Goal: Task Accomplishment & Management: Manage account settings

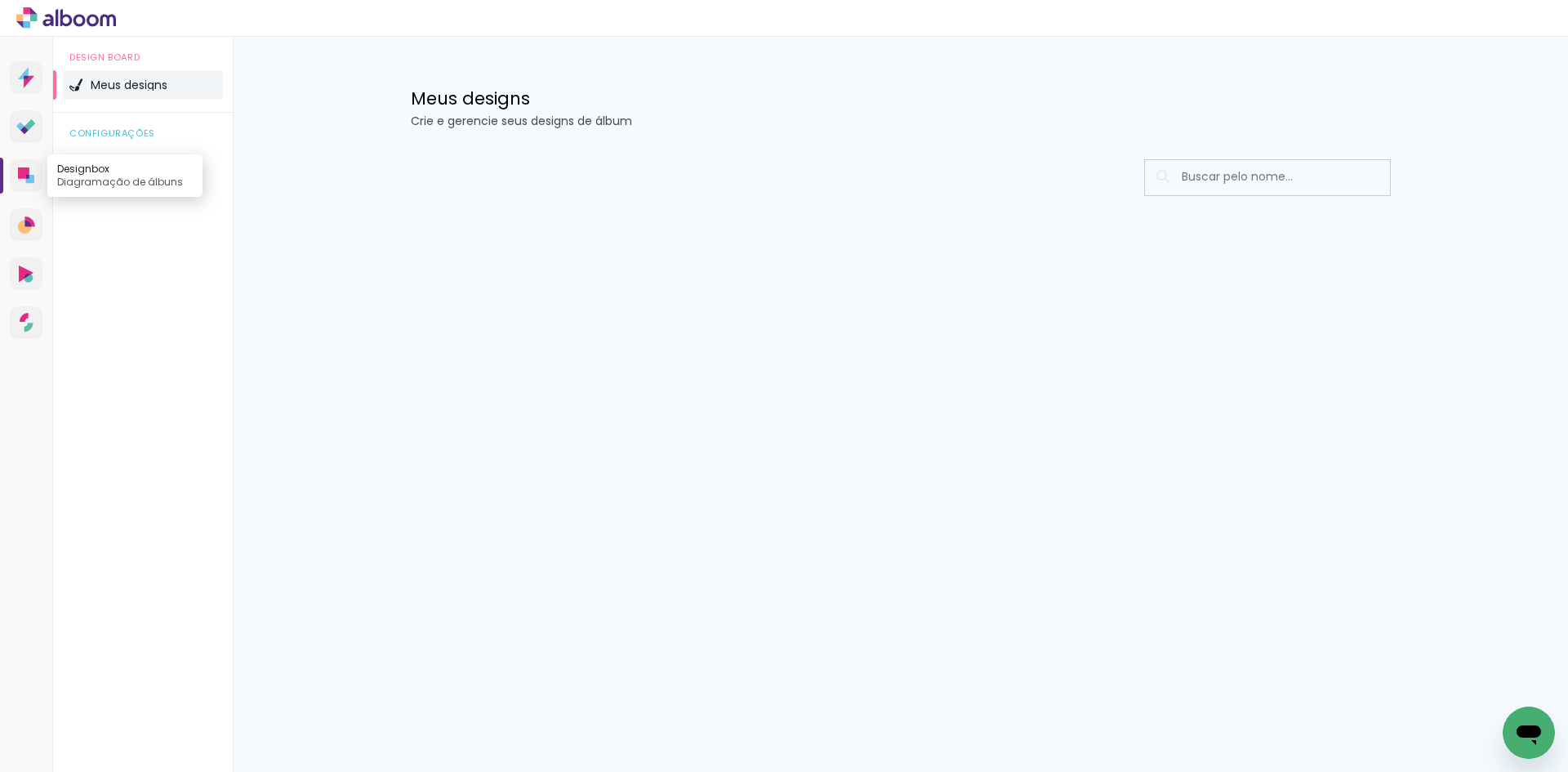
click at [37, 170] on link "Designbox Diagramação de álbuns" at bounding box center [26, 175] width 32 height 32
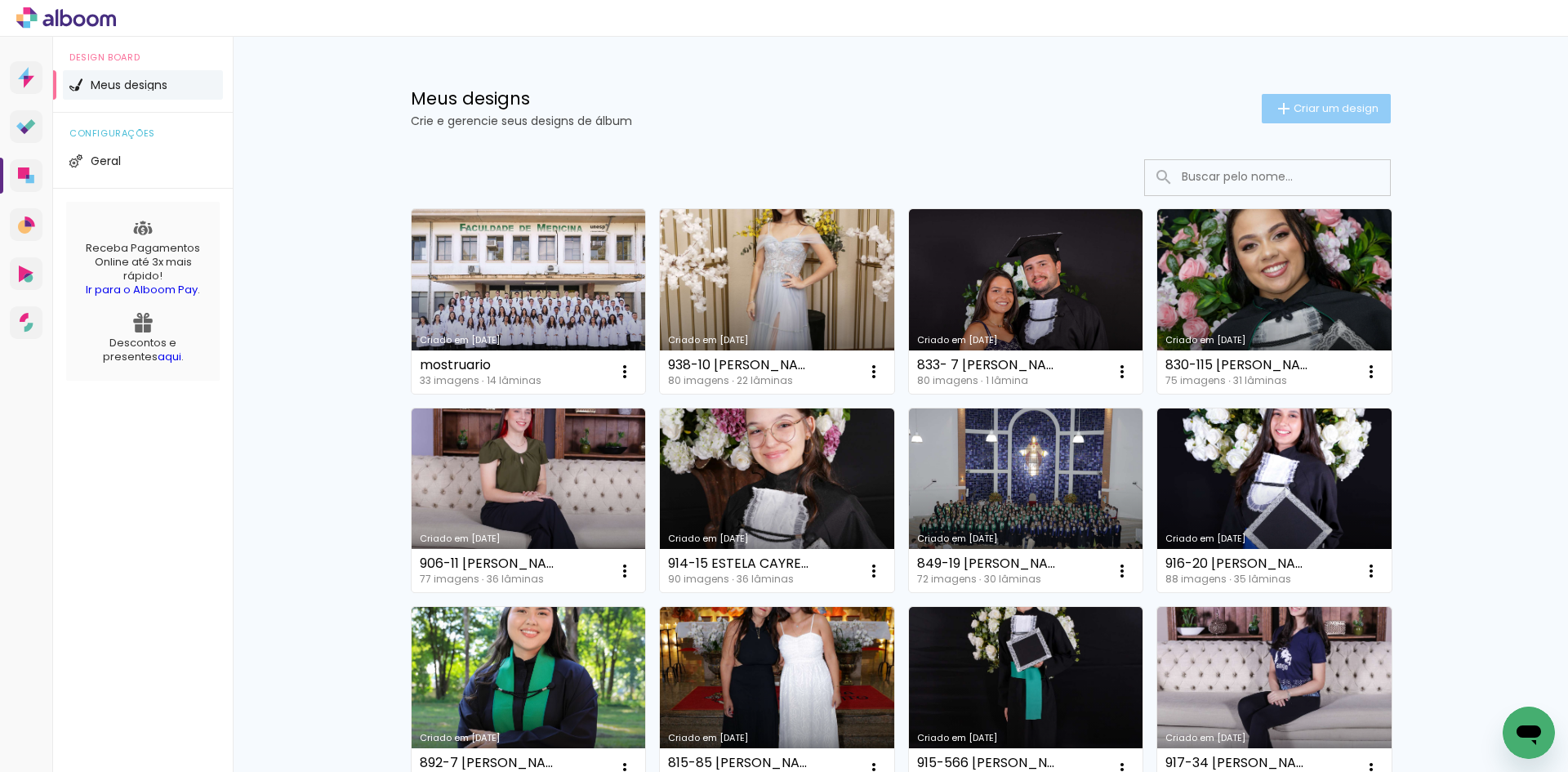
click at [1294, 113] on span "Criar um design" at bounding box center [1336, 108] width 85 height 10
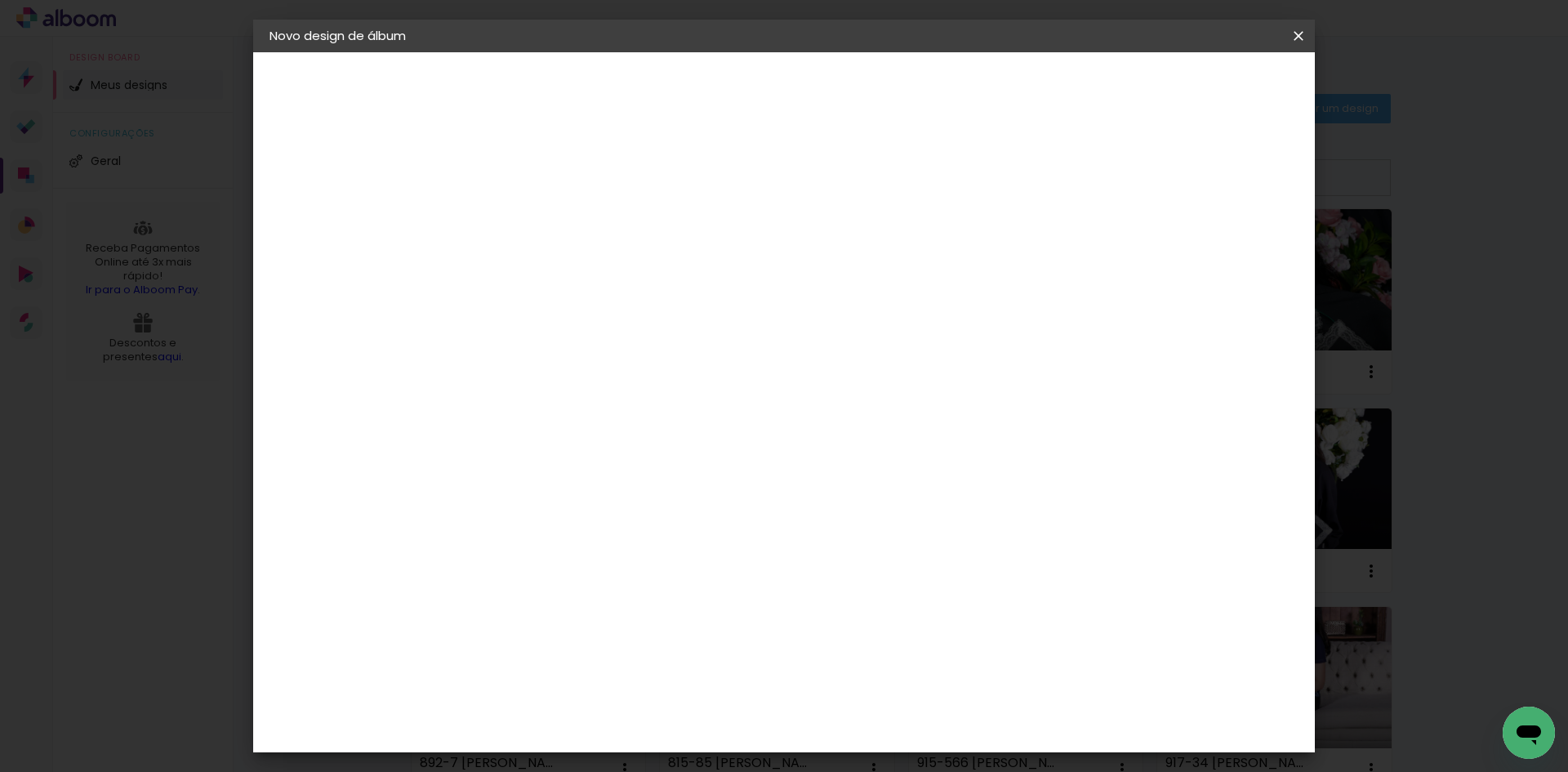
click at [537, 232] on div at bounding box center [537, 233] width 0 height 2
type input "892-"
type paper-input "892-"
click at [1299, 31] on iron-icon at bounding box center [1299, 35] width 20 height 16
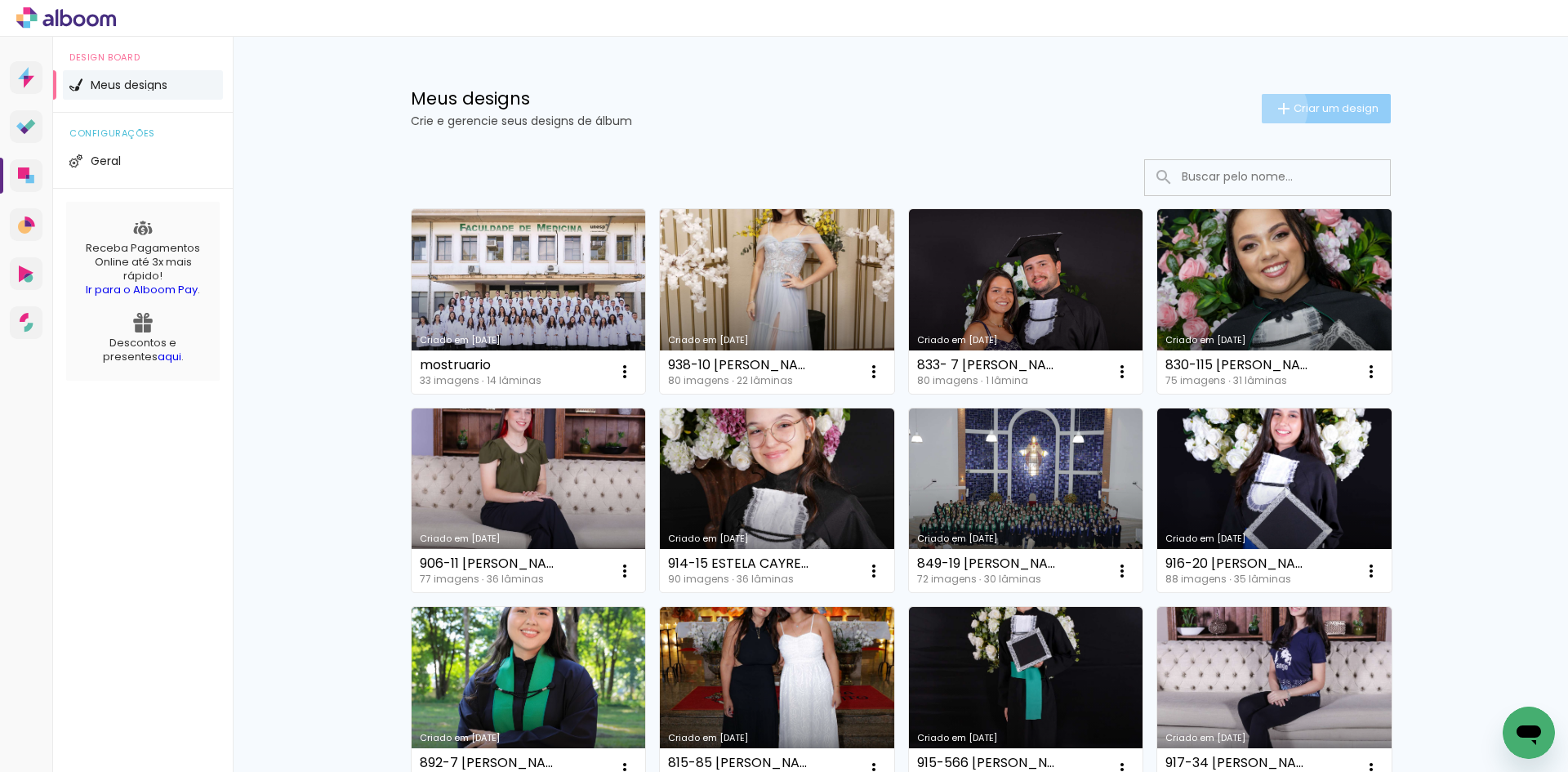
click at [1262, 109] on paper-button "Criar um design" at bounding box center [1326, 109] width 129 height 30
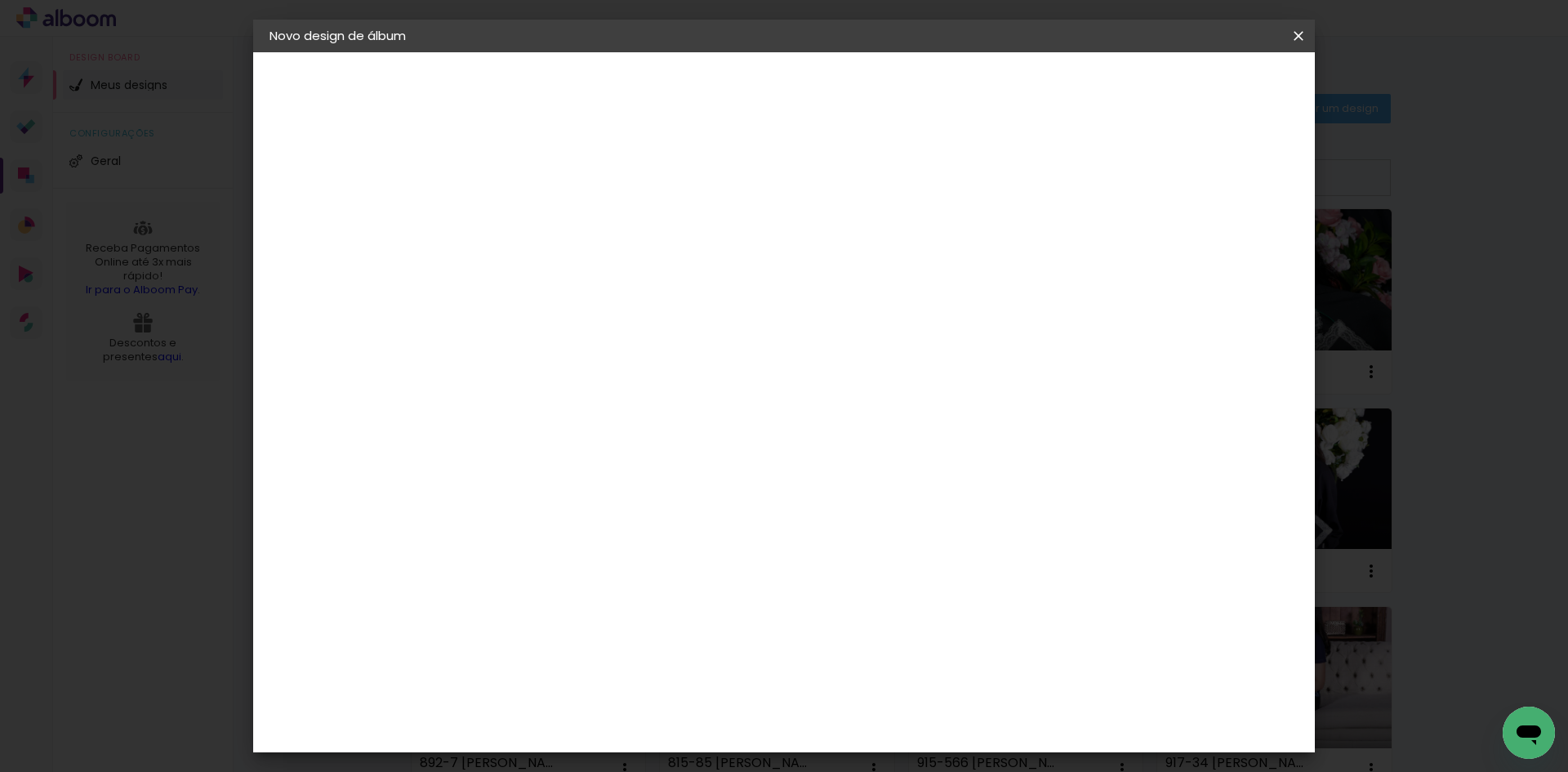
click at [537, 224] on input "892-" at bounding box center [537, 219] width 0 height 26
type input "892- 37 [PERSON_NAME]"
type paper-input "892- 37 [PERSON_NAME]"
click at [0, 0] on slot "Avançar" at bounding box center [0, 0] width 0 height 0
click at [590, 306] on input at bounding box center [578, 310] width 165 height 20
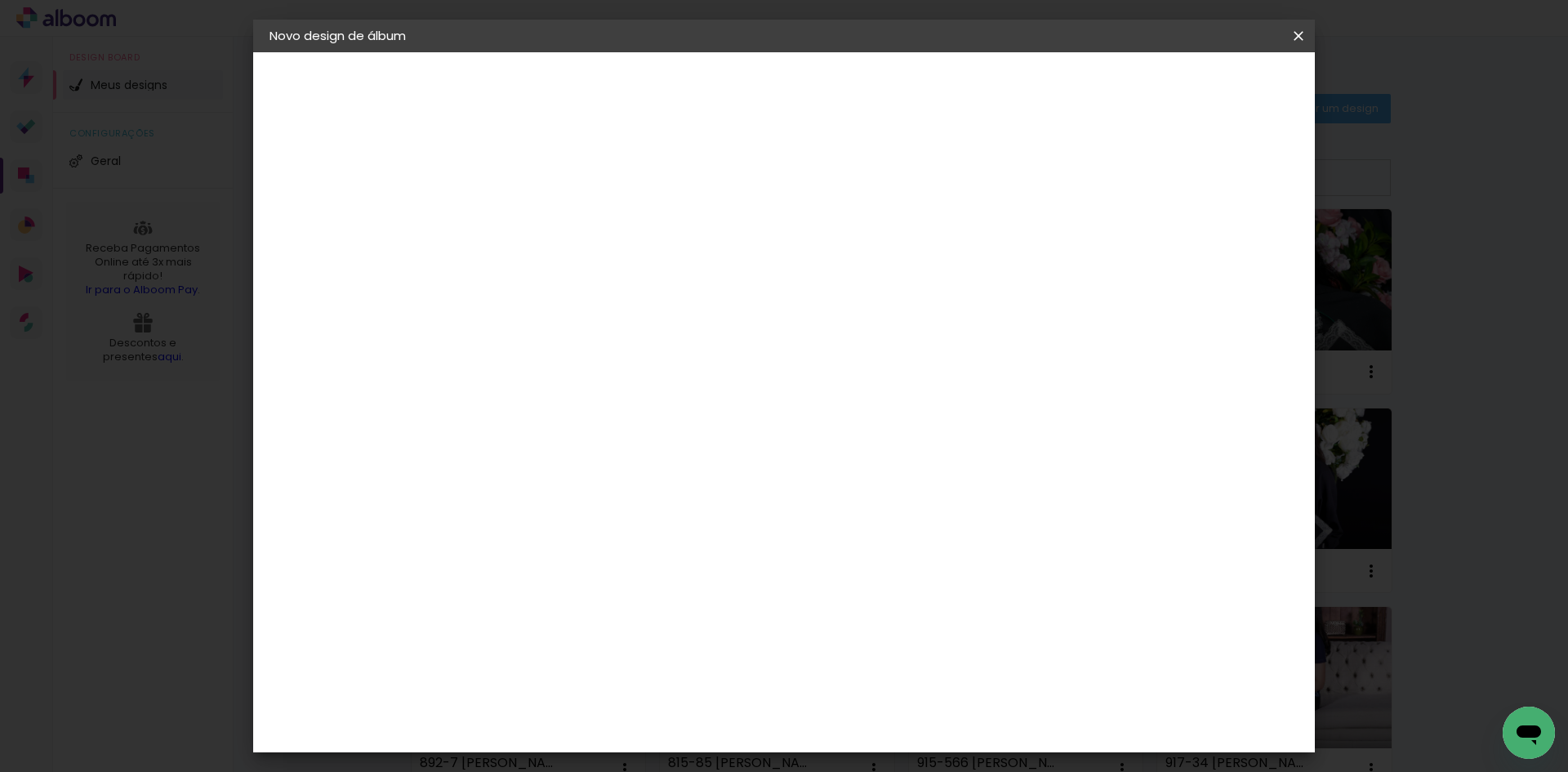
type input "15"
type paper-input "15"
click at [556, 371] on div "Foto 15" at bounding box center [540, 372] width 29 height 26
click at [799, 238] on paper-item "Tamanho Livre" at bounding box center [726, 248] width 146 height 36
click at [603, 191] on div "Fornecedor Escolha um fornecedor ou avance com o tamanho livre. Voltar Avançar" at bounding box center [644, 122] width 358 height 139
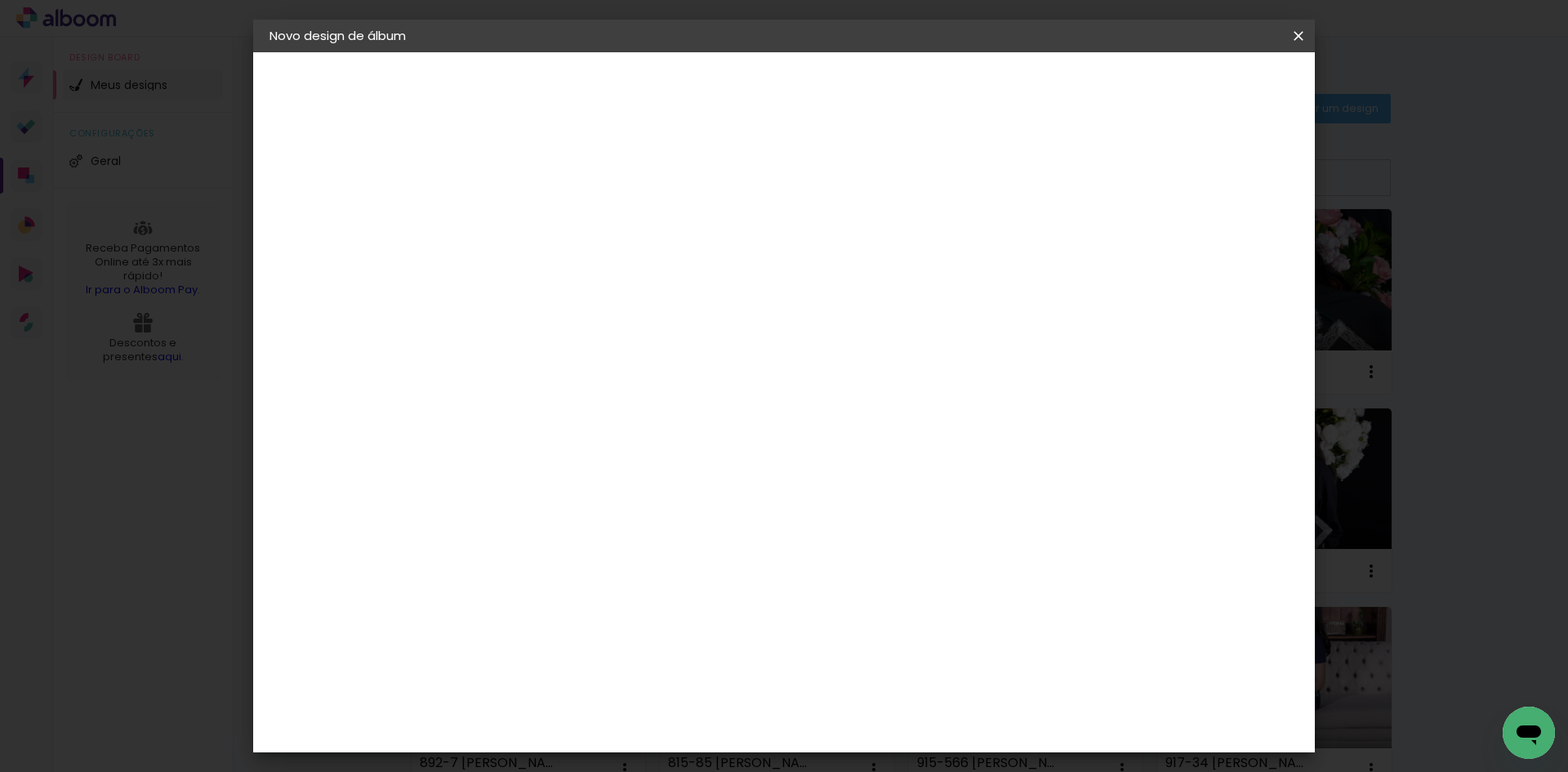
click at [603, 377] on paper-item "Foto 15" at bounding box center [561, 372] width 144 height 43
click at [0, 0] on slot "Avançar" at bounding box center [0, 0] width 0 height 0
click at [0, 0] on slot "Voltar" at bounding box center [0, 0] width 0 height 0
click at [0, 0] on slot "Tamanho Livre" at bounding box center [0, 0] width 0 height 0
click at [0, 0] on slot "Avançar" at bounding box center [0, 0] width 0 height 0
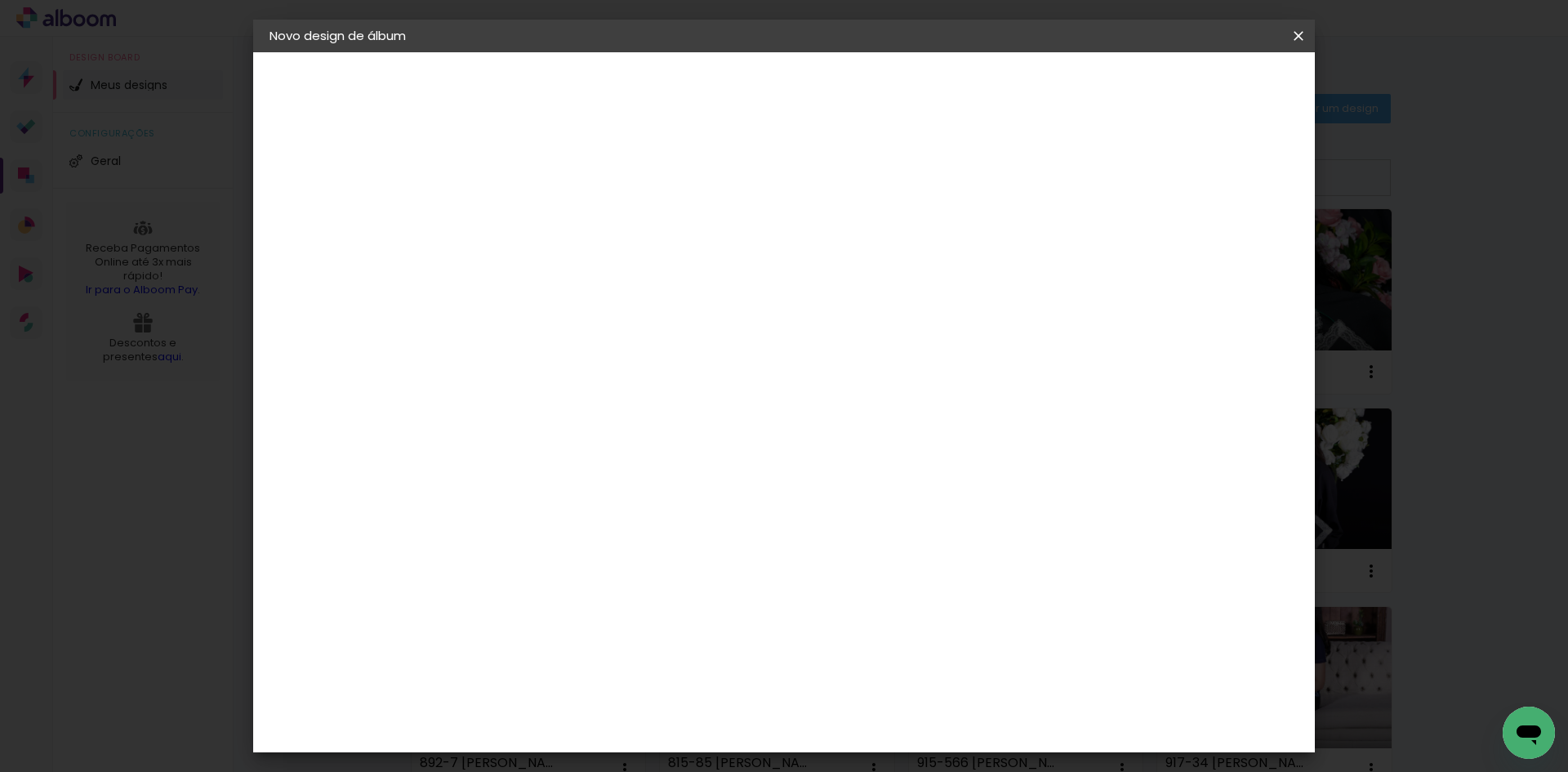
click at [1197, 84] on span "Iniciar design" at bounding box center [1159, 87] width 74 height 11
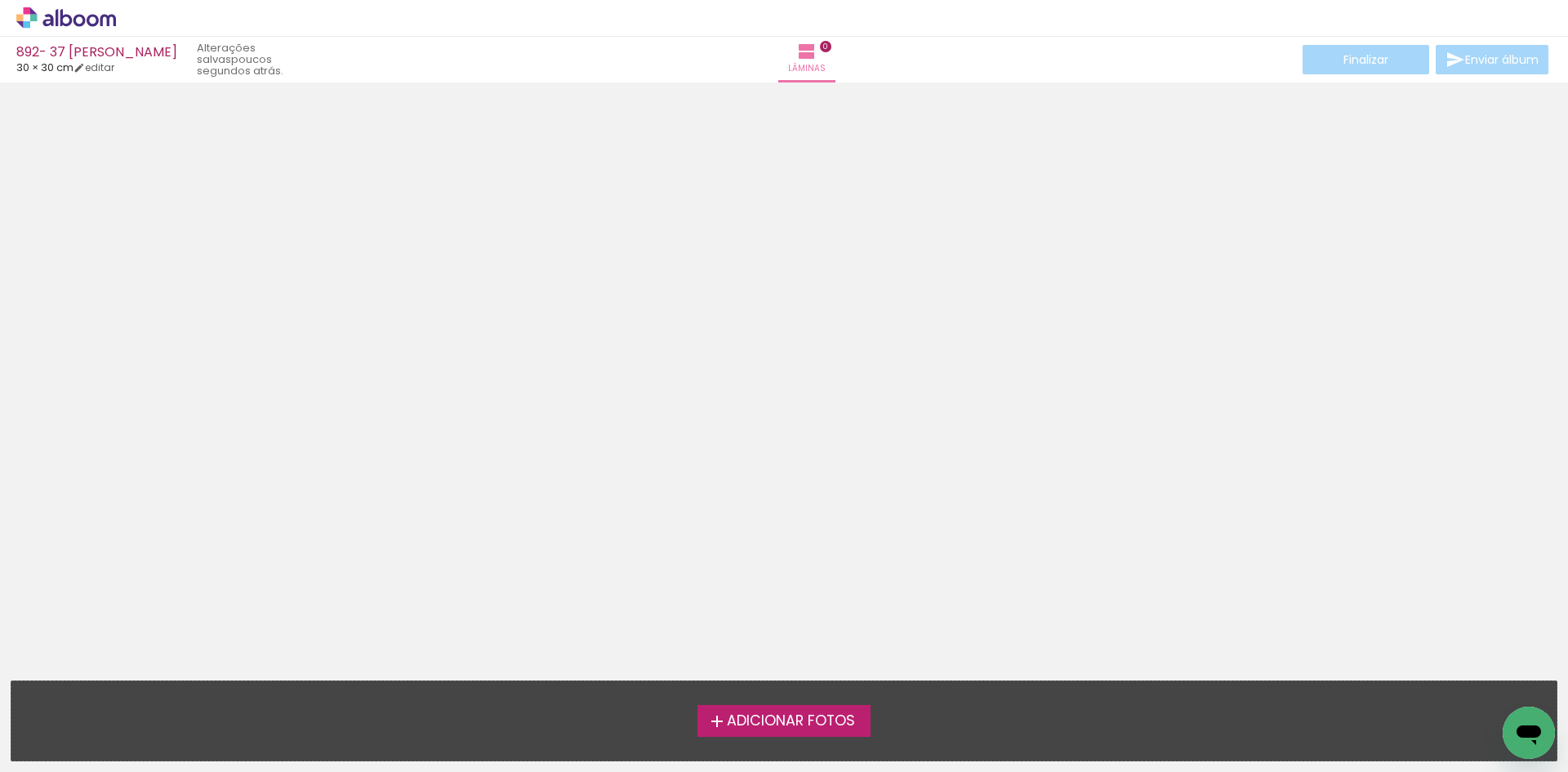
click at [800, 715] on span "Adicionar Fotos" at bounding box center [791, 721] width 128 height 14
click at [0, 0] on input "file" at bounding box center [0, 0] width 0 height 0
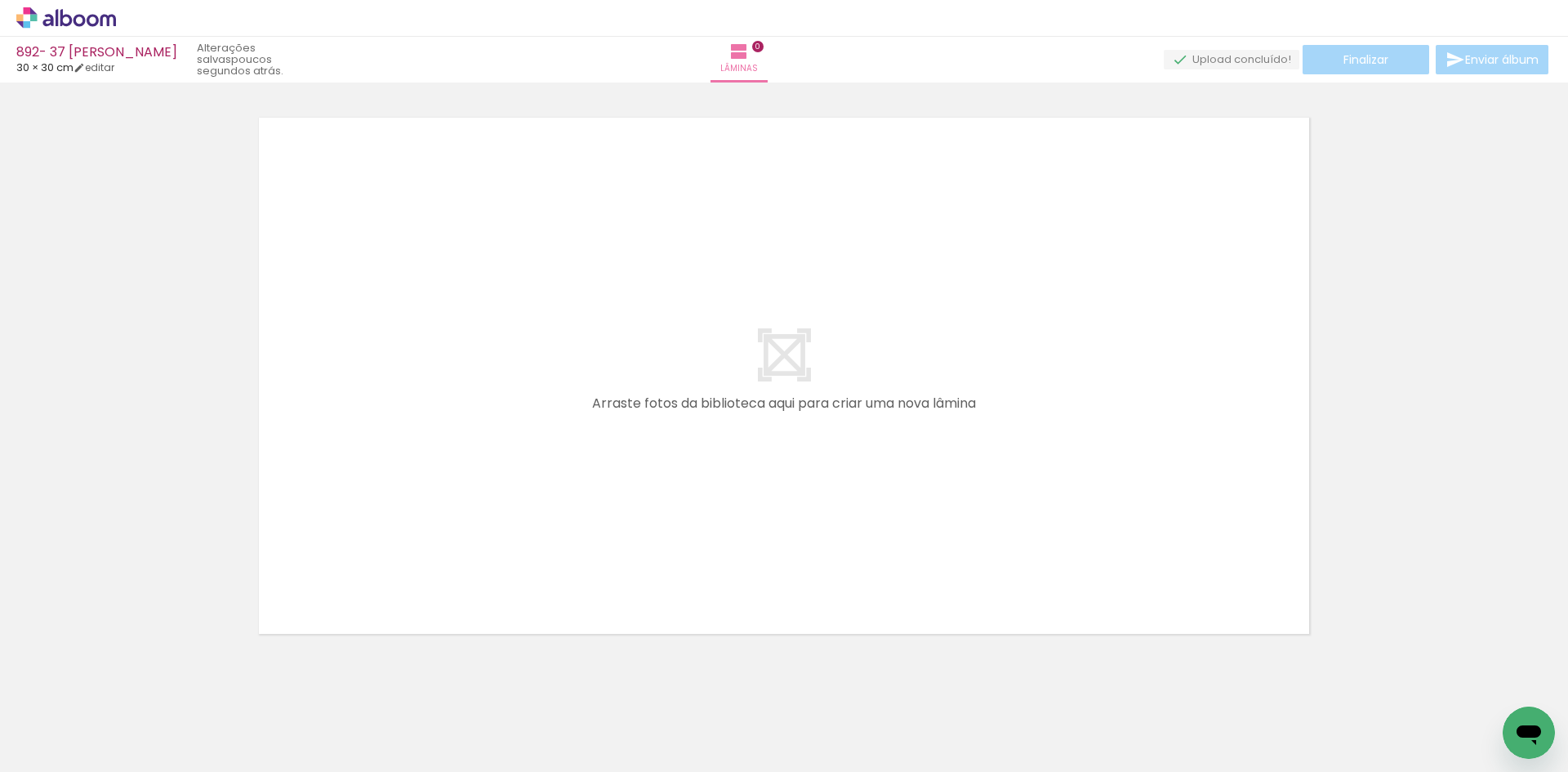
click at [72, 15] on icon at bounding box center [66, 18] width 100 height 21
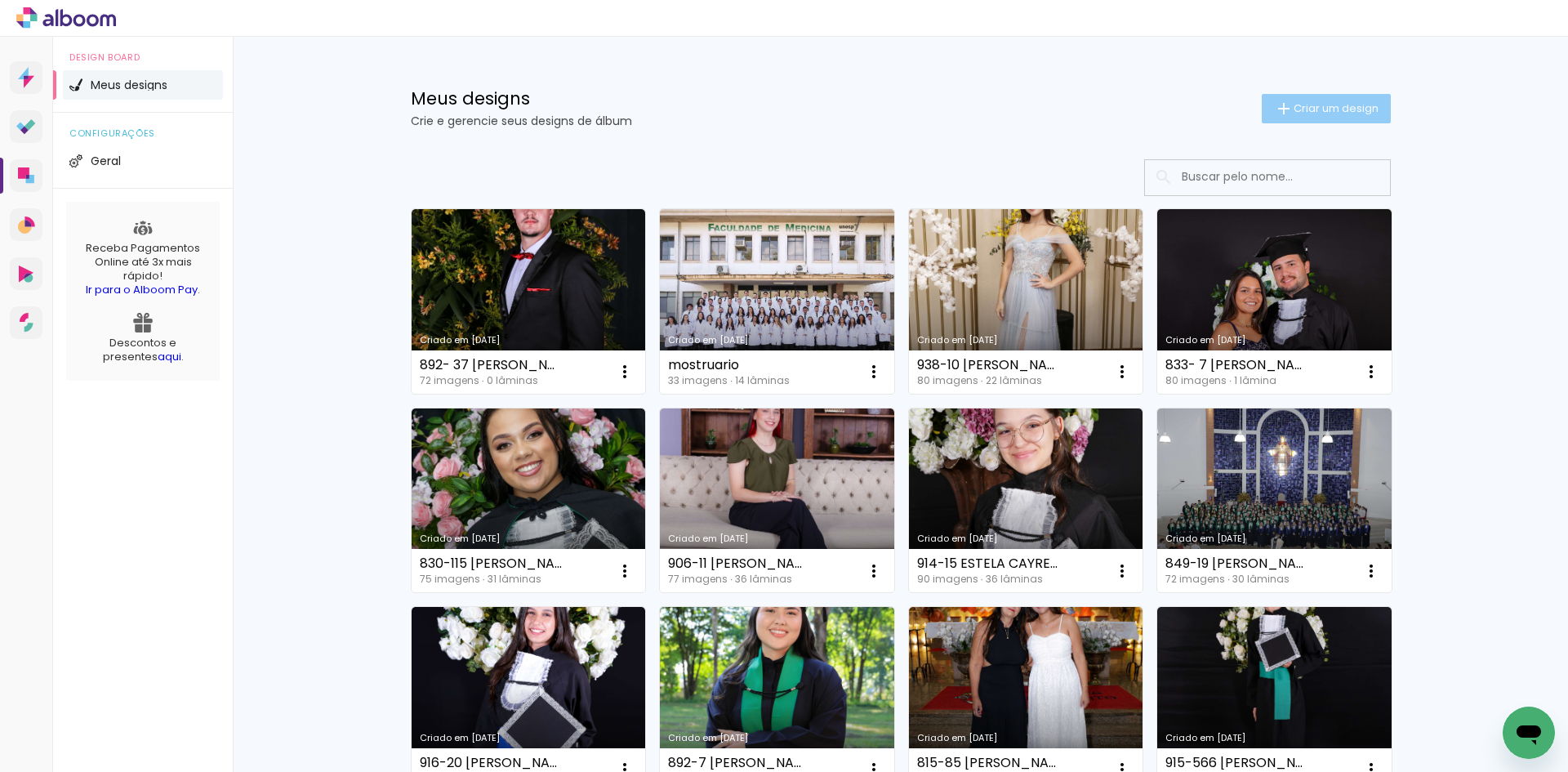
click at [1294, 112] on span "Criar um design" at bounding box center [1336, 108] width 85 height 10
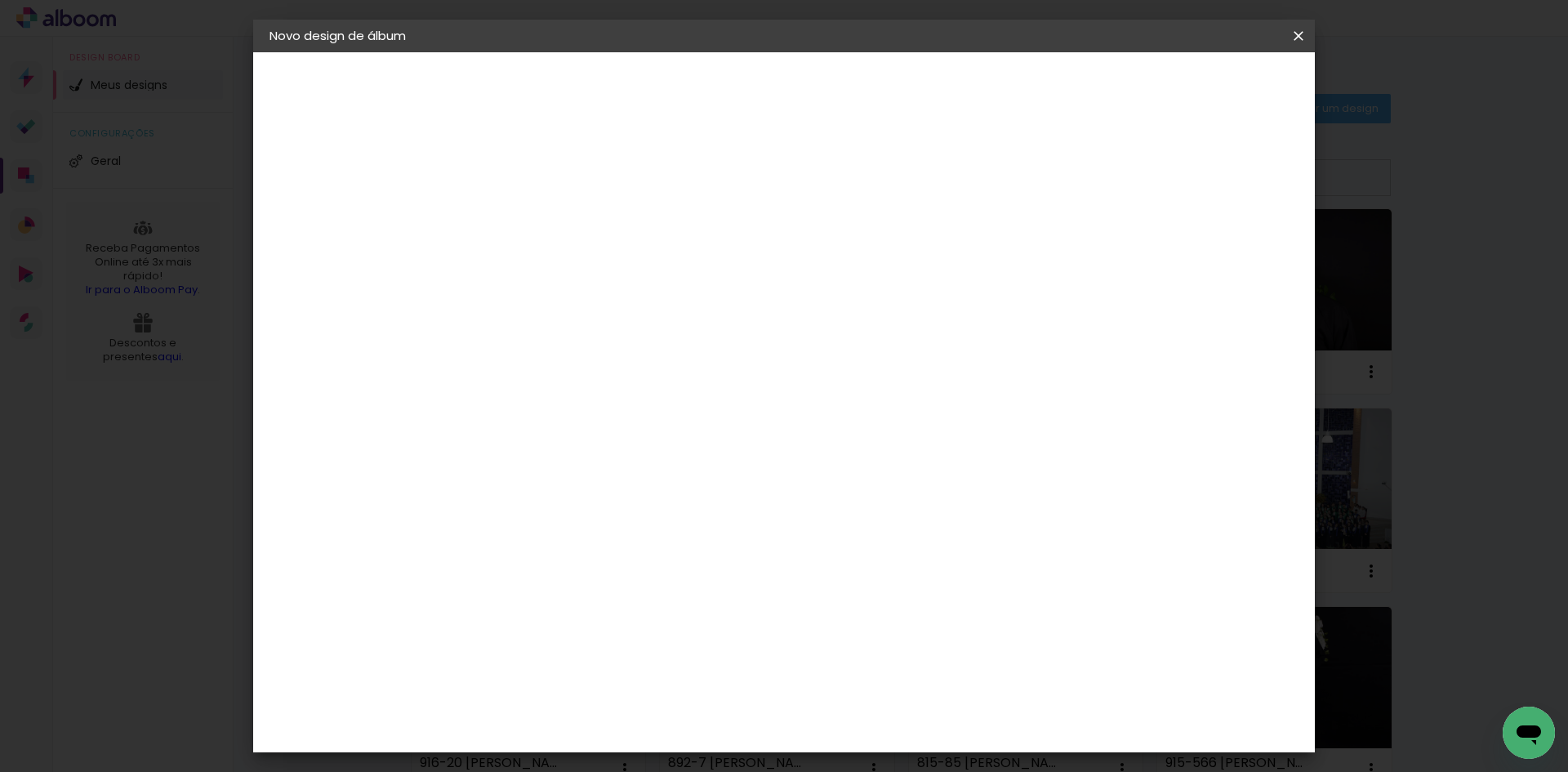
click at [537, 218] on input at bounding box center [537, 219] width 0 height 26
type input "808-52 NATALY CARNIEL CÂMARA"
type paper-input "808-52 NATALY CARNIEL CÂMARA"
click at [704, 83] on paper-button "Avançar" at bounding box center [664, 86] width 80 height 28
click at [585, 317] on input at bounding box center [578, 310] width 165 height 20
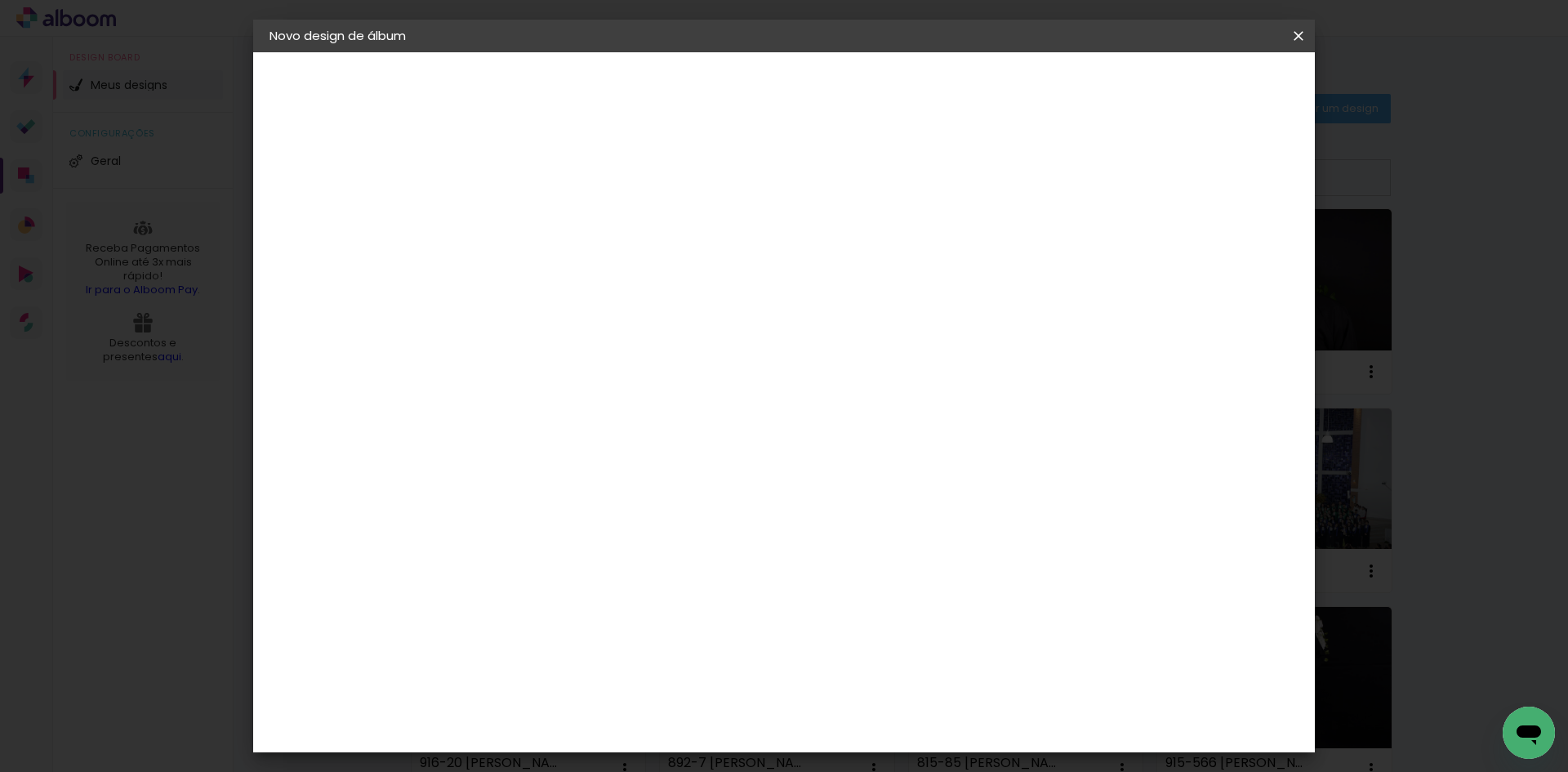
type input "15"
type paper-input "15"
click at [556, 368] on div "Foto 15" at bounding box center [540, 372] width 29 height 26
click at [0, 0] on slot "Tamanho Livre" at bounding box center [0, 0] width 0 height 0
click at [0, 0] on slot "Avançar" at bounding box center [0, 0] width 0 height 0
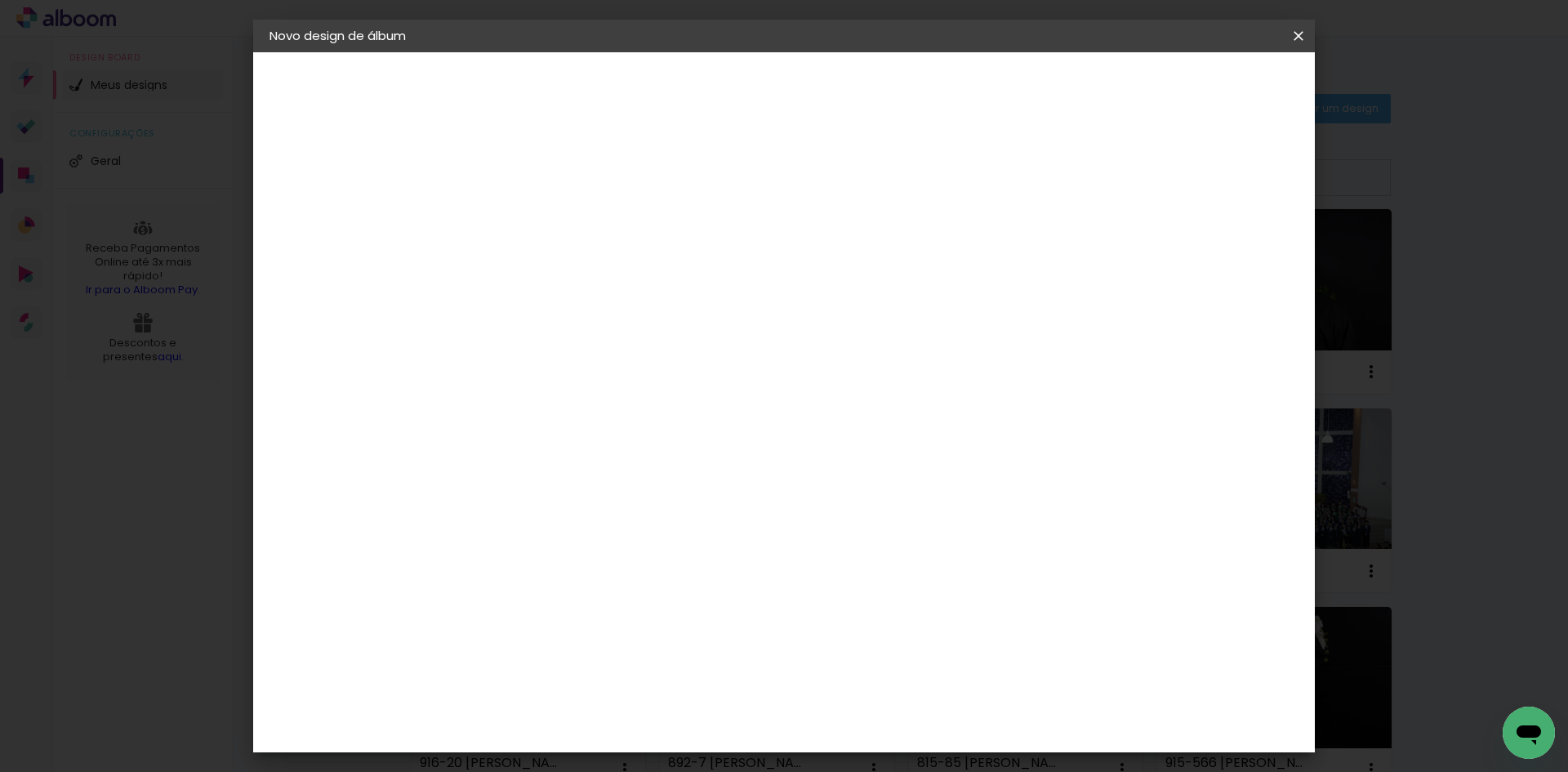
click at [1052, 198] on div "mm Mostrar sangria" at bounding box center [851, 129] width 772 height 154
click at [1197, 89] on span "Iniciar design" at bounding box center [1159, 87] width 74 height 11
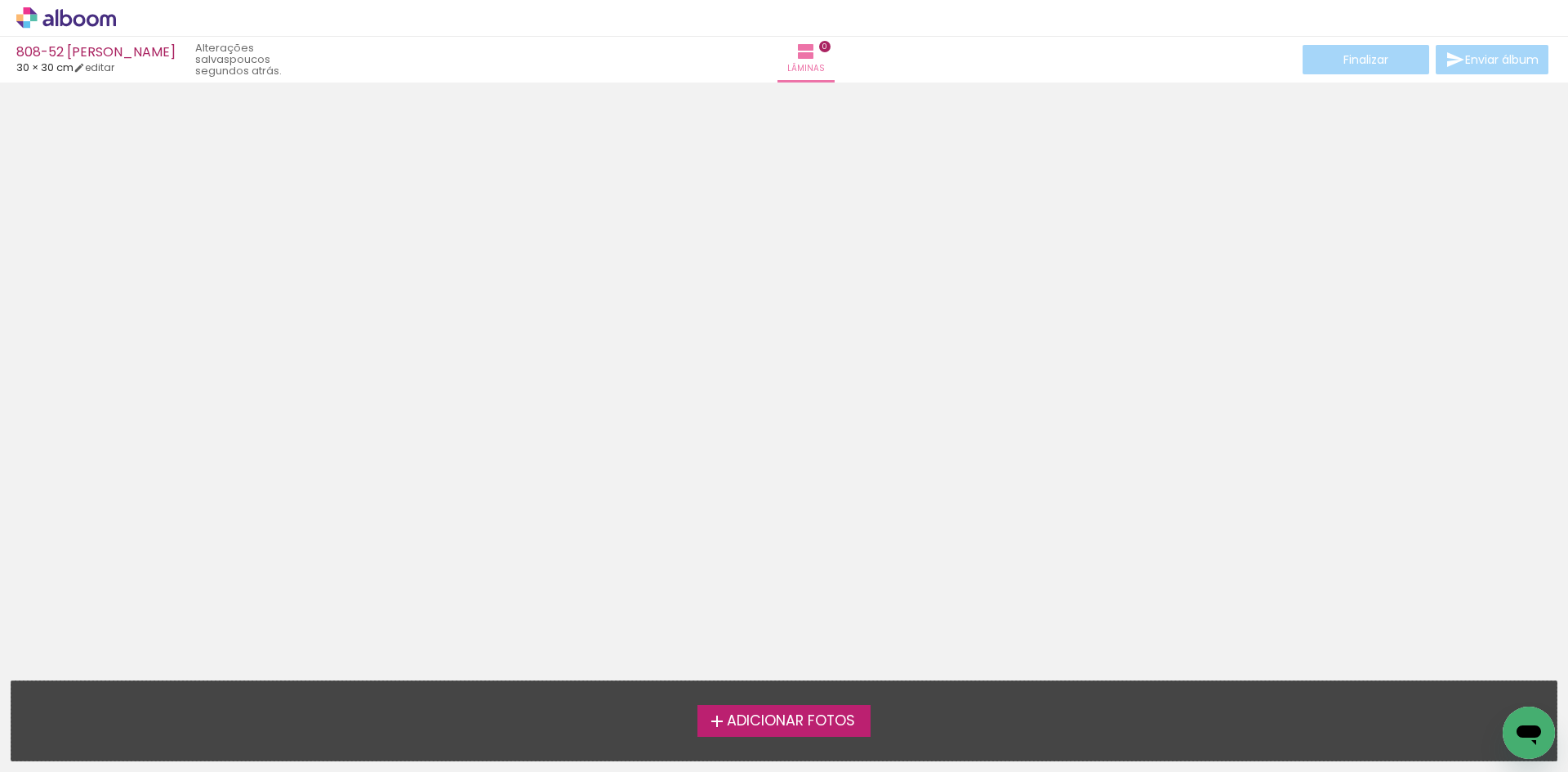
click at [788, 723] on span "Adicionar Fotos" at bounding box center [791, 721] width 128 height 14
click at [0, 0] on input "file" at bounding box center [0, 0] width 0 height 0
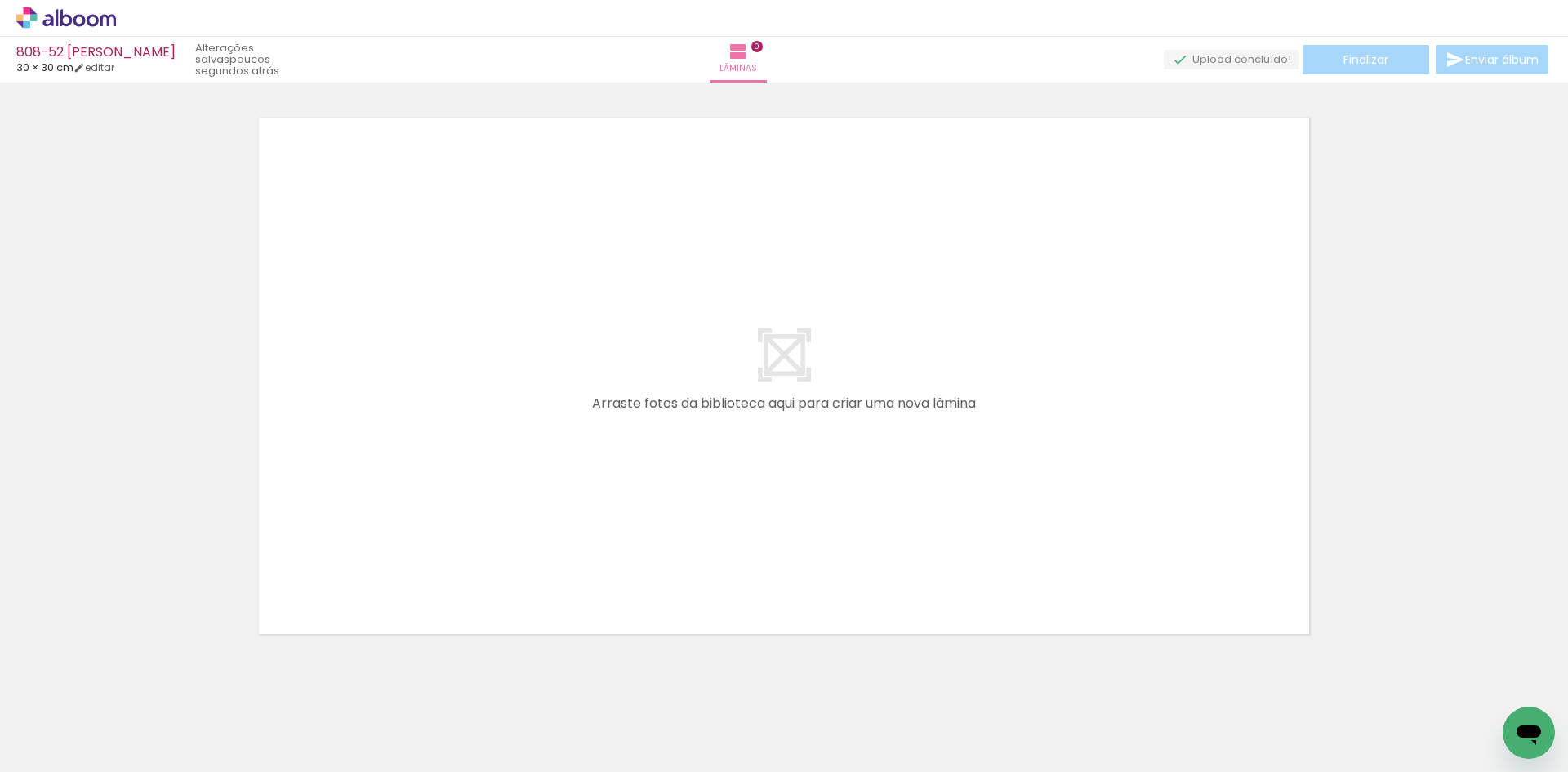
click at [72, 18] on icon at bounding box center [66, 18] width 100 height 21
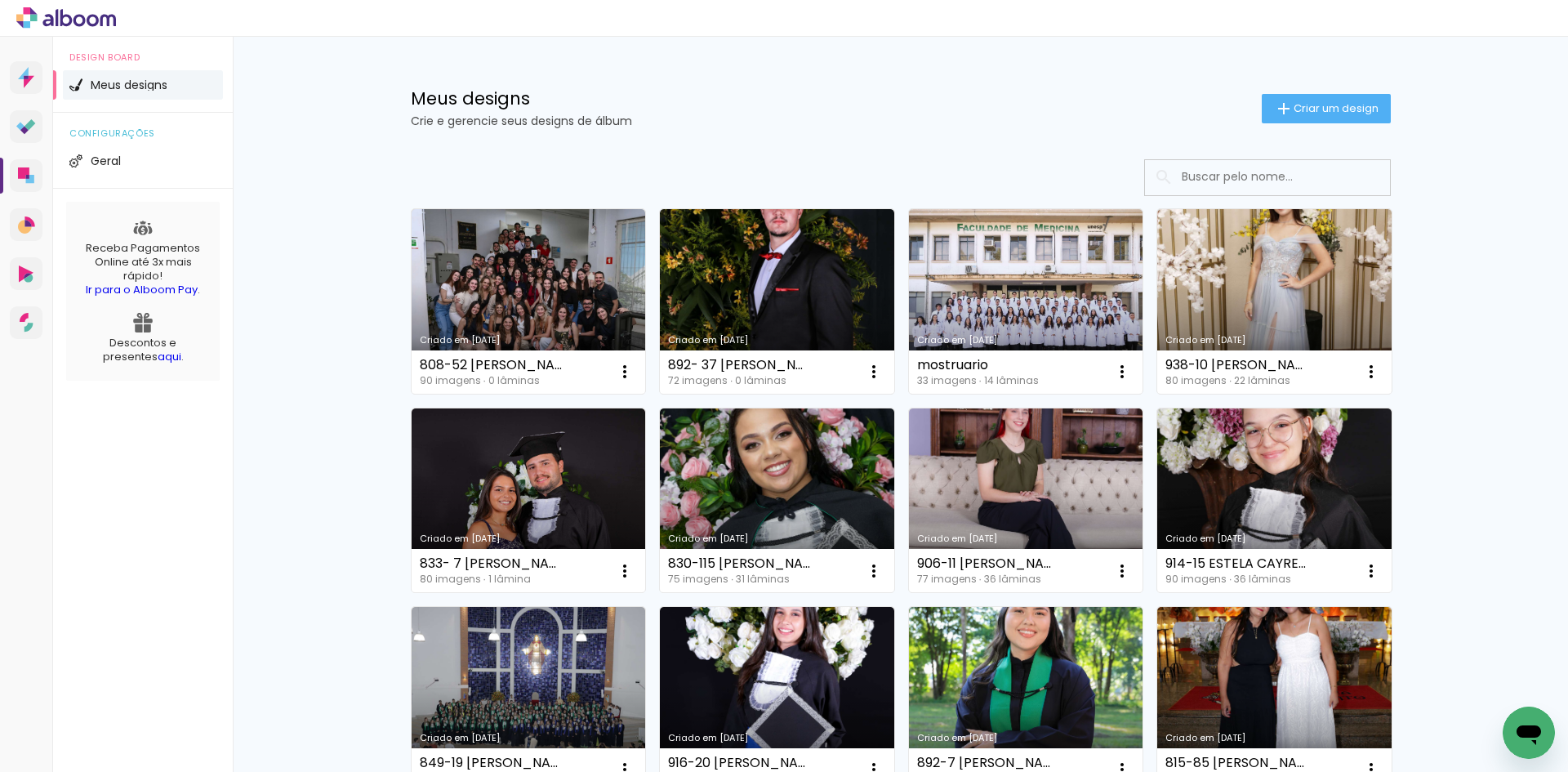
click at [1253, 171] on input at bounding box center [1290, 176] width 233 height 33
click at [1295, 107] on span "Criar um design" at bounding box center [1336, 108] width 85 height 10
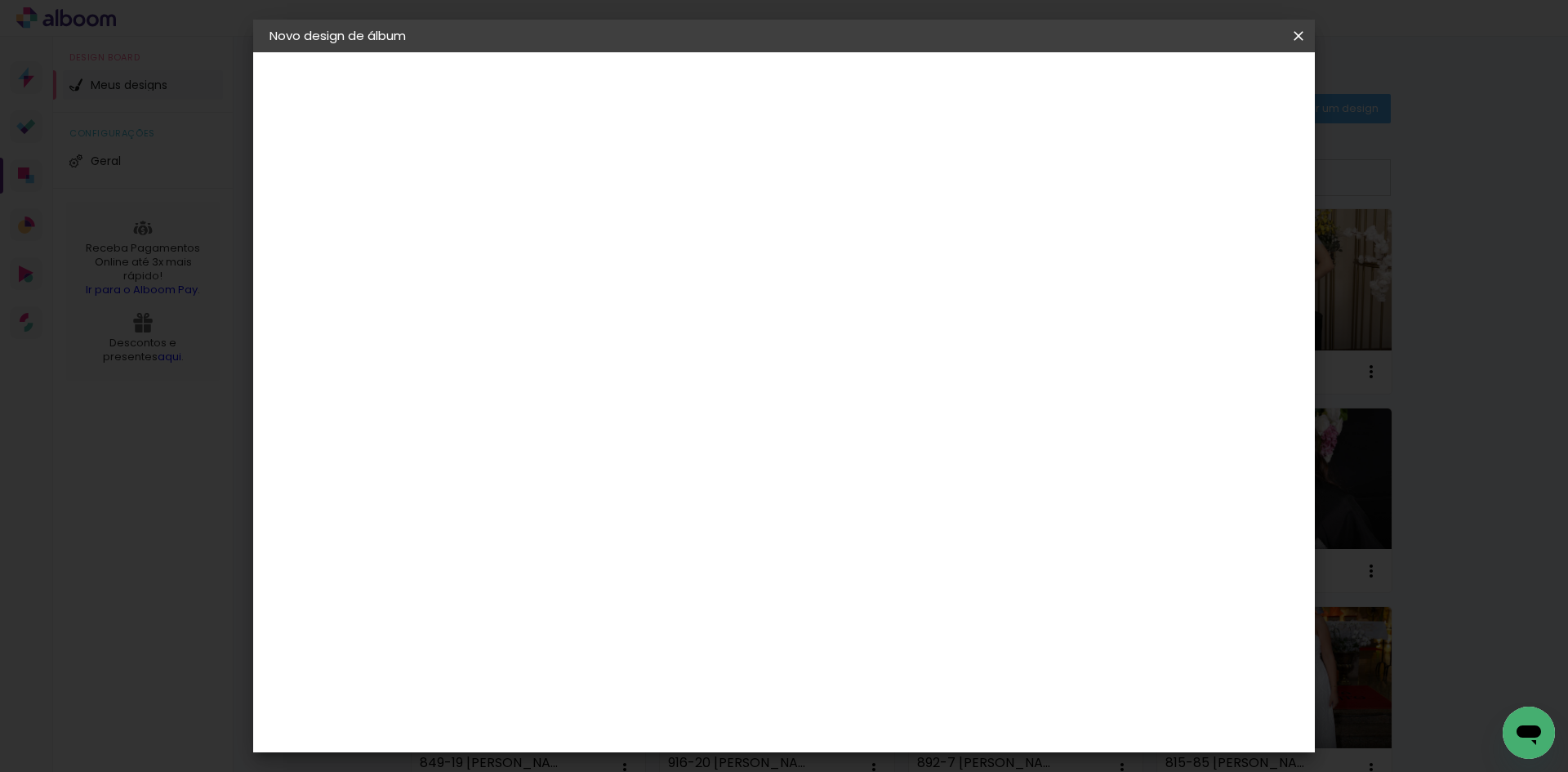
click at [537, 214] on input at bounding box center [537, 219] width 0 height 26
type input "808-44 HELENA DE PAIVA MEMENTO MACHADO"
type paper-input "808-44 HELENA DE PAIVA MEMENTO MACHADO"
click at [704, 97] on paper-button "Avançar" at bounding box center [664, 86] width 80 height 28
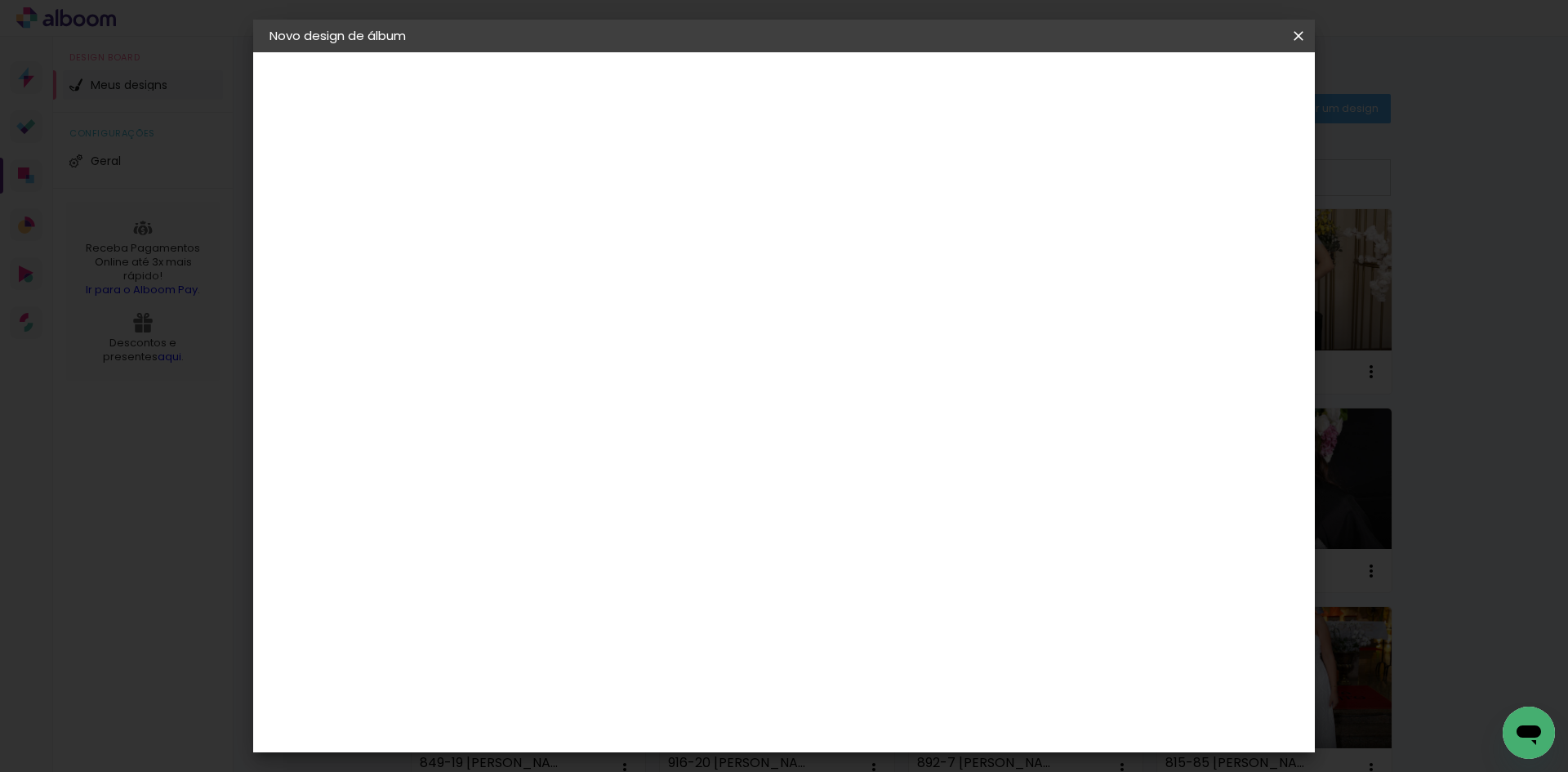
click at [614, 297] on paper-input-container at bounding box center [578, 311] width 176 height 37
type input "15"
type paper-input "15"
click at [556, 373] on div "Foto 15" at bounding box center [540, 372] width 29 height 26
click at [0, 0] on slot "Tamanho Livre" at bounding box center [0, 0] width 0 height 0
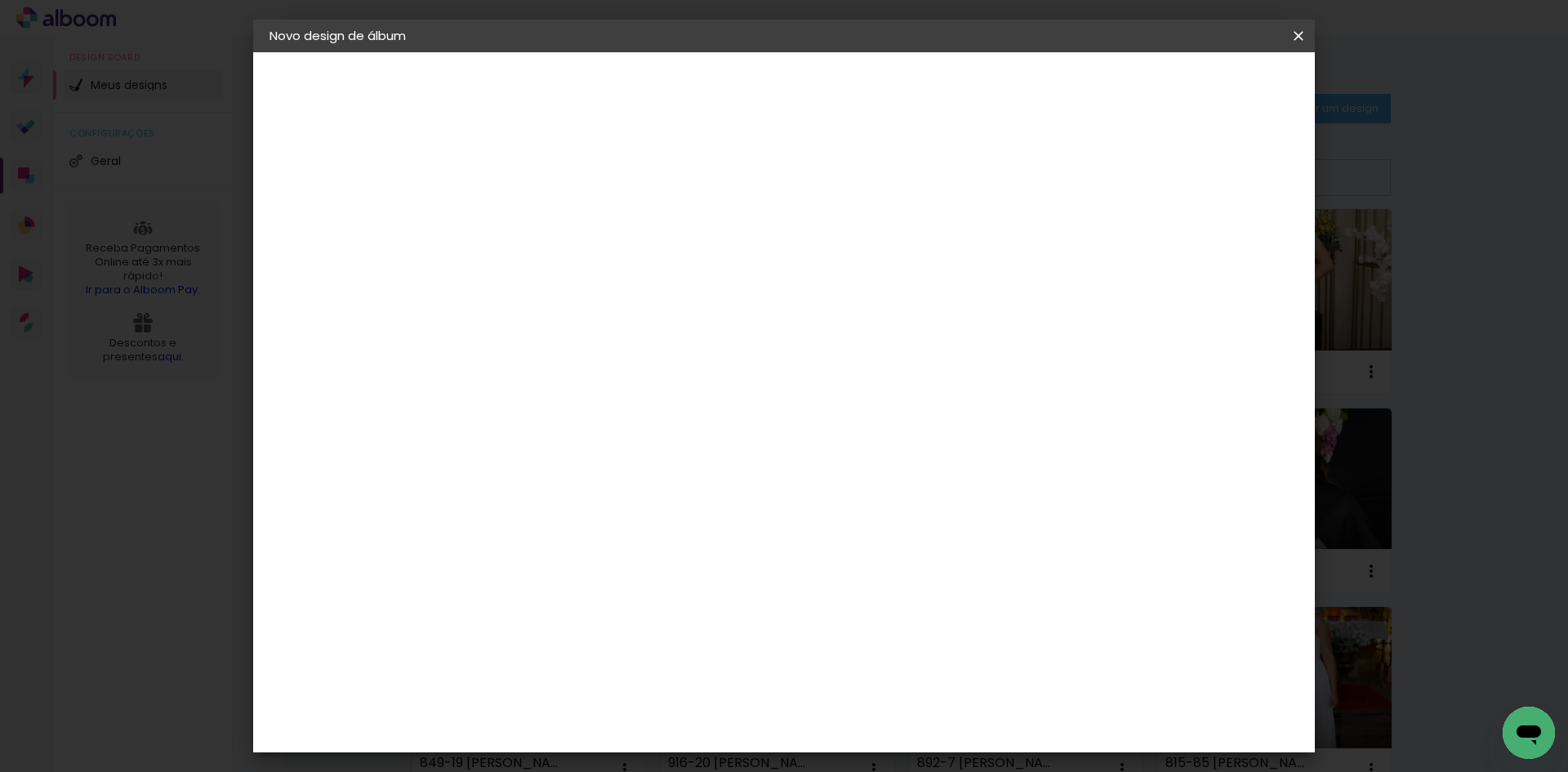
click at [0, 0] on slot "Avançar" at bounding box center [0, 0] width 0 height 0
click at [1197, 84] on span "Iniciar design" at bounding box center [1159, 87] width 74 height 11
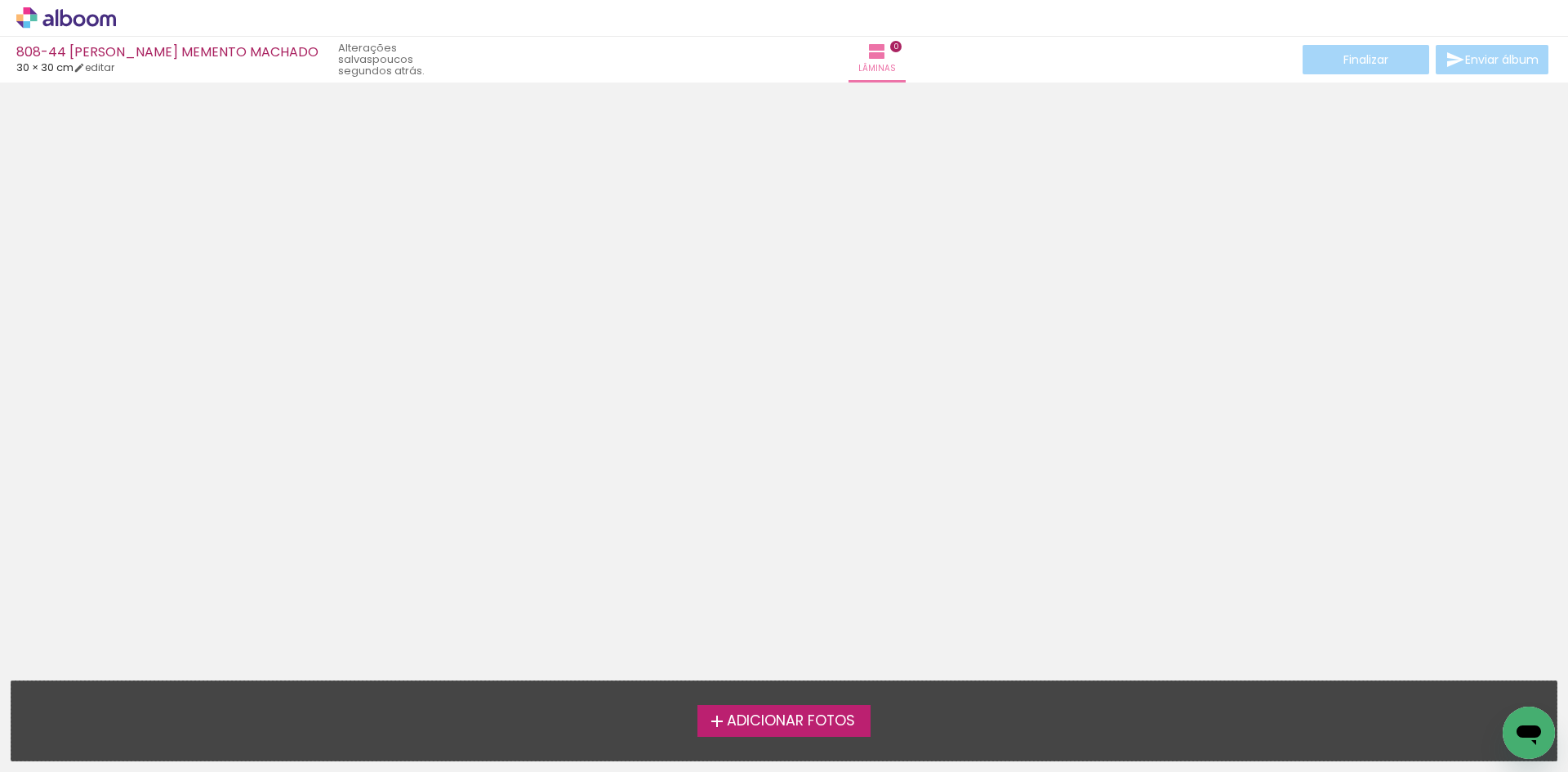
click at [822, 724] on span "Adicionar Fotos" at bounding box center [791, 721] width 128 height 14
click at [0, 0] on input "file" at bounding box center [0, 0] width 0 height 0
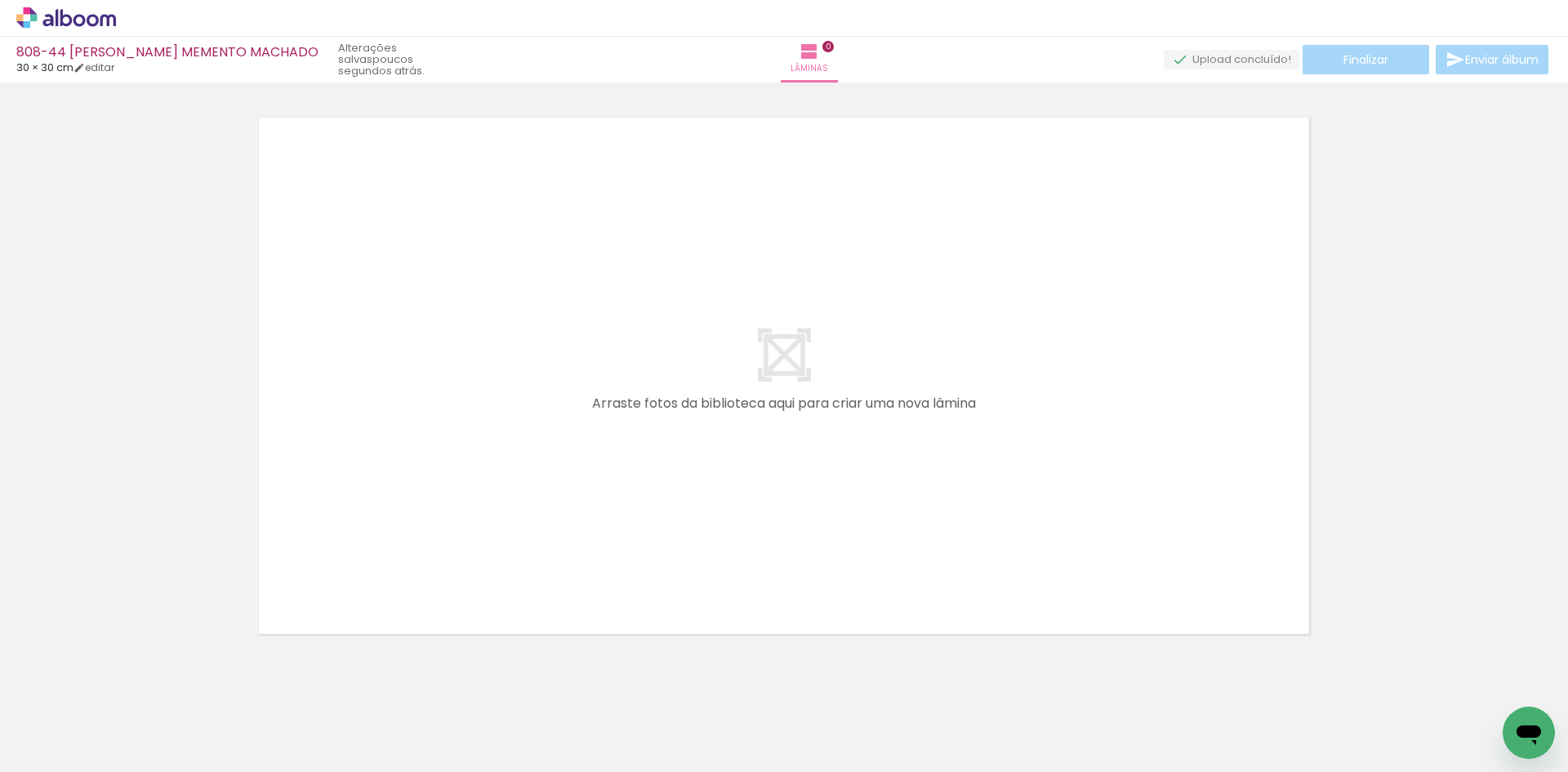
click at [89, 21] on icon at bounding box center [66, 18] width 100 height 21
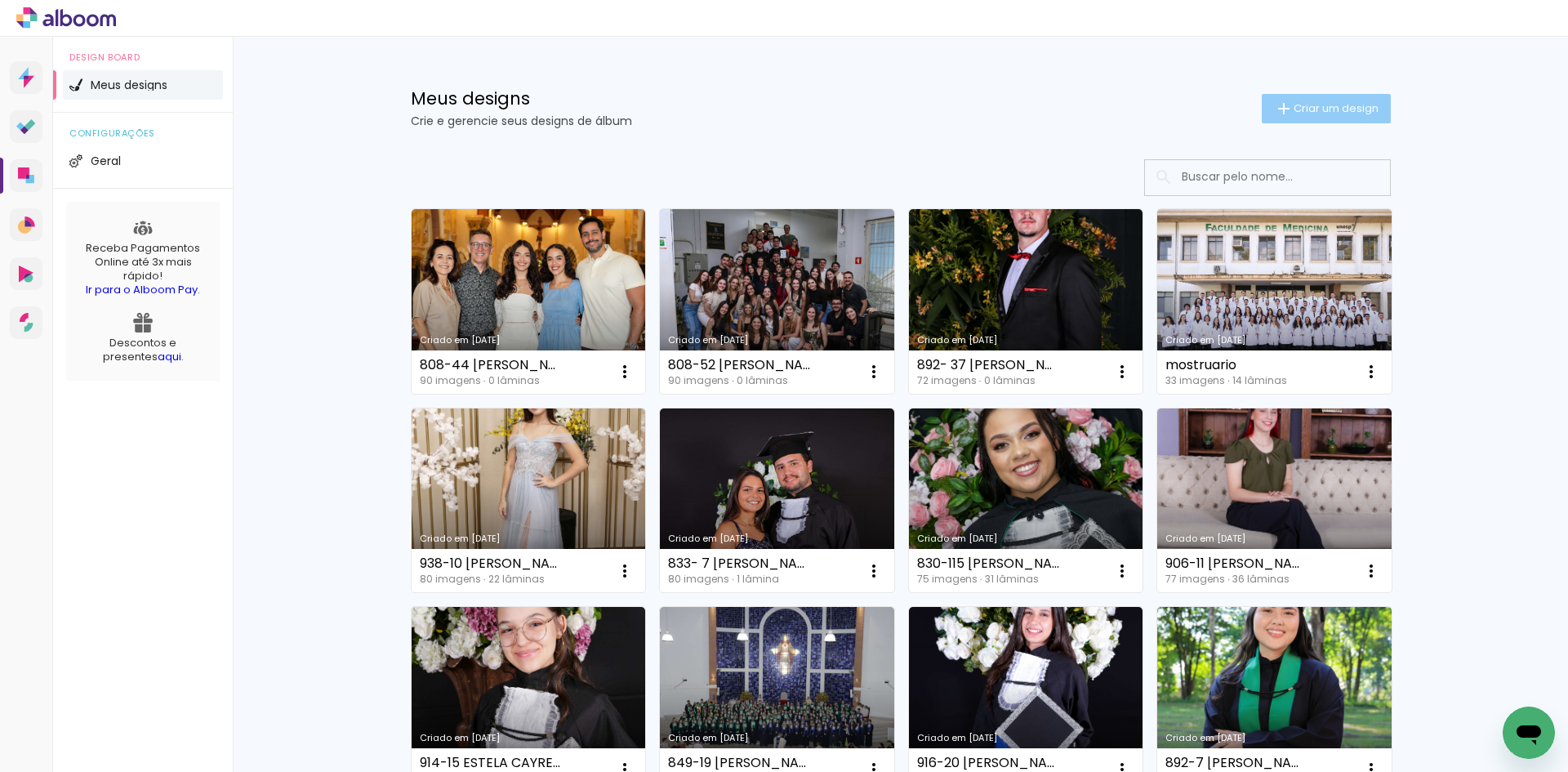
click at [1308, 112] on span "Criar um design" at bounding box center [1336, 108] width 85 height 10
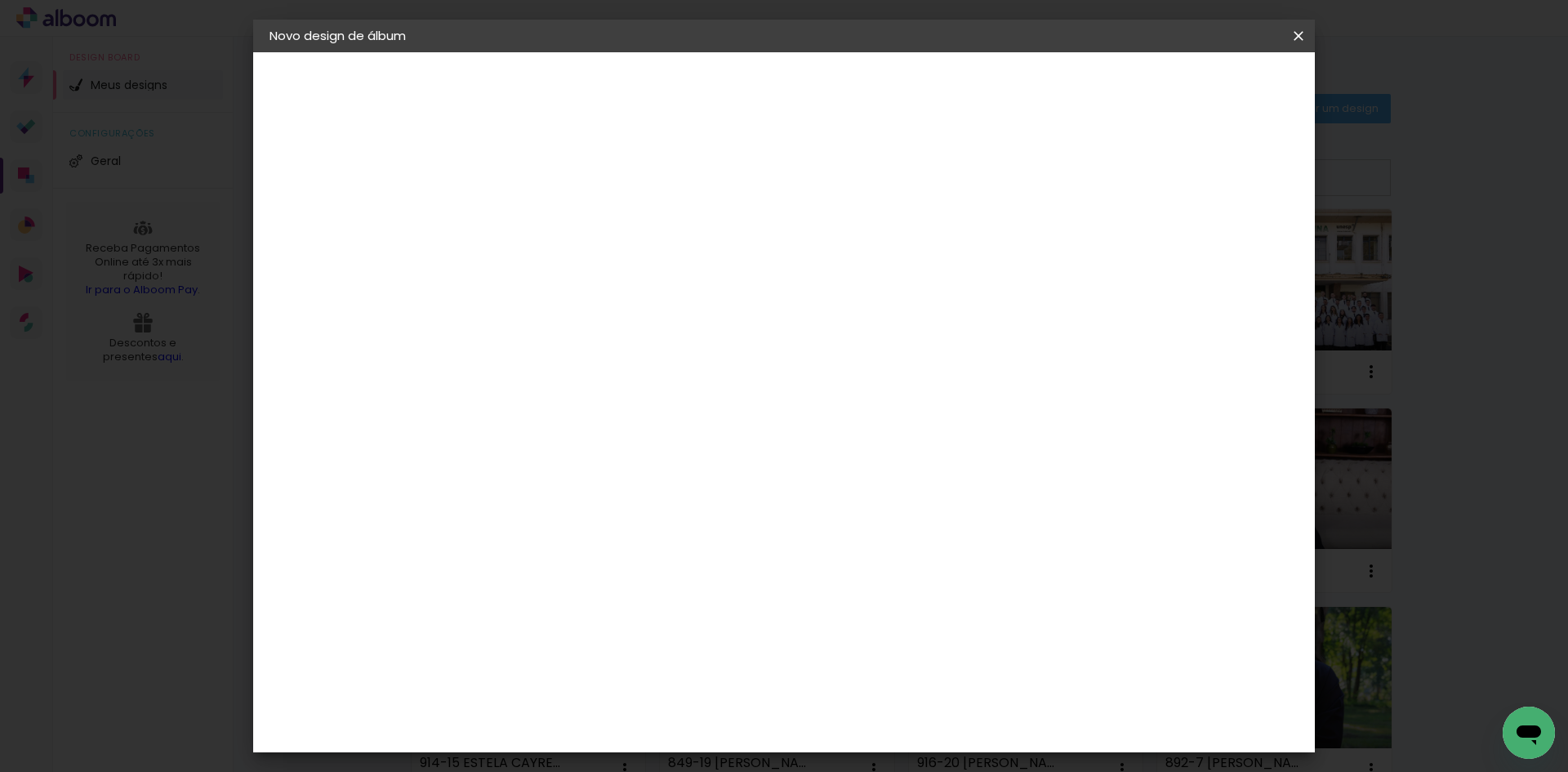
click at [537, 221] on input at bounding box center [537, 219] width 0 height 26
type input "808-28 AUGUSTO LUIZ GOTARDO"
type paper-input "808-28 AUGUSTO LUIZ GOTARDO"
click at [704, 82] on paper-button "Avançar" at bounding box center [664, 86] width 80 height 28
click at [518, 310] on input at bounding box center [578, 310] width 165 height 20
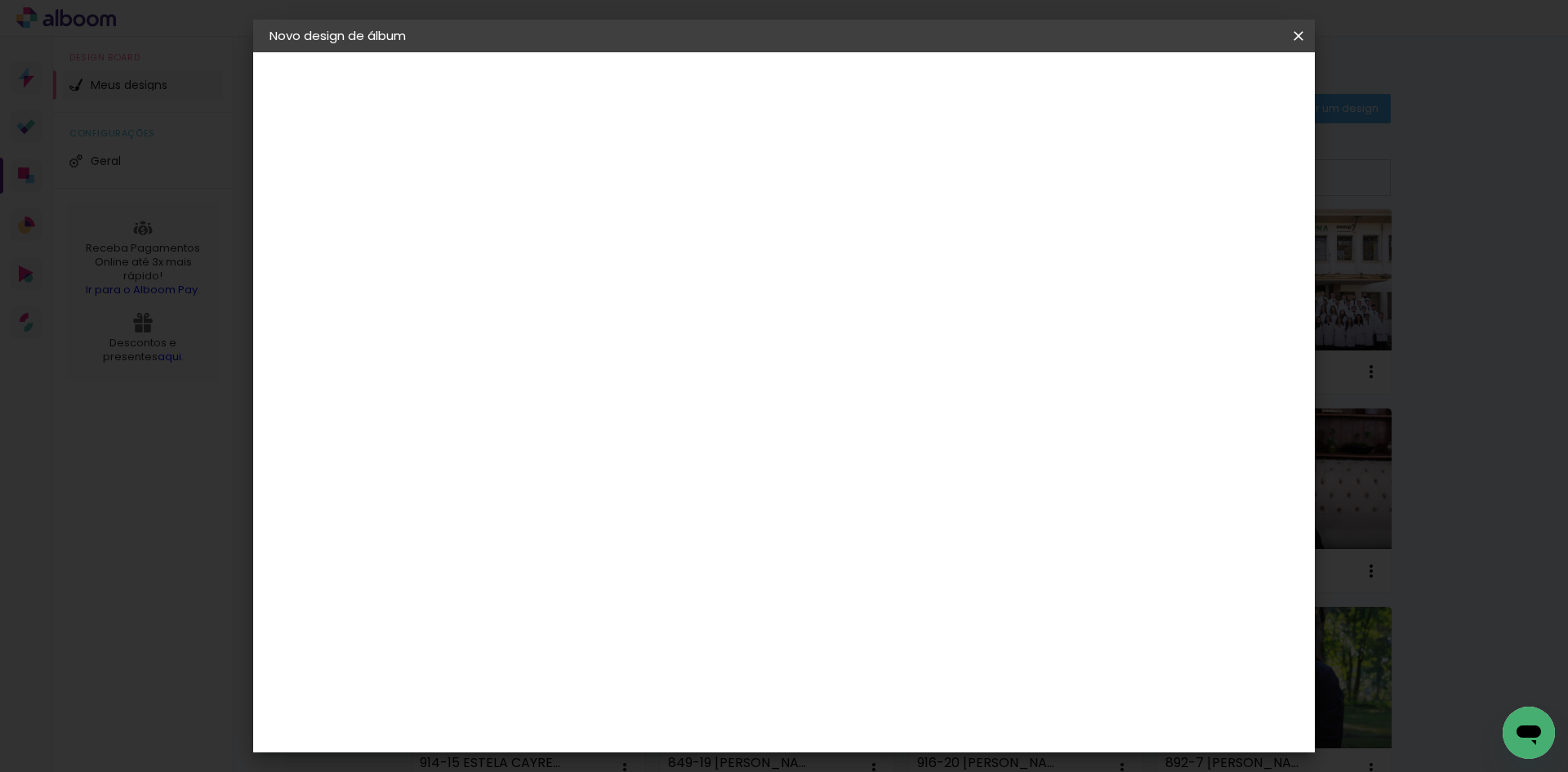
type input "15"
type paper-input "15"
click at [551, 361] on div "Foto 15" at bounding box center [540, 372] width 29 height 26
click at [0, 0] on slot "Tamanho Livre" at bounding box center [0, 0] width 0 height 0
click at [0, 0] on slot "Avançar" at bounding box center [0, 0] width 0 height 0
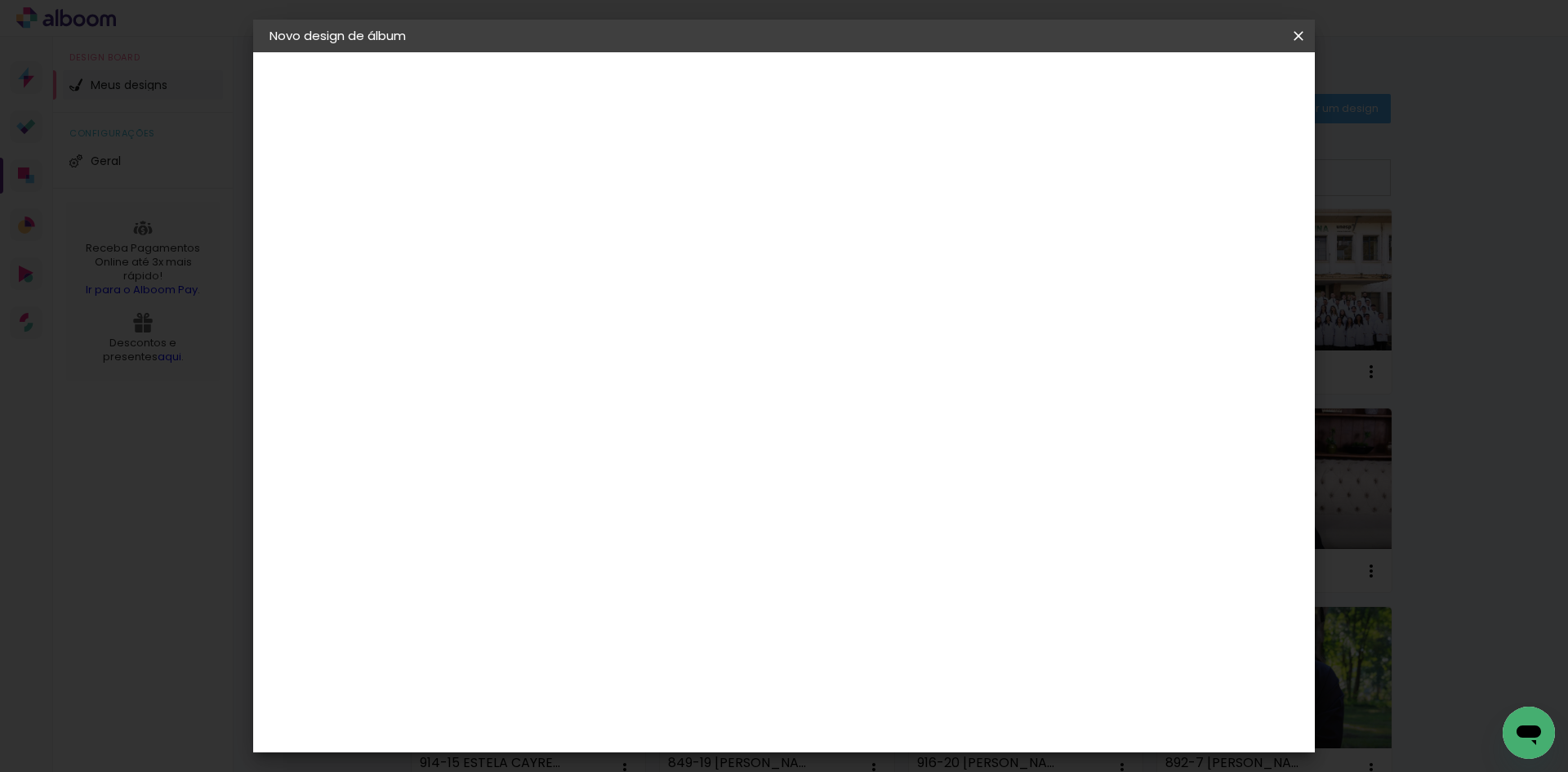
click at [1197, 86] on span "Iniciar design" at bounding box center [1159, 87] width 74 height 11
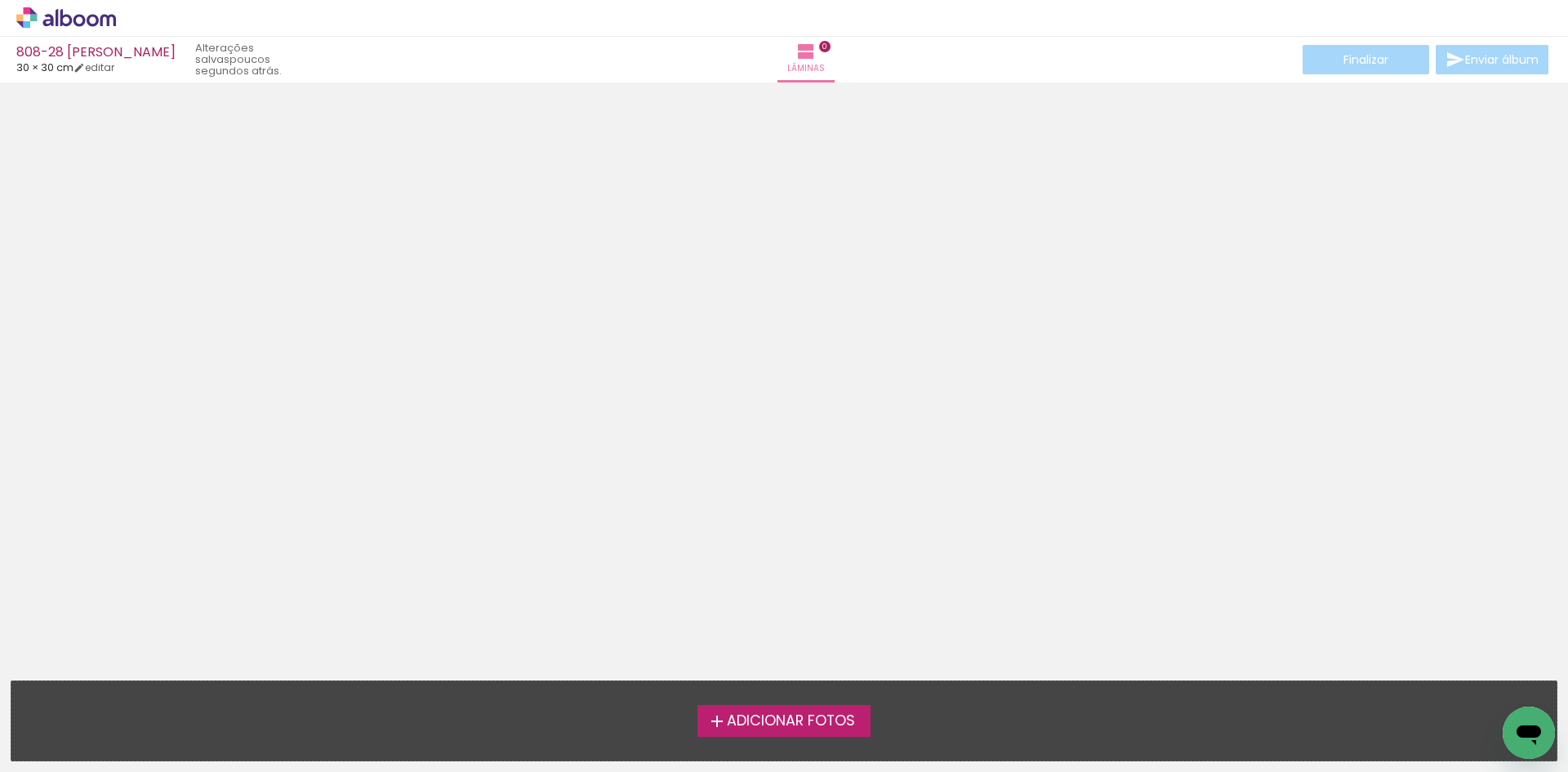
click at [817, 726] on span "Adicionar Fotos" at bounding box center [791, 721] width 128 height 14
click at [0, 0] on input "file" at bounding box center [0, 0] width 0 height 0
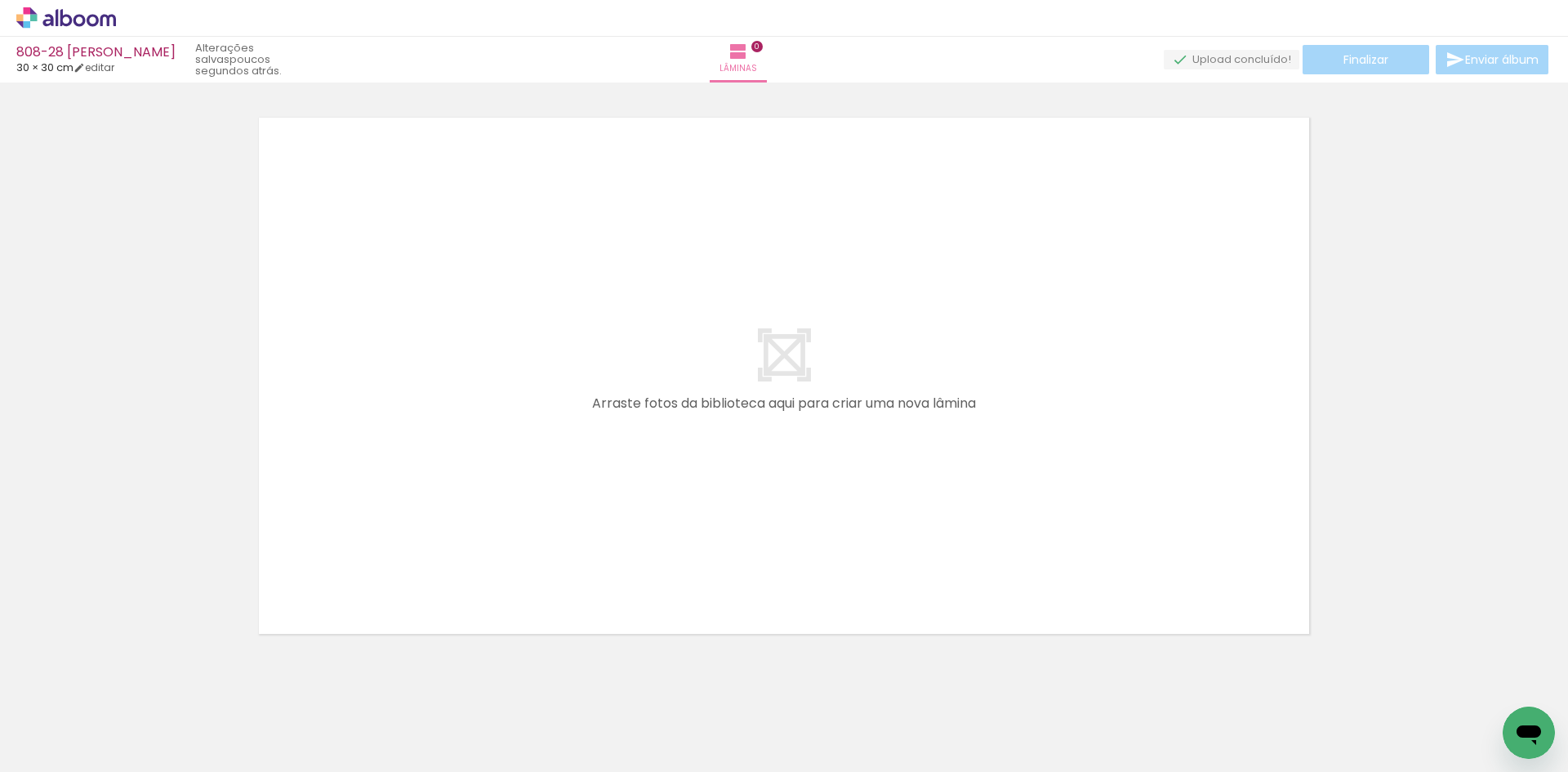
click at [71, 20] on icon at bounding box center [67, 17] width 12 height 17
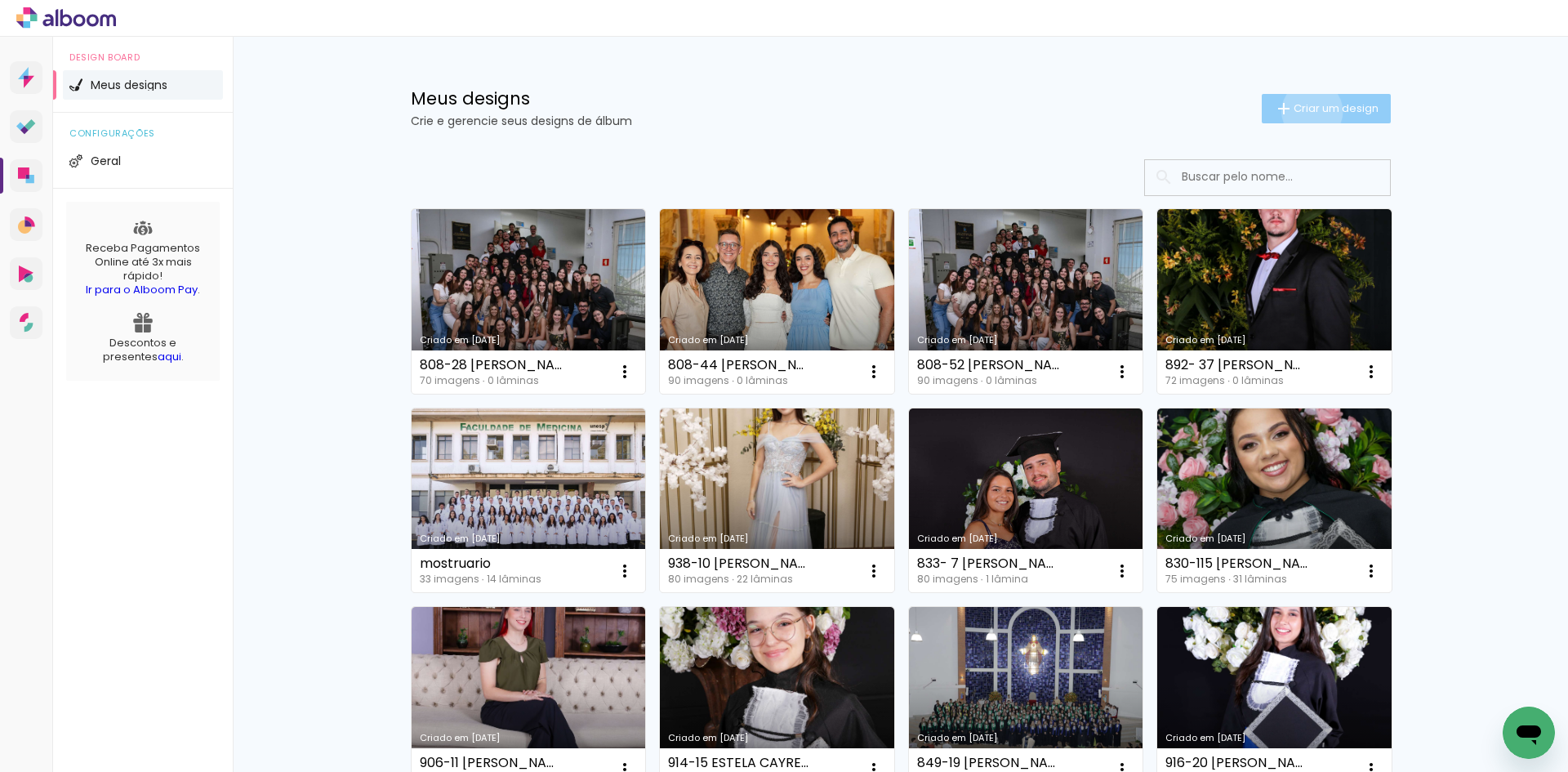
click at [1303, 111] on span "Criar um design" at bounding box center [1336, 108] width 85 height 10
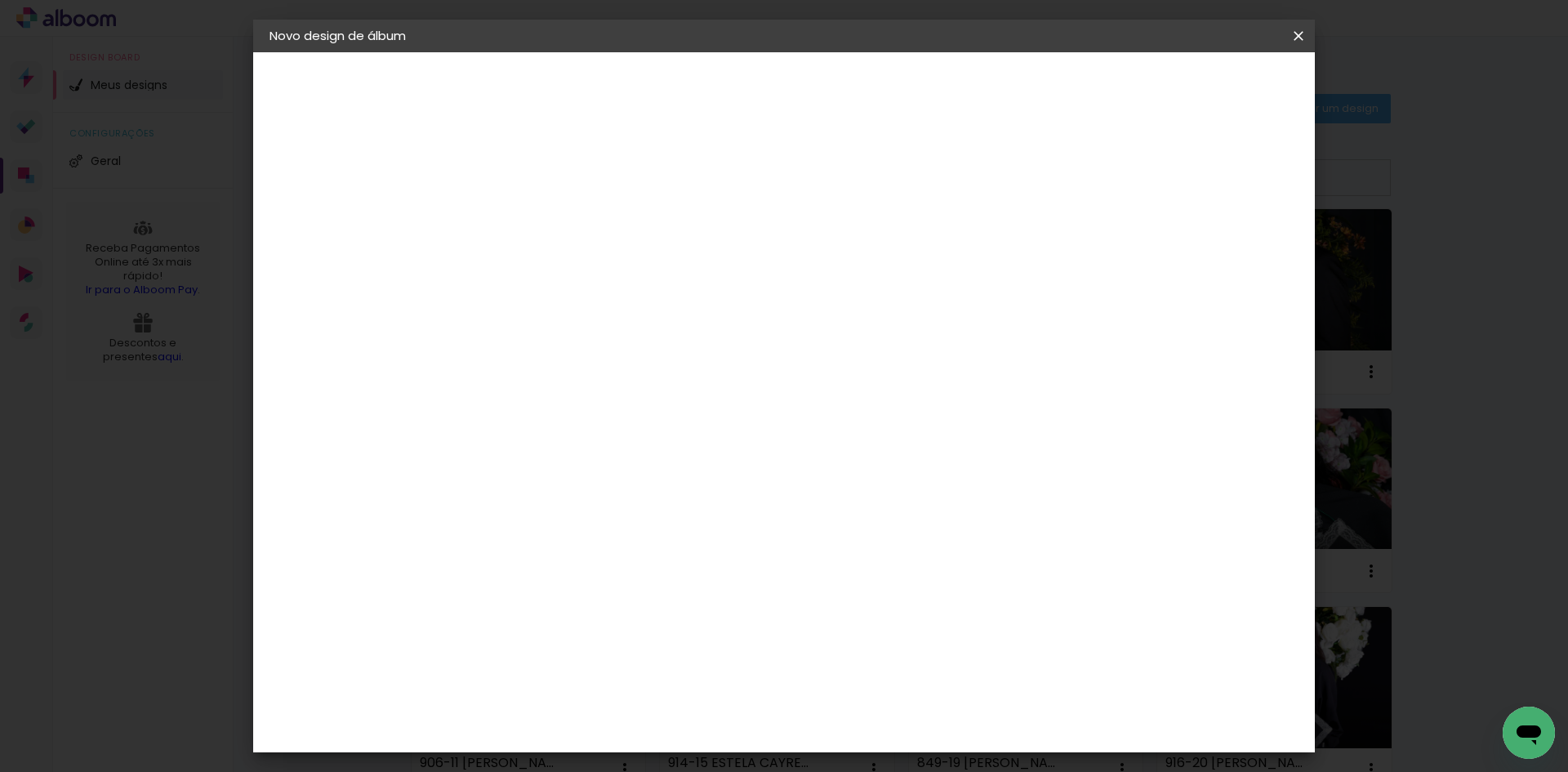
click at [537, 229] on input at bounding box center [537, 219] width 0 height 26
type input "830-126 [PERSON_NAME]"
type paper-input "830-126 [PERSON_NAME]"
click at [704, 74] on paper-button "Avançar" at bounding box center [664, 86] width 80 height 28
click at [632, 298] on paper-input-container at bounding box center [578, 311] width 176 height 37
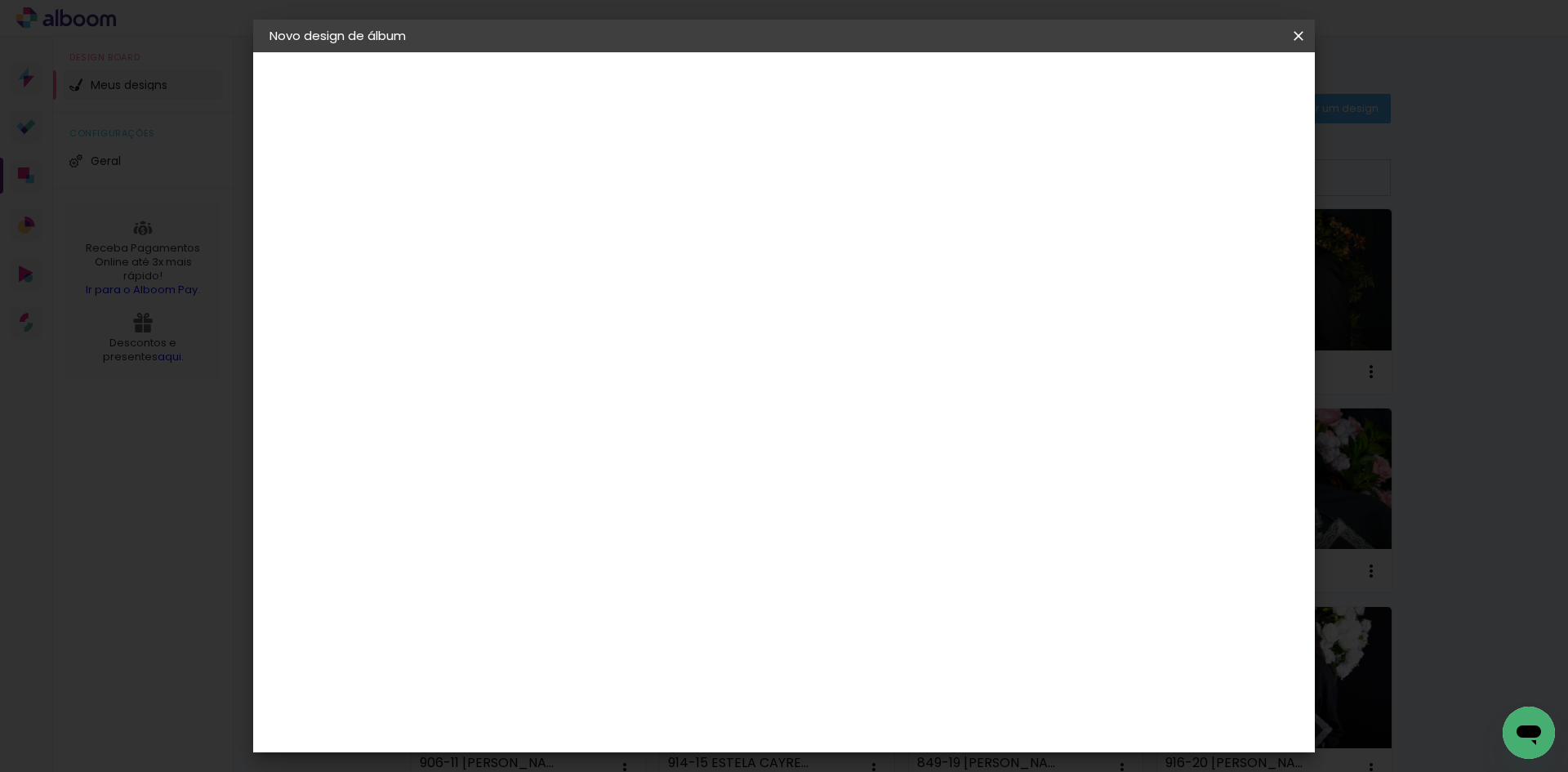
type input "15"
type paper-input "15"
click at [632, 361] on paper-item "Foto 15" at bounding box center [561, 372] width 144 height 43
click at [799, 261] on paper-item "Tamanho Livre" at bounding box center [726, 248] width 146 height 36
click at [0, 0] on slot "Avançar" at bounding box center [0, 0] width 0 height 0
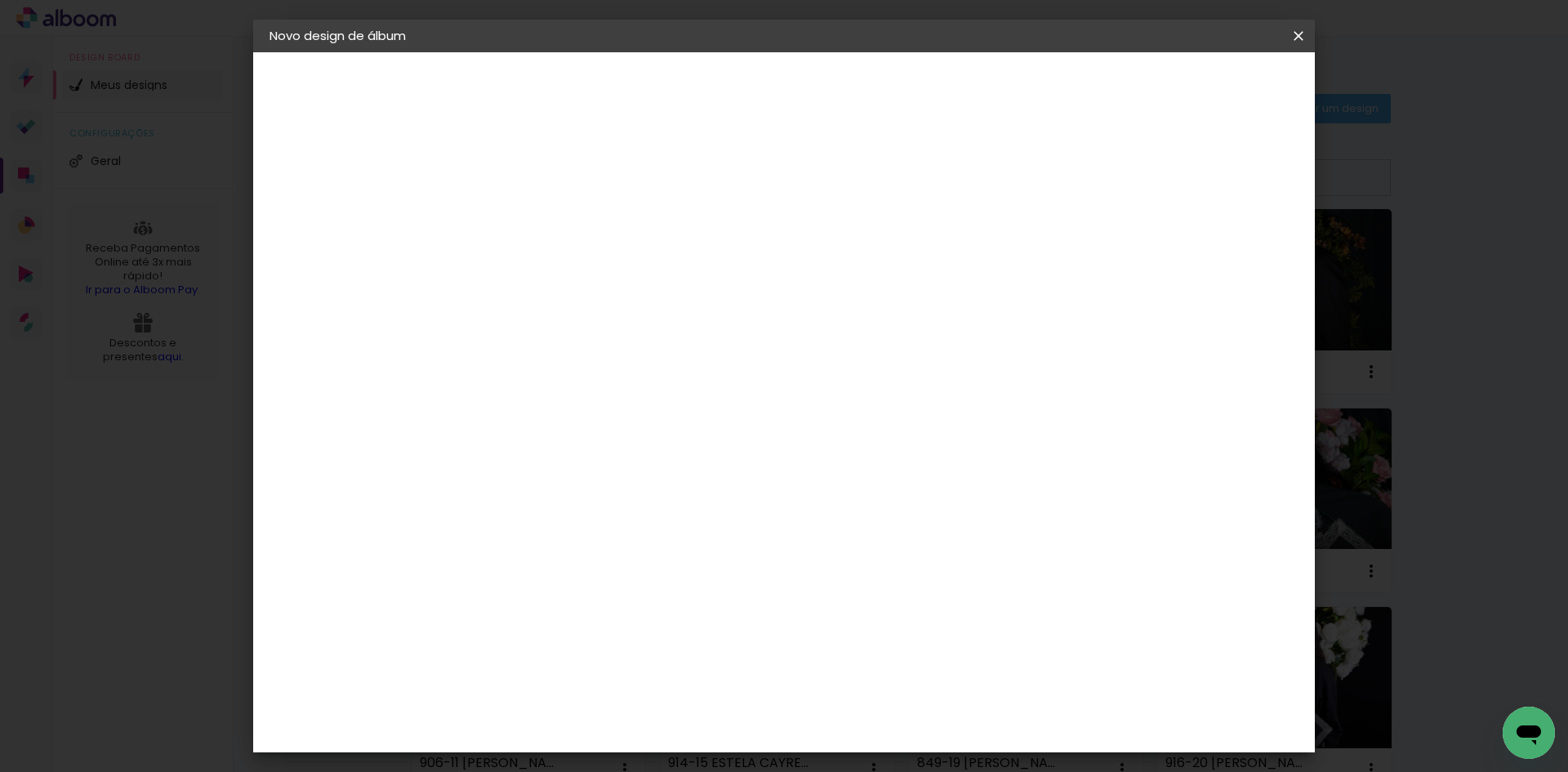
click at [1197, 88] on span "Iniciar design" at bounding box center [1159, 87] width 74 height 11
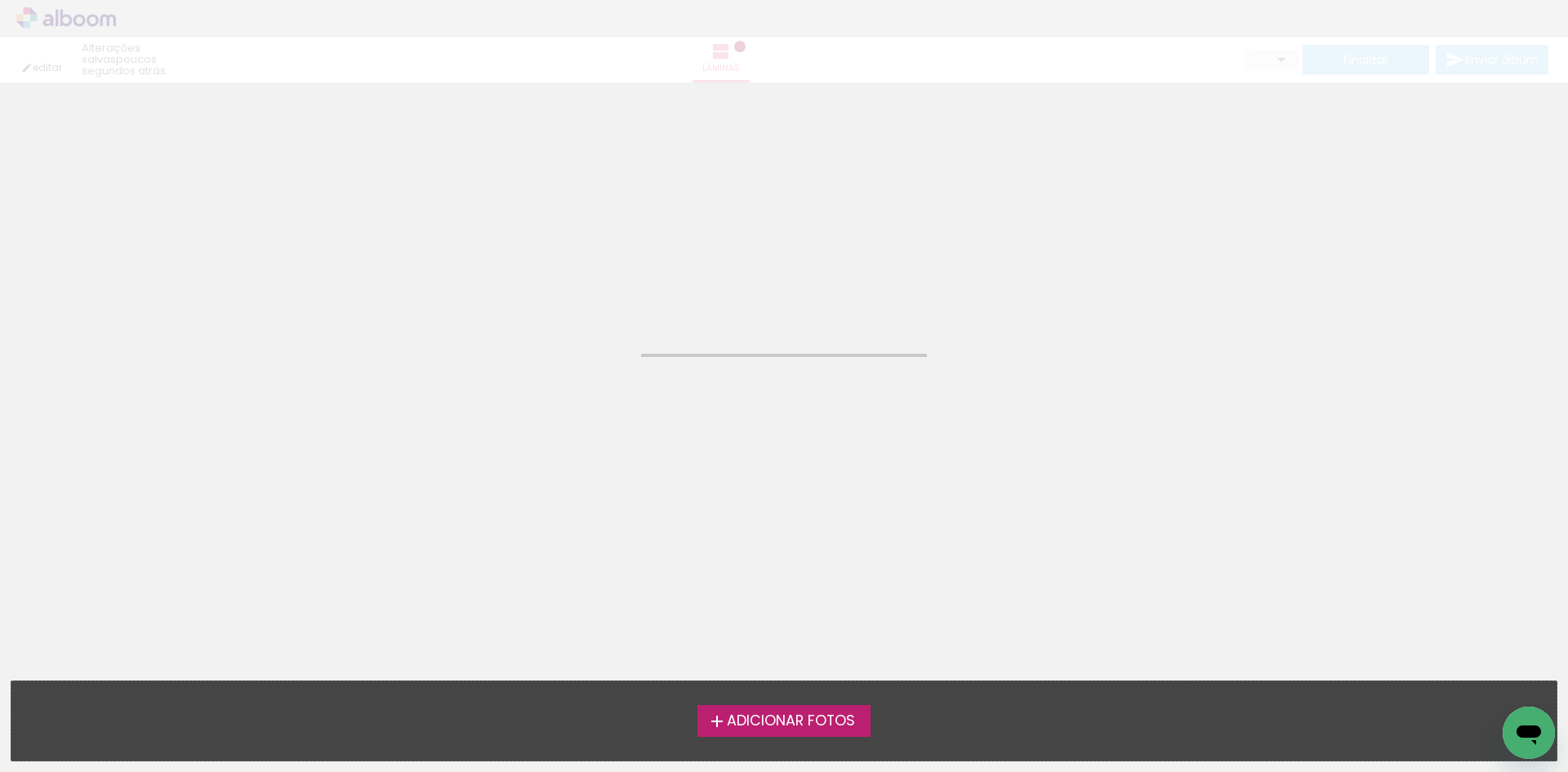
click at [837, 729] on span "Adicionar Fotos" at bounding box center [791, 721] width 128 height 14
click at [0, 0] on input "file" at bounding box center [0, 0] width 0 height 0
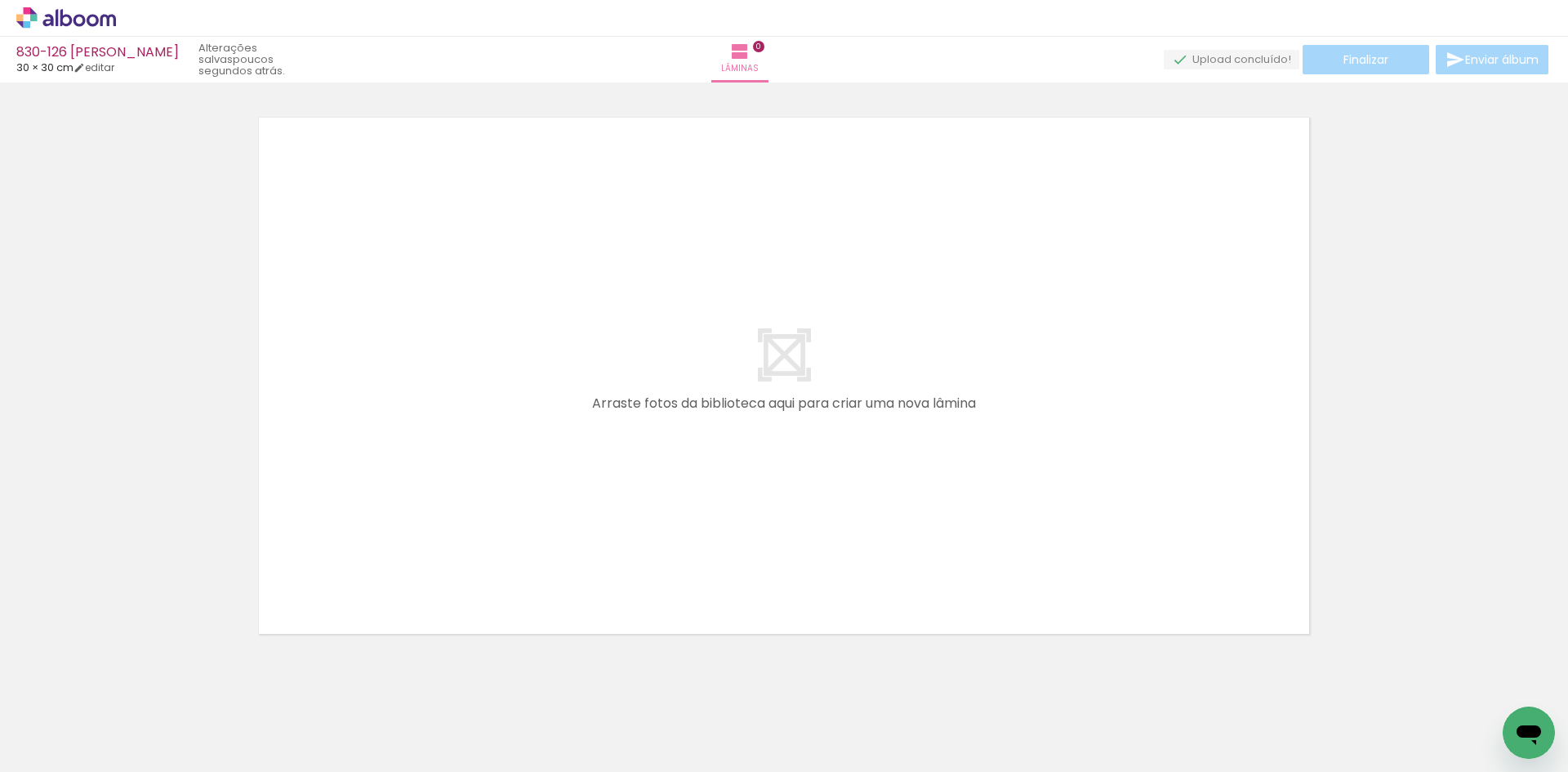
click at [101, 10] on icon at bounding box center [66, 18] width 100 height 21
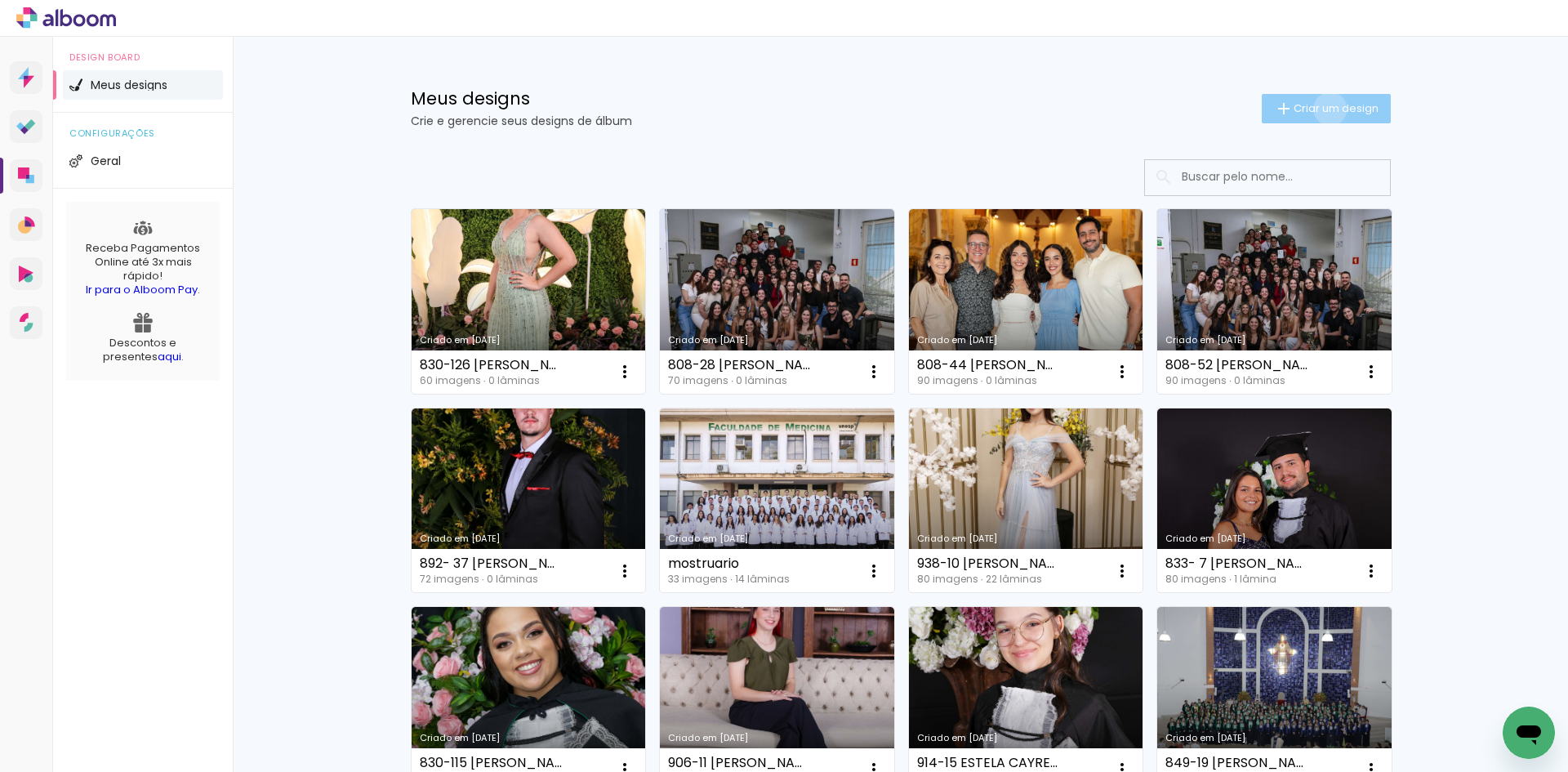
click at [1321, 109] on span "Criar um design" at bounding box center [1336, 108] width 85 height 10
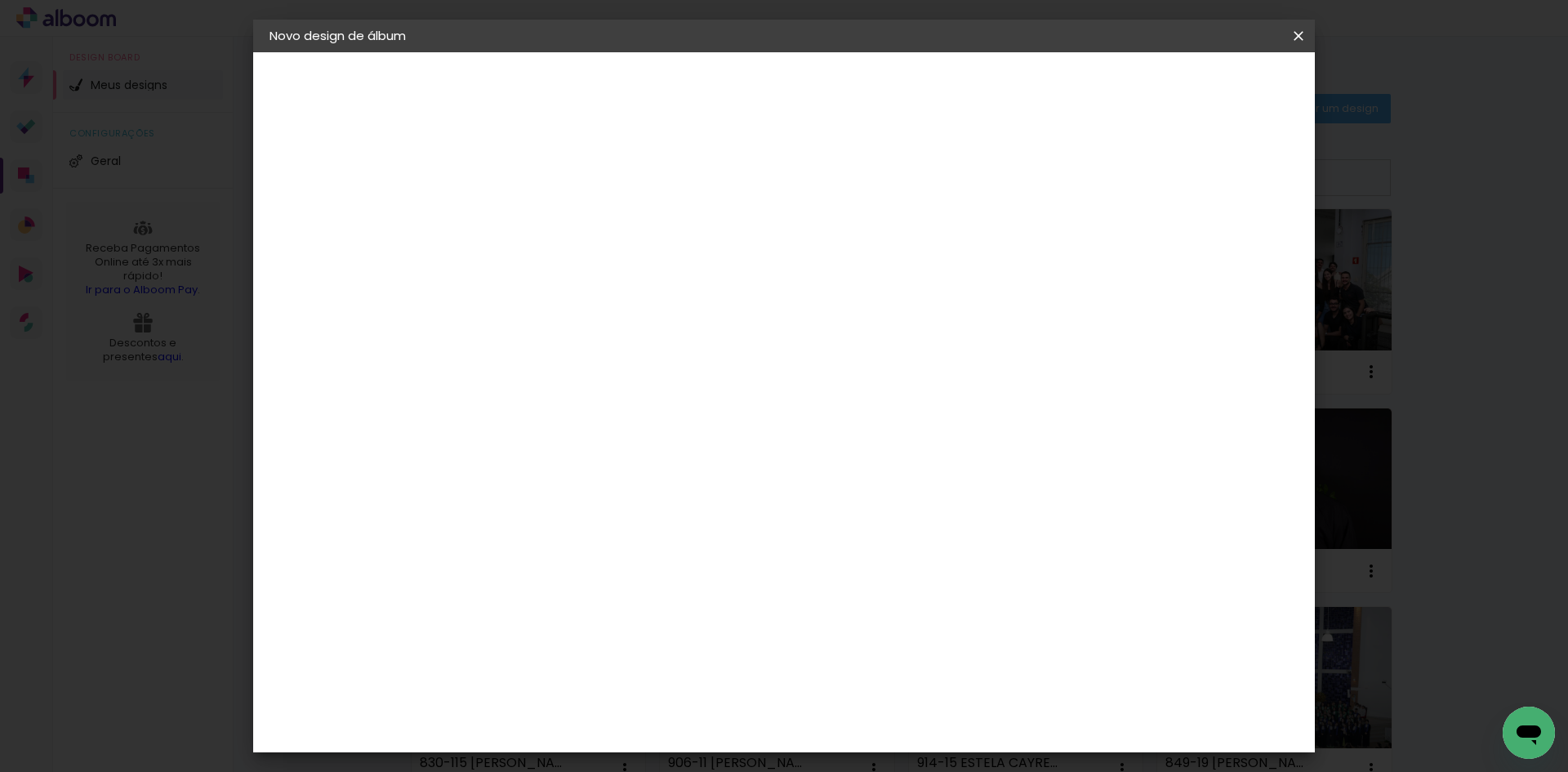
click at [542, 239] on paper-input-container "Título do álbum" at bounding box center [537, 220] width 11 height 42
type input "830-145 [PERSON_NAME]"
type paper-input "830-145 [PERSON_NAME]"
click at [704, 78] on paper-button "Avançar" at bounding box center [664, 86] width 80 height 28
click at [630, 314] on input at bounding box center [578, 310] width 165 height 20
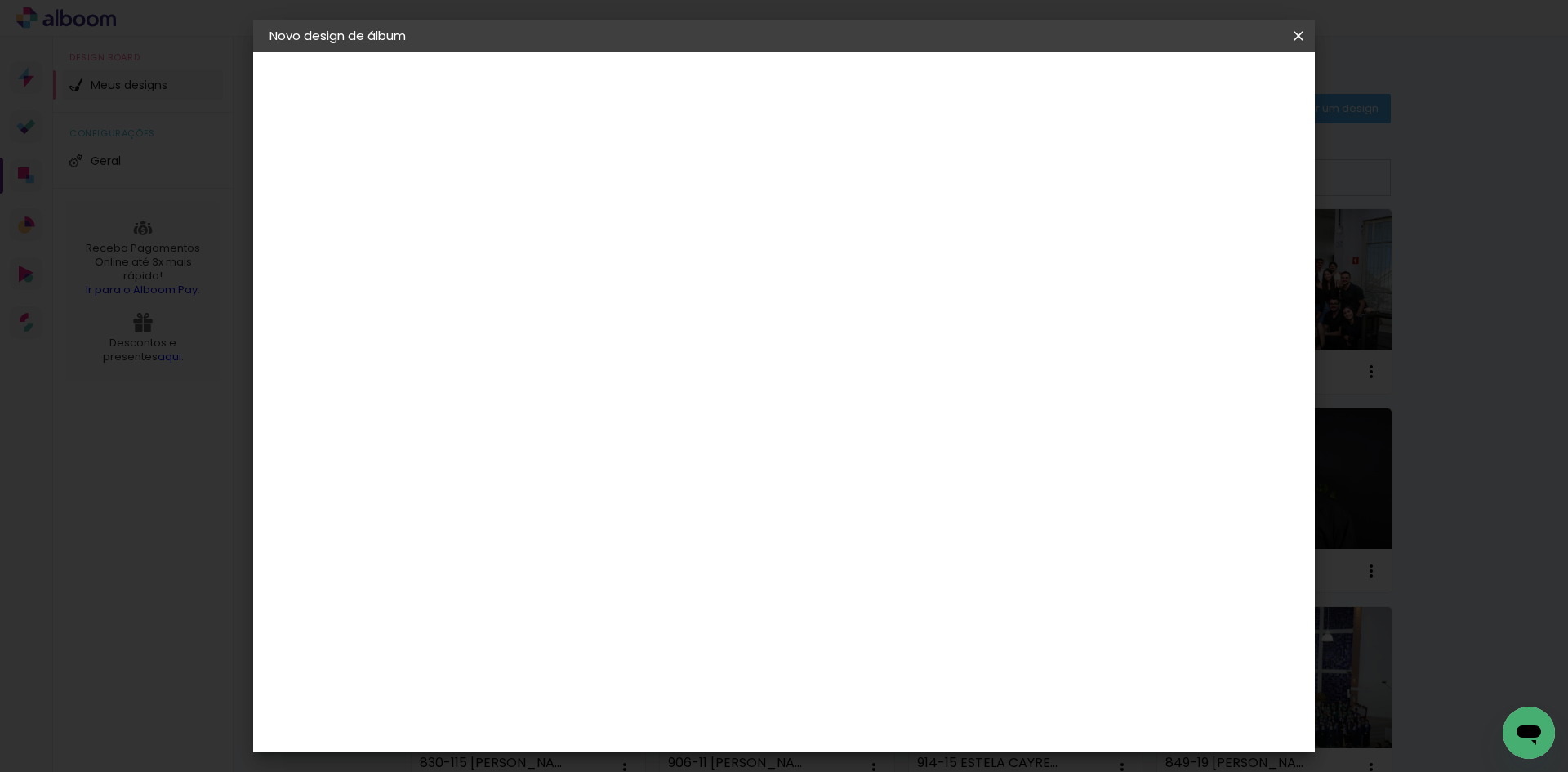
type input "15"
type paper-input "15"
click at [537, 370] on div "Foto 15" at bounding box center [540, 372] width 29 height 26
click at [0, 0] on slot "Tamanho Livre" at bounding box center [0, 0] width 0 height 0
click at [0, 0] on slot "Avançar" at bounding box center [0, 0] width 0 height 0
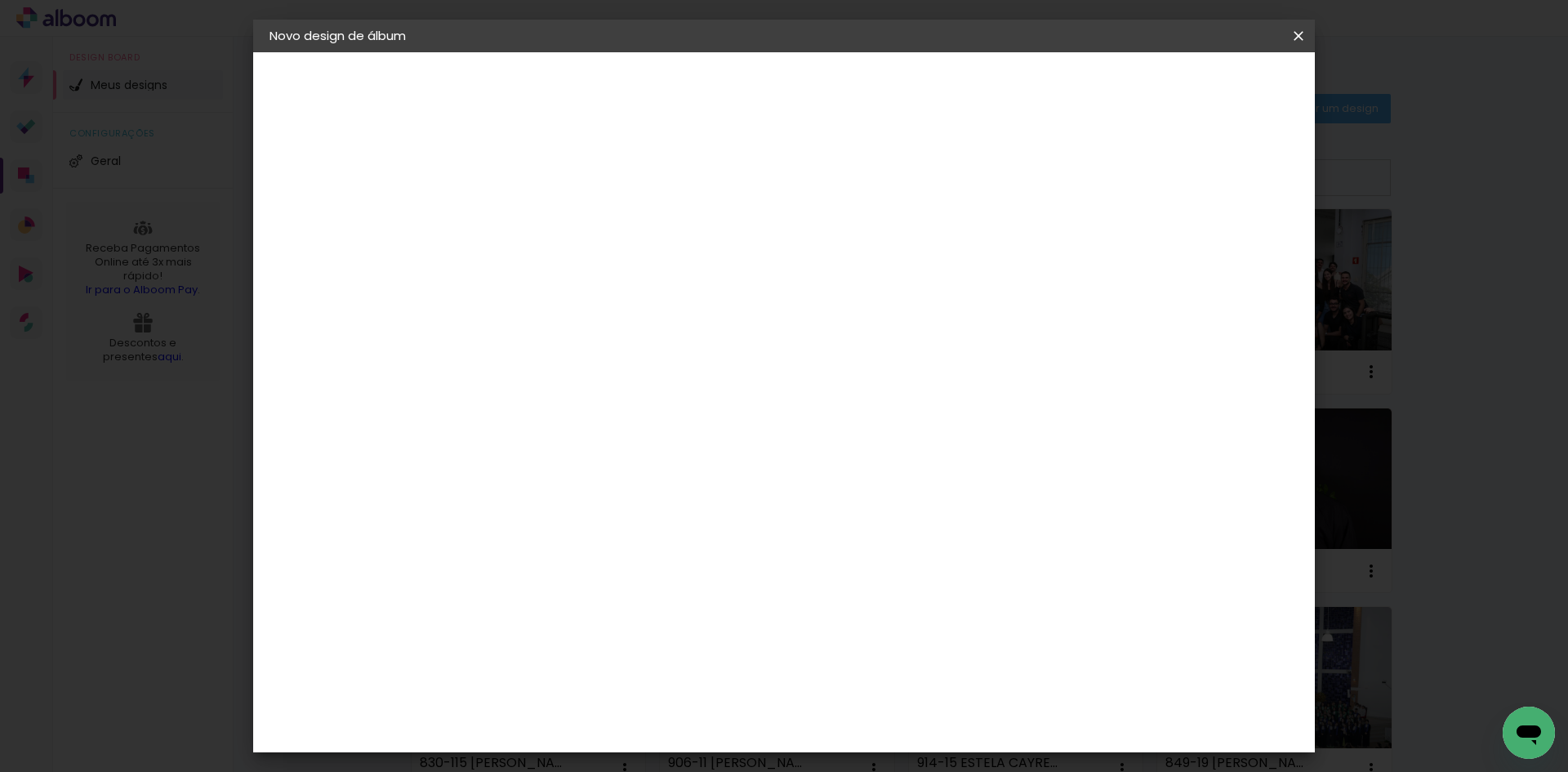
click at [1213, 98] on paper-button "Iniciar design" at bounding box center [1159, 86] width 107 height 28
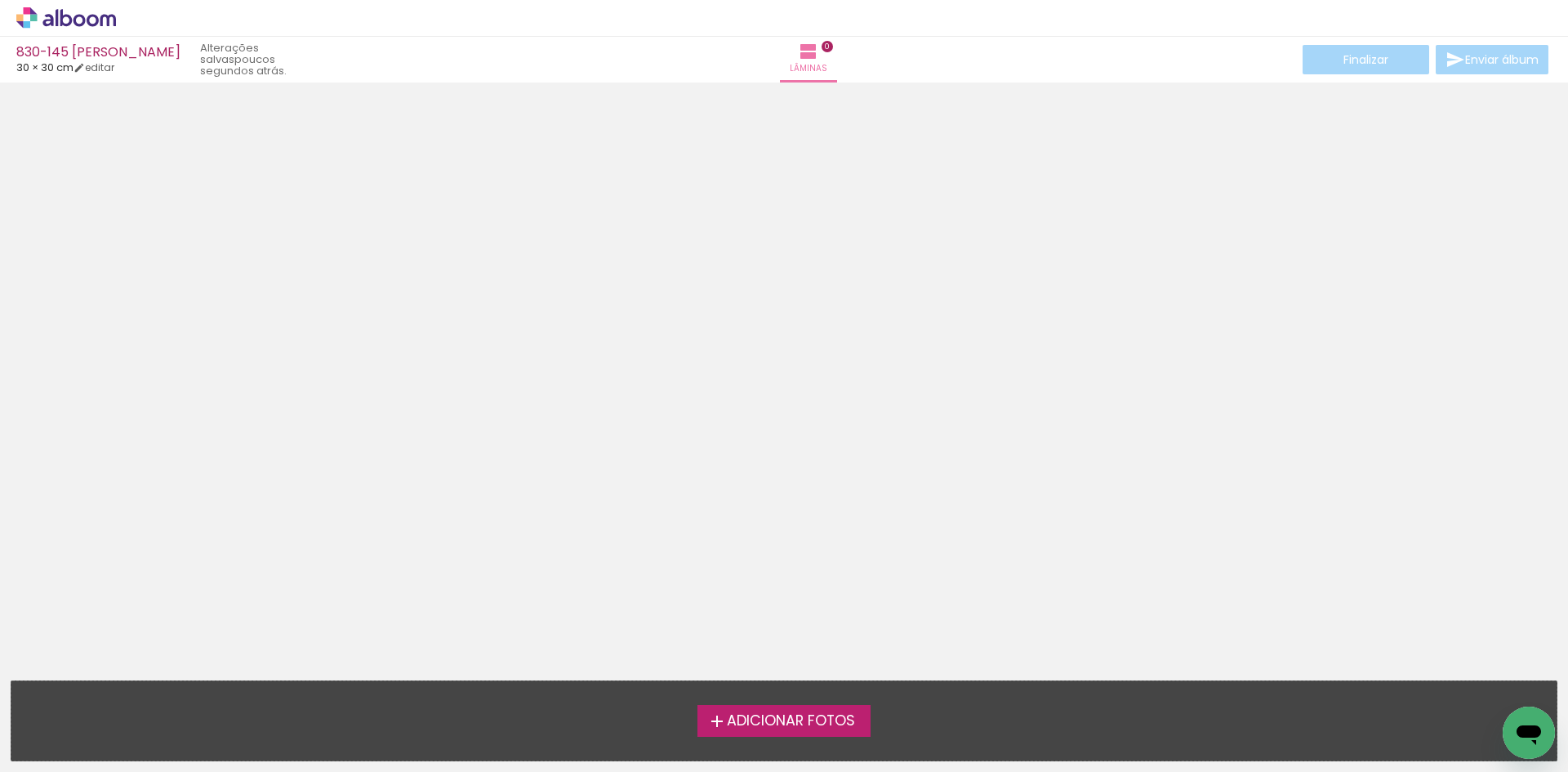
click at [793, 714] on span "Adicionar Fotos" at bounding box center [791, 721] width 128 height 14
click at [0, 0] on input "file" at bounding box center [0, 0] width 0 height 0
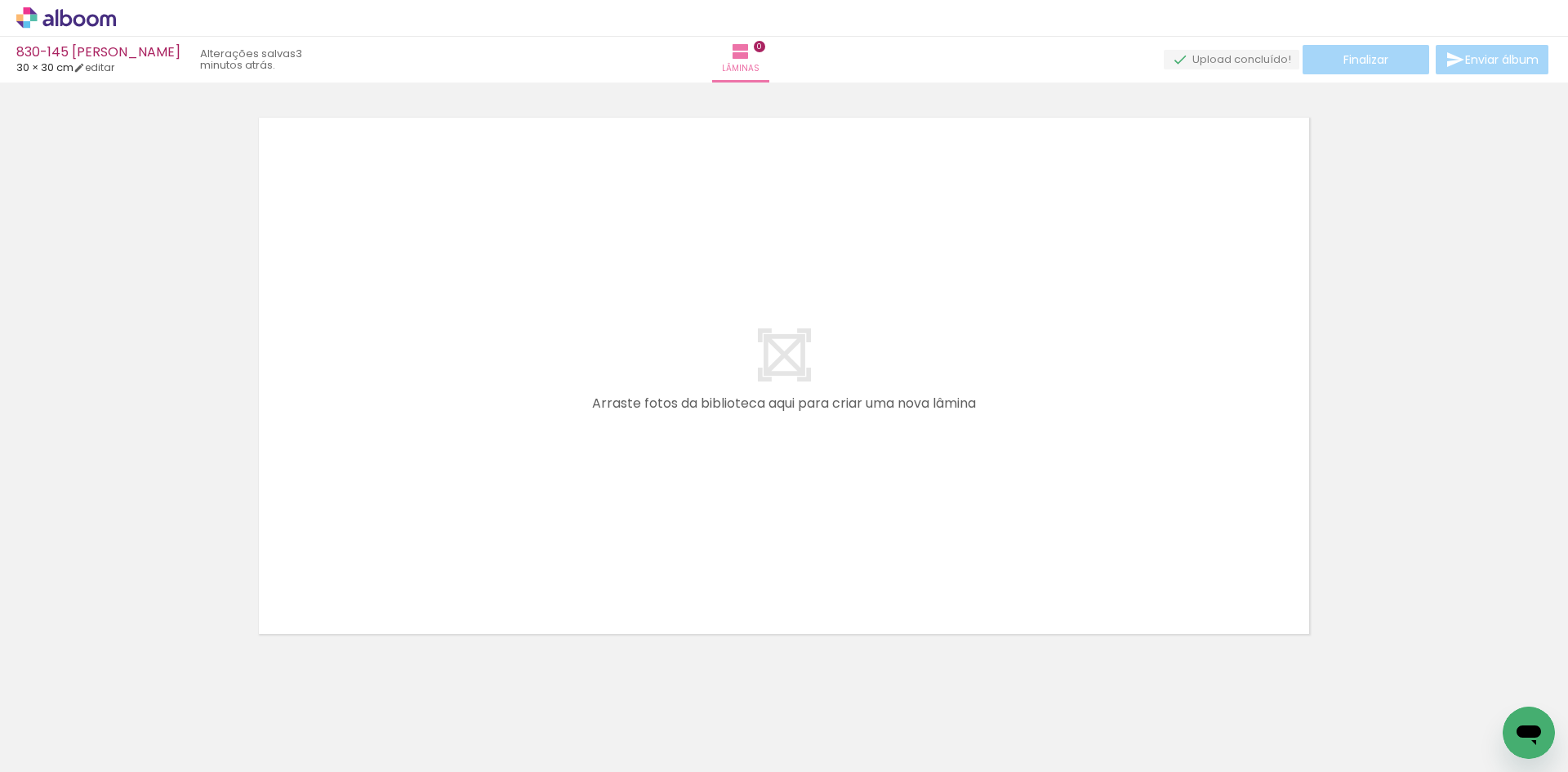
click at [85, 26] on icon at bounding box center [66, 18] width 100 height 21
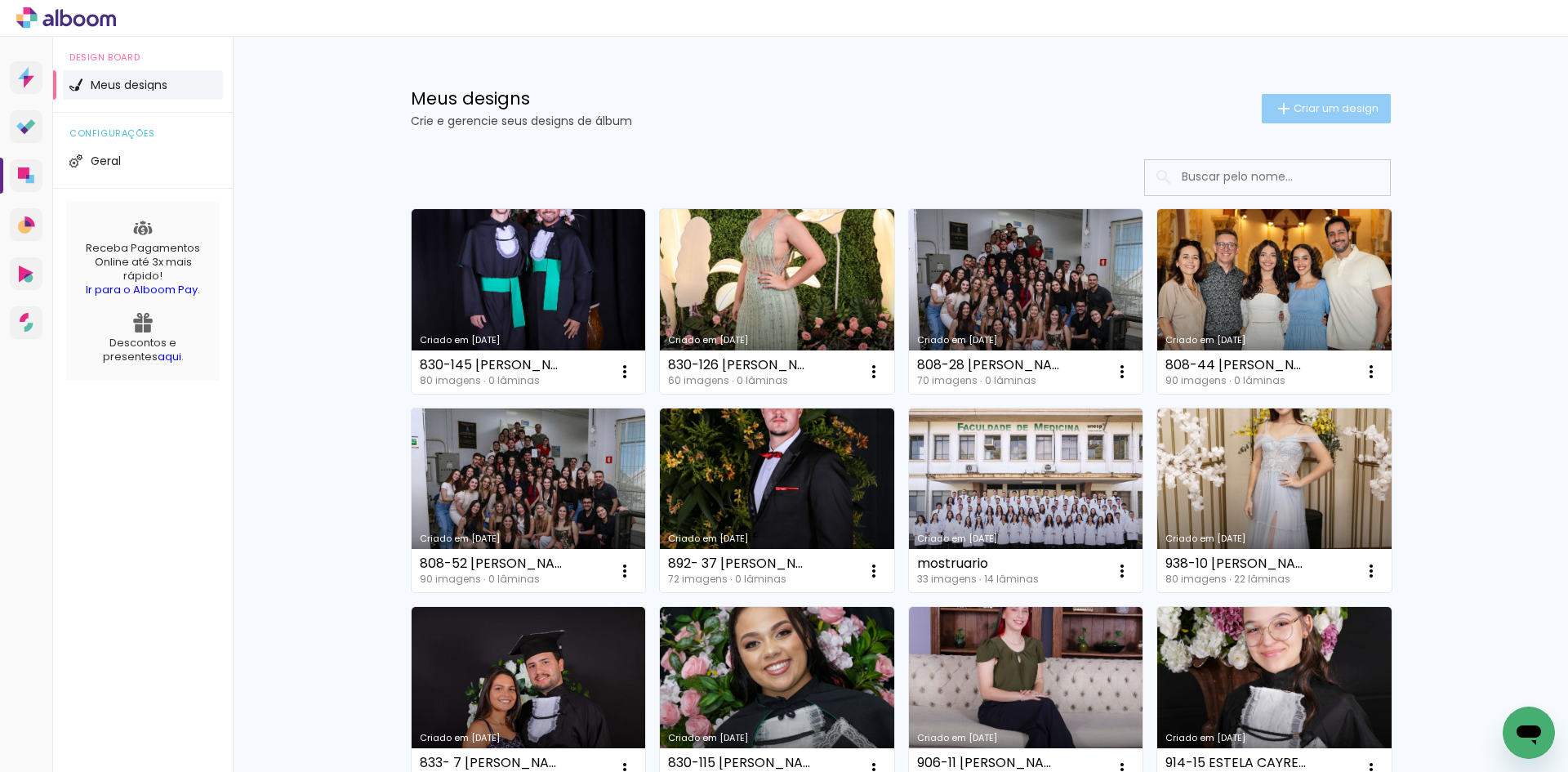
click at [1327, 113] on span "Criar um design" at bounding box center [1336, 108] width 85 height 10
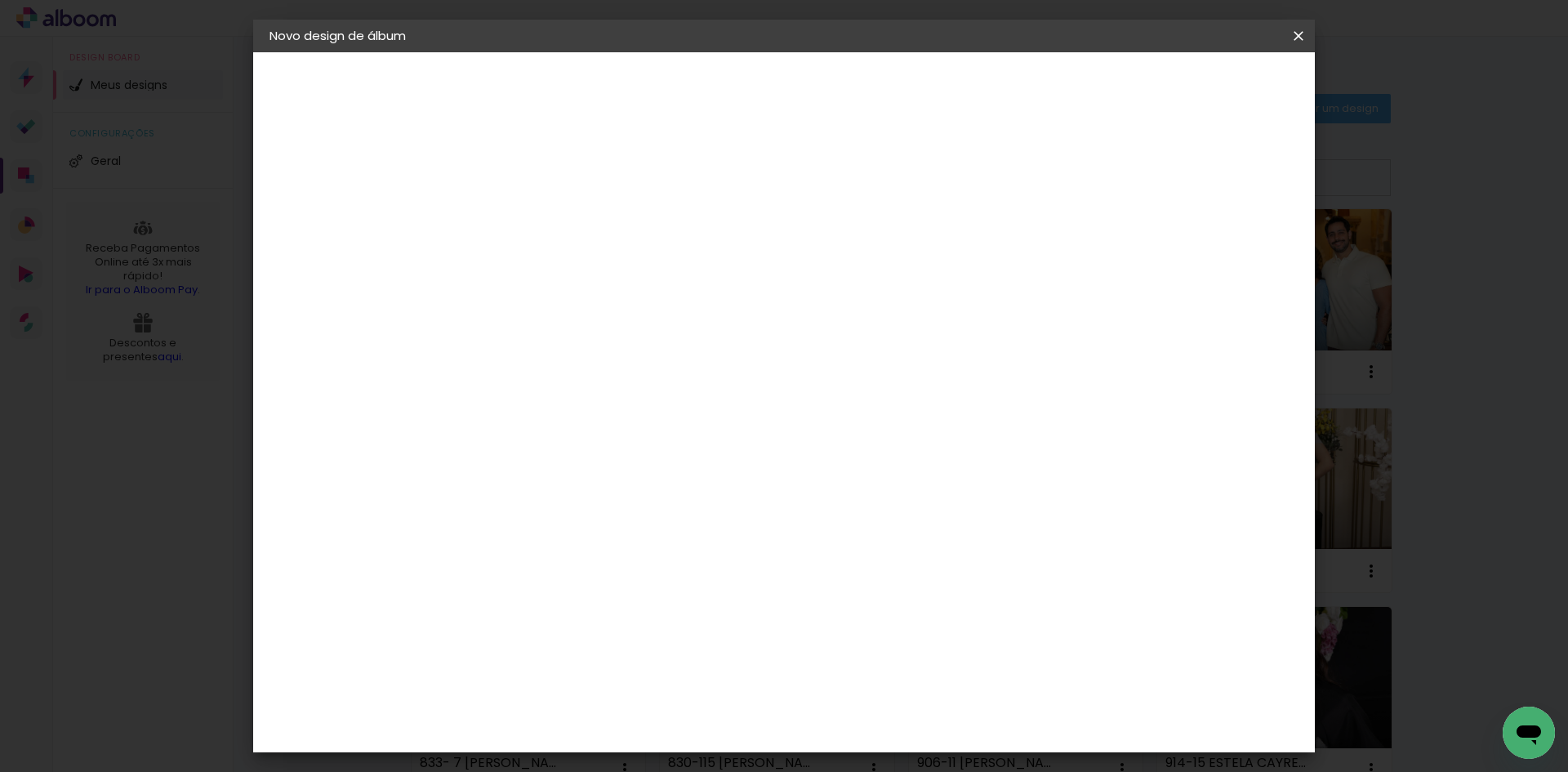
click at [537, 215] on input at bounding box center [537, 219] width 0 height 26
type input "833-560 [PERSON_NAME]"
type paper-input "833-560 SIMONE CRISTINA FERRAZ CURY"
click at [0, 0] on slot "Avançar" at bounding box center [0, 0] width 0 height 0
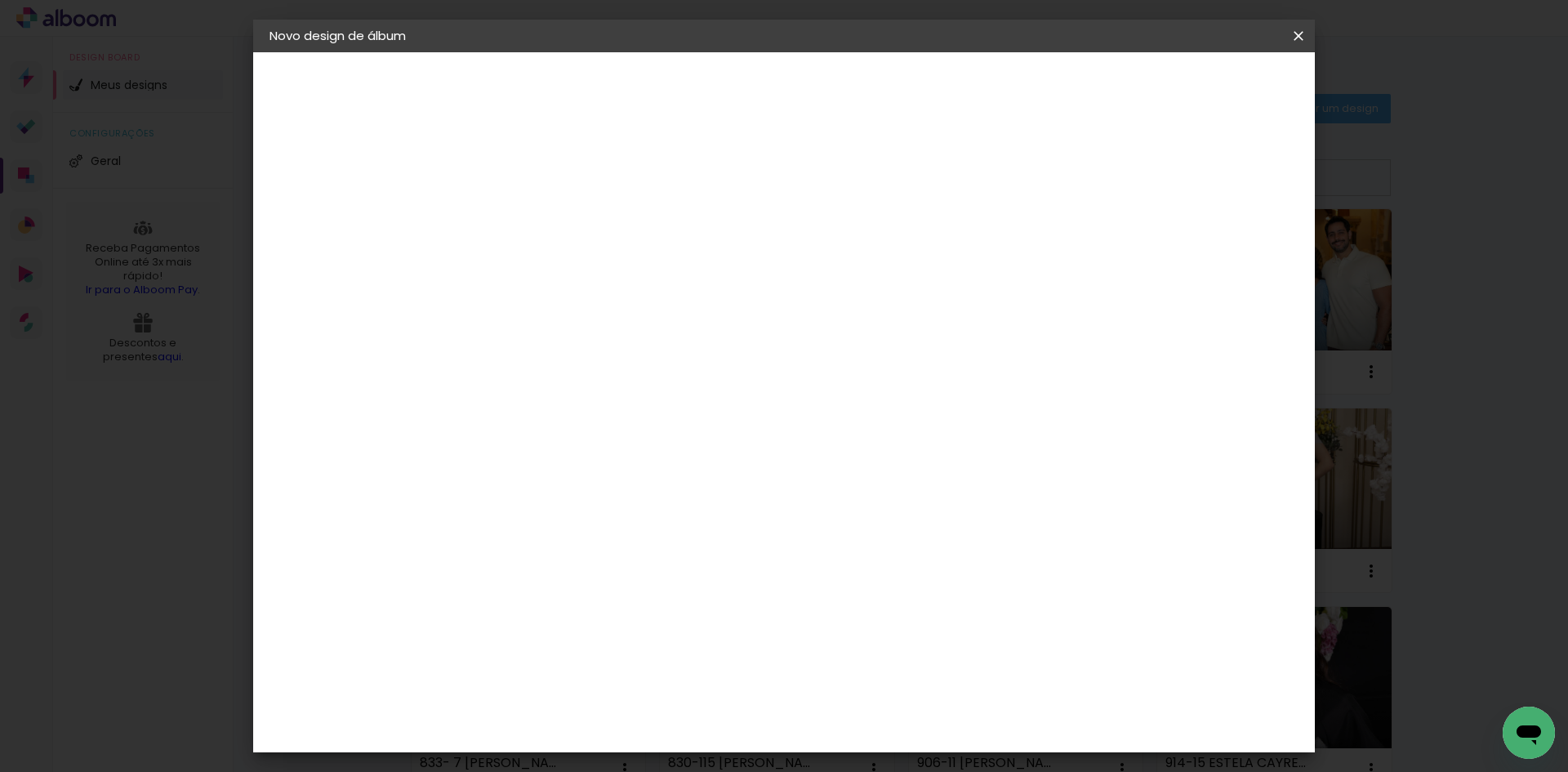
click at [650, 311] on input at bounding box center [578, 310] width 165 height 20
type input "15"
type paper-input "15"
click at [556, 373] on div "Foto 15" at bounding box center [540, 372] width 29 height 26
click at [799, 260] on paper-item "Tamanho Livre" at bounding box center [726, 248] width 146 height 36
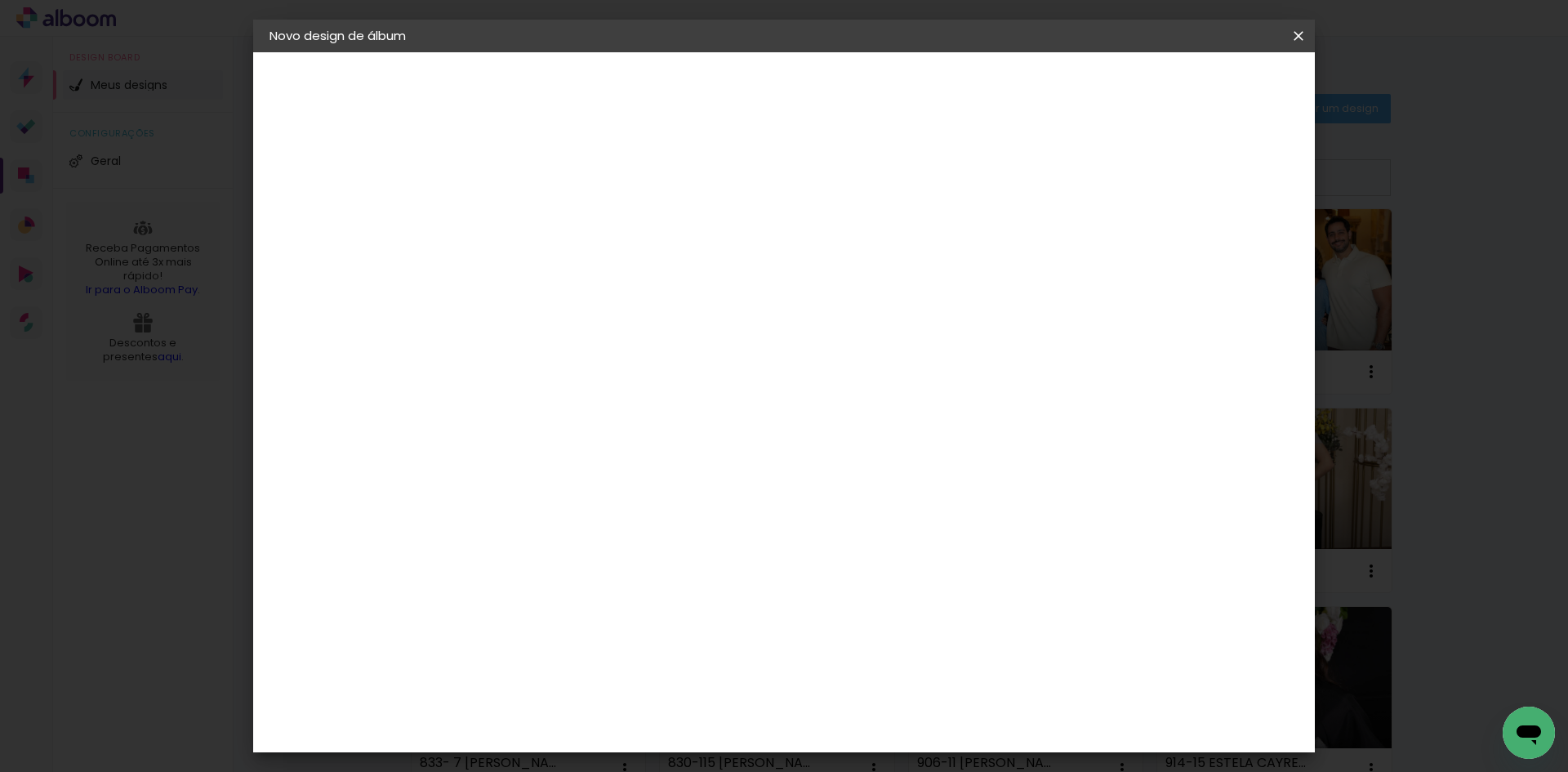
click at [0, 0] on slot "Avançar" at bounding box center [0, 0] width 0 height 0
click at [1213, 98] on paper-button "Iniciar design" at bounding box center [1159, 86] width 107 height 28
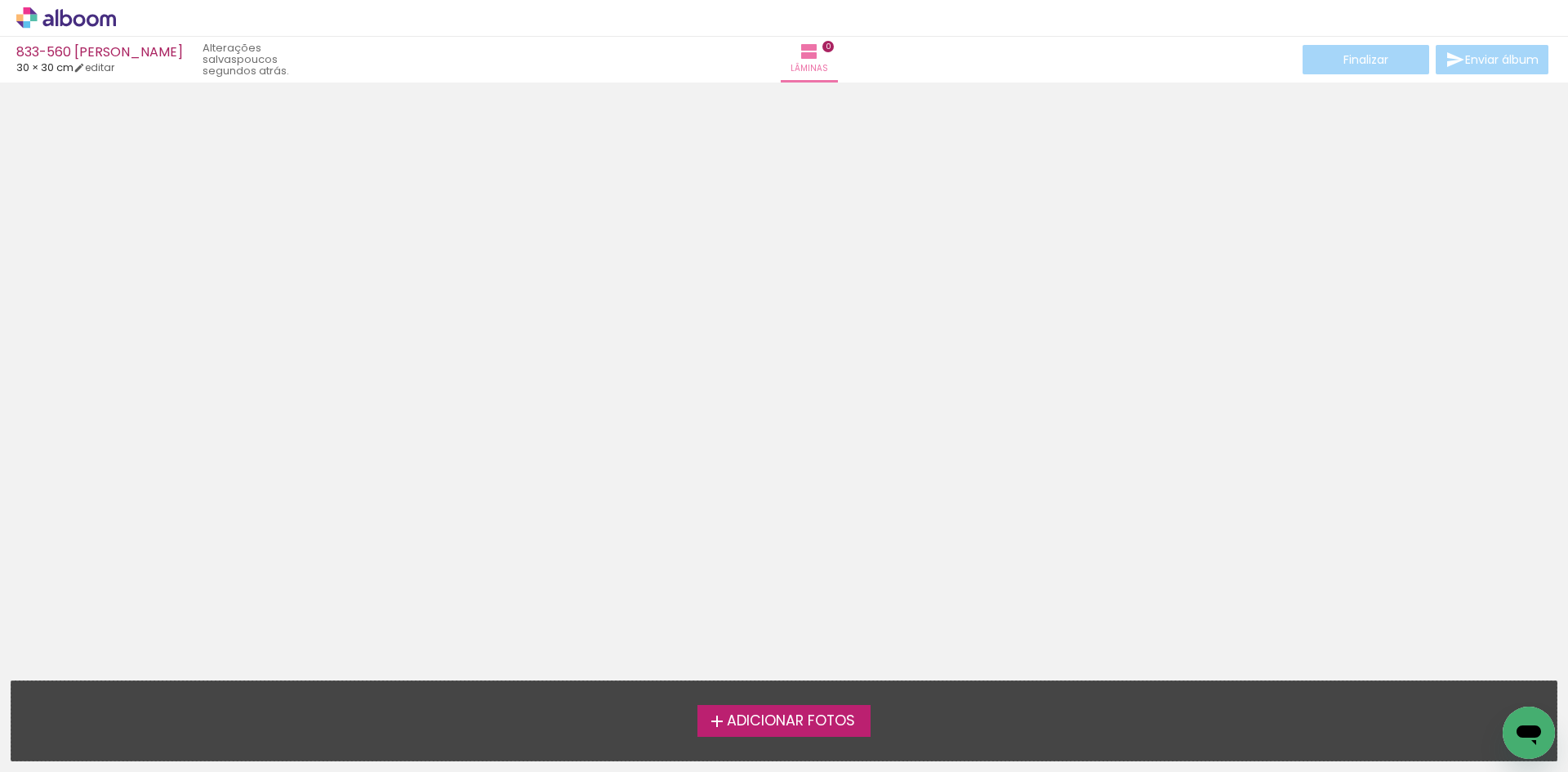
click at [777, 718] on span "Adicionar Fotos" at bounding box center [791, 721] width 128 height 14
click at [0, 0] on input "file" at bounding box center [0, 0] width 0 height 0
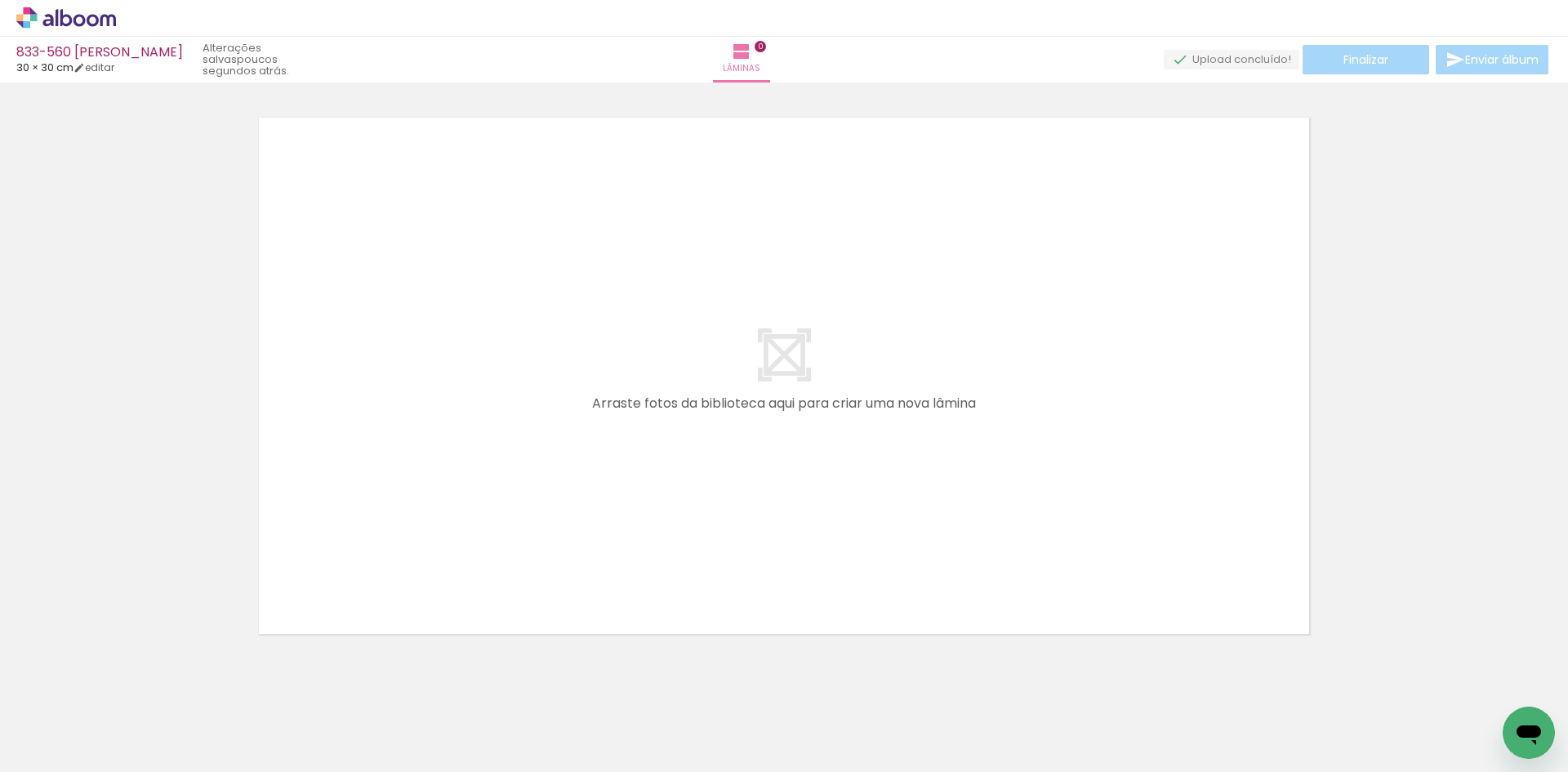
click at [93, 26] on icon at bounding box center [92, 20] width 12 height 12
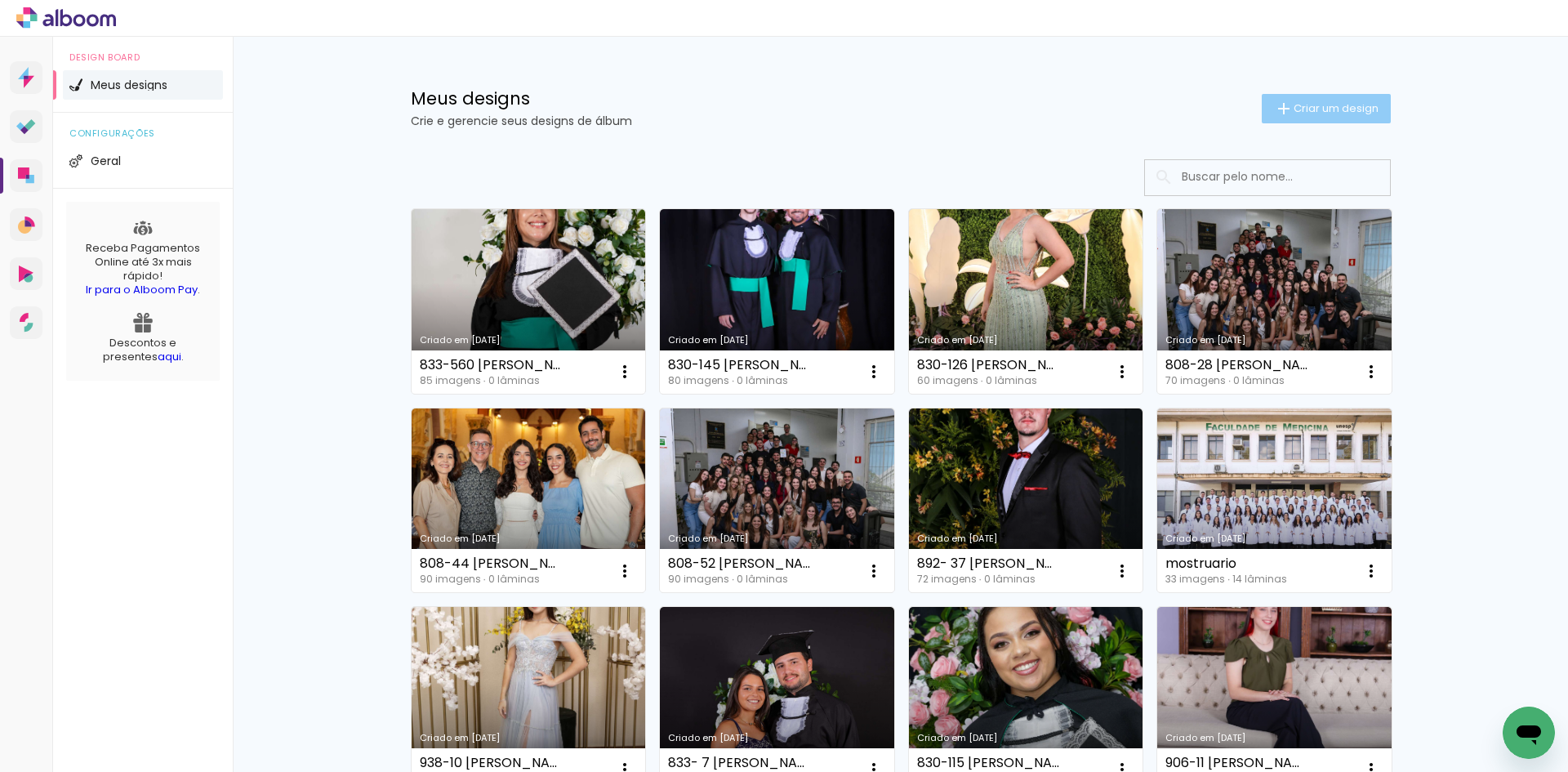
click at [1330, 99] on paper-button "Criar um design" at bounding box center [1326, 109] width 129 height 30
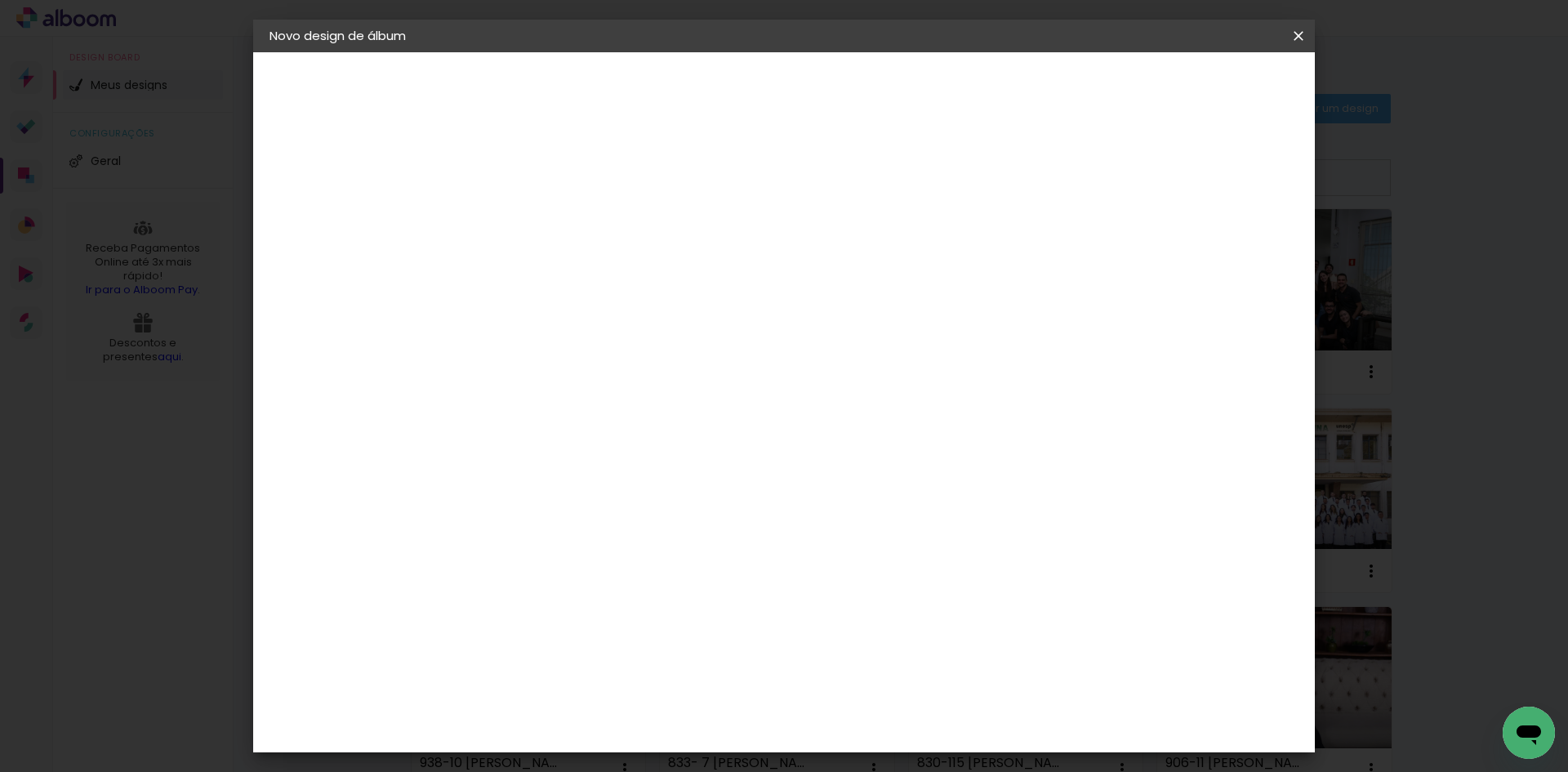
click at [537, 222] on input at bounding box center [537, 219] width 0 height 26
type input "833-552 [PERSON_NAME]"
type paper-input "833-552 [PERSON_NAME]"
click at [0, 0] on slot "Avançar" at bounding box center [0, 0] width 0 height 0
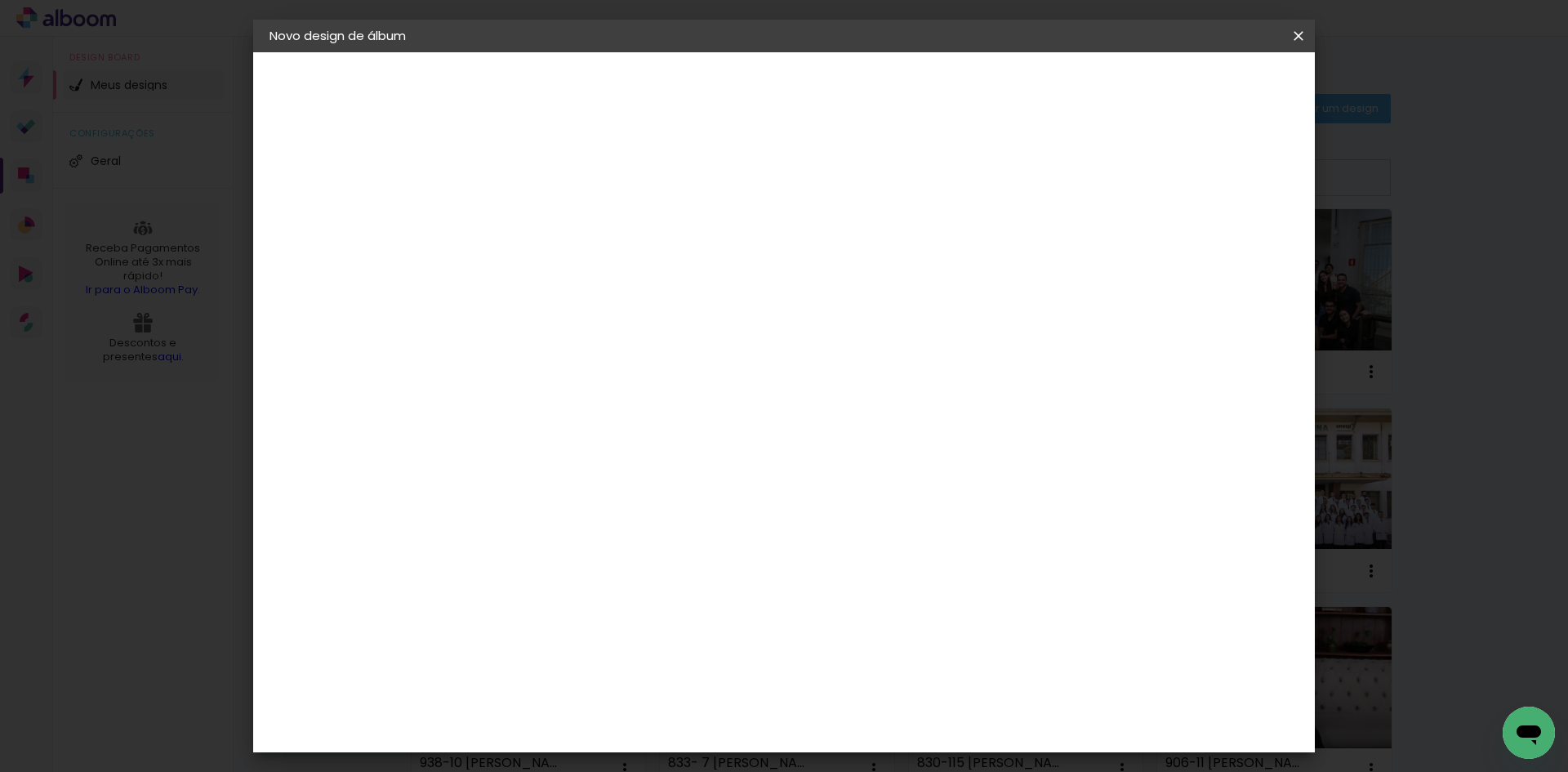
click at [660, 314] on input at bounding box center [578, 310] width 165 height 20
type input "15"
type paper-input "15"
click at [634, 354] on paper-item "Foto 15" at bounding box center [561, 372] width 144 height 43
click at [799, 231] on paper-item "Tamanho Livre" at bounding box center [726, 248] width 146 height 36
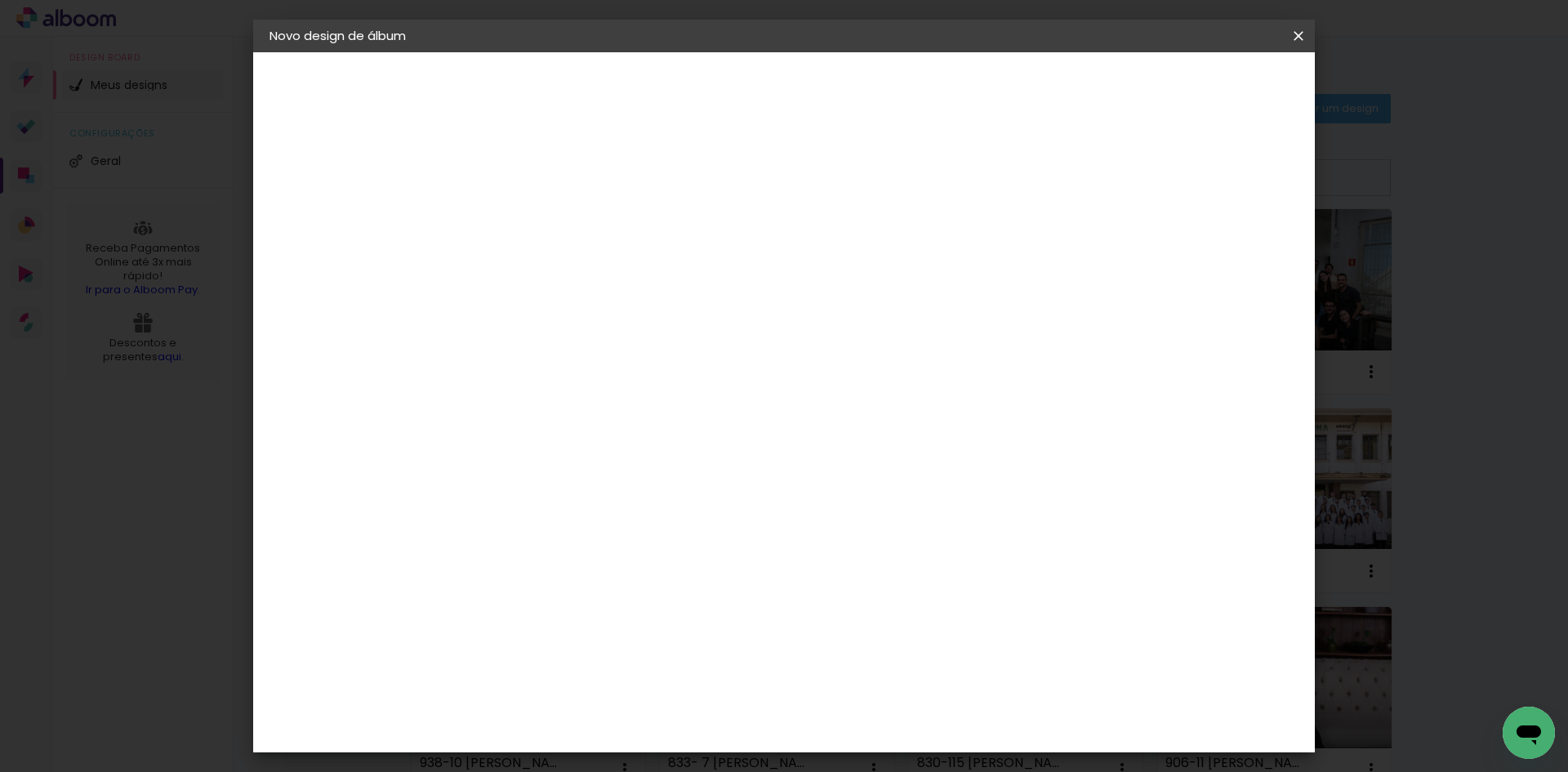
click at [0, 0] on slot "Avançar" at bounding box center [0, 0] width 0 height 0
click at [1213, 76] on paper-button "Iniciar design" at bounding box center [1159, 86] width 107 height 28
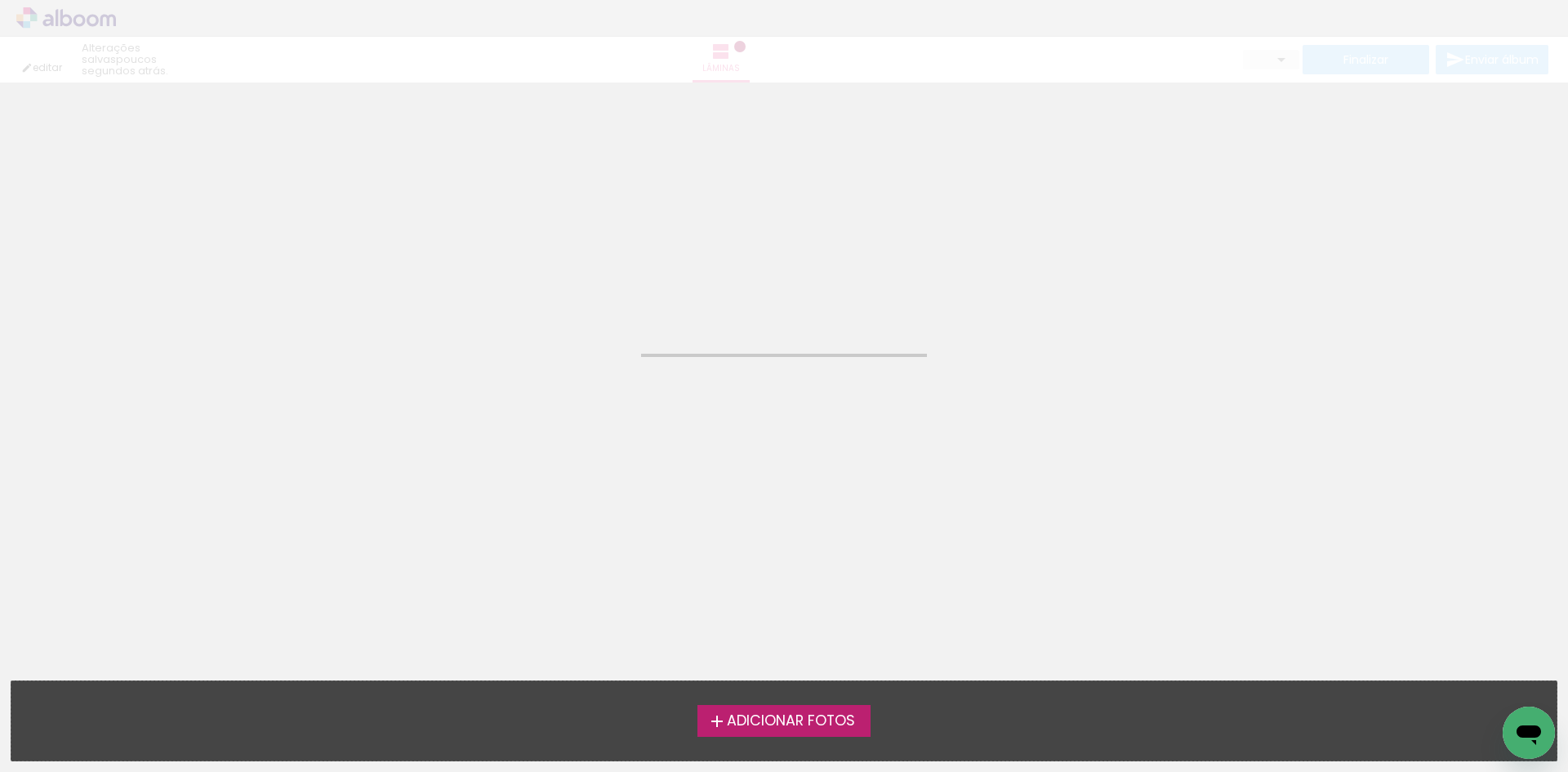
click at [799, 726] on span "Adicionar Fotos" at bounding box center [791, 721] width 128 height 14
click at [0, 0] on input "file" at bounding box center [0, 0] width 0 height 0
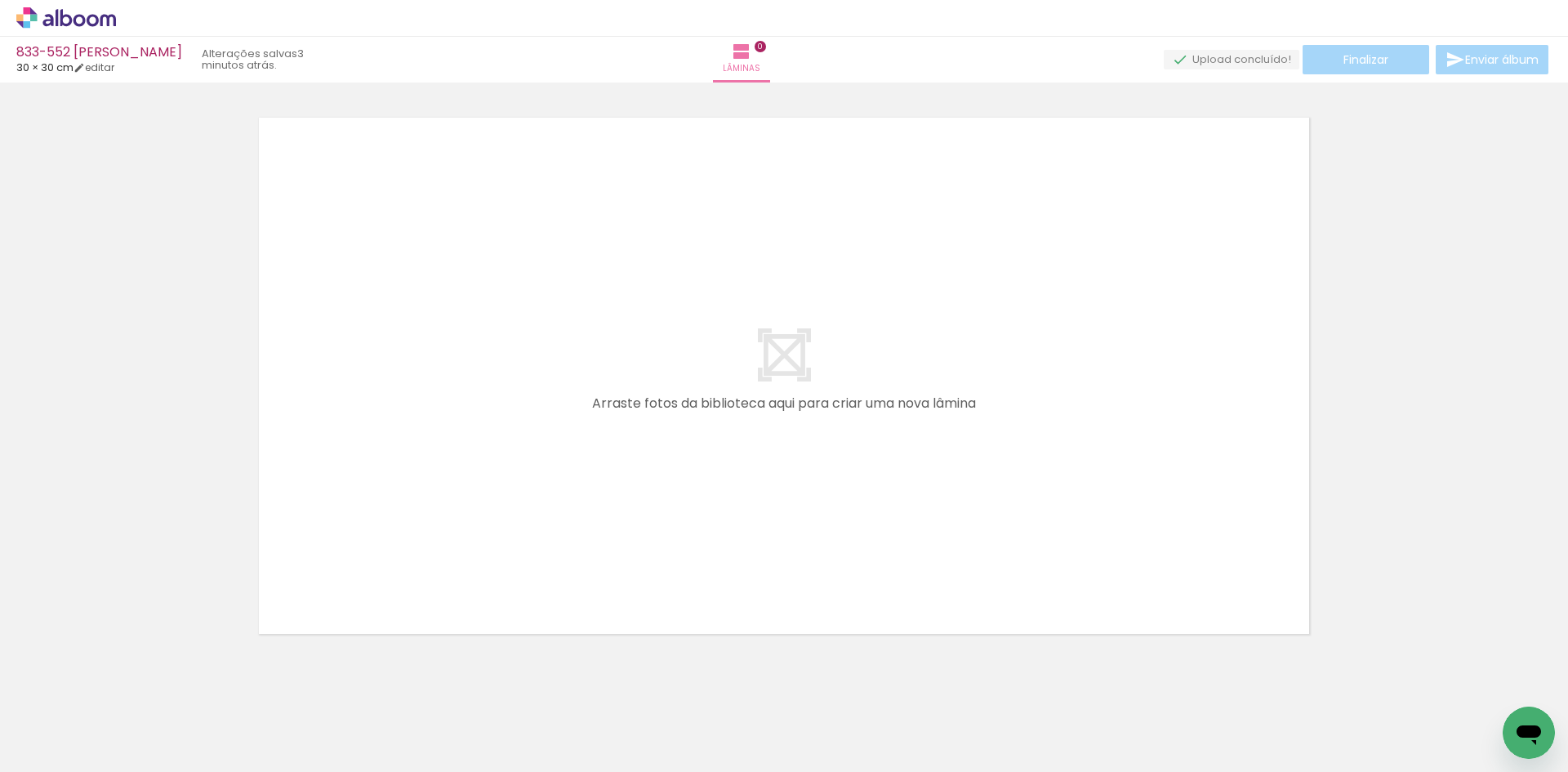
click at [92, 25] on icon at bounding box center [92, 20] width 12 height 12
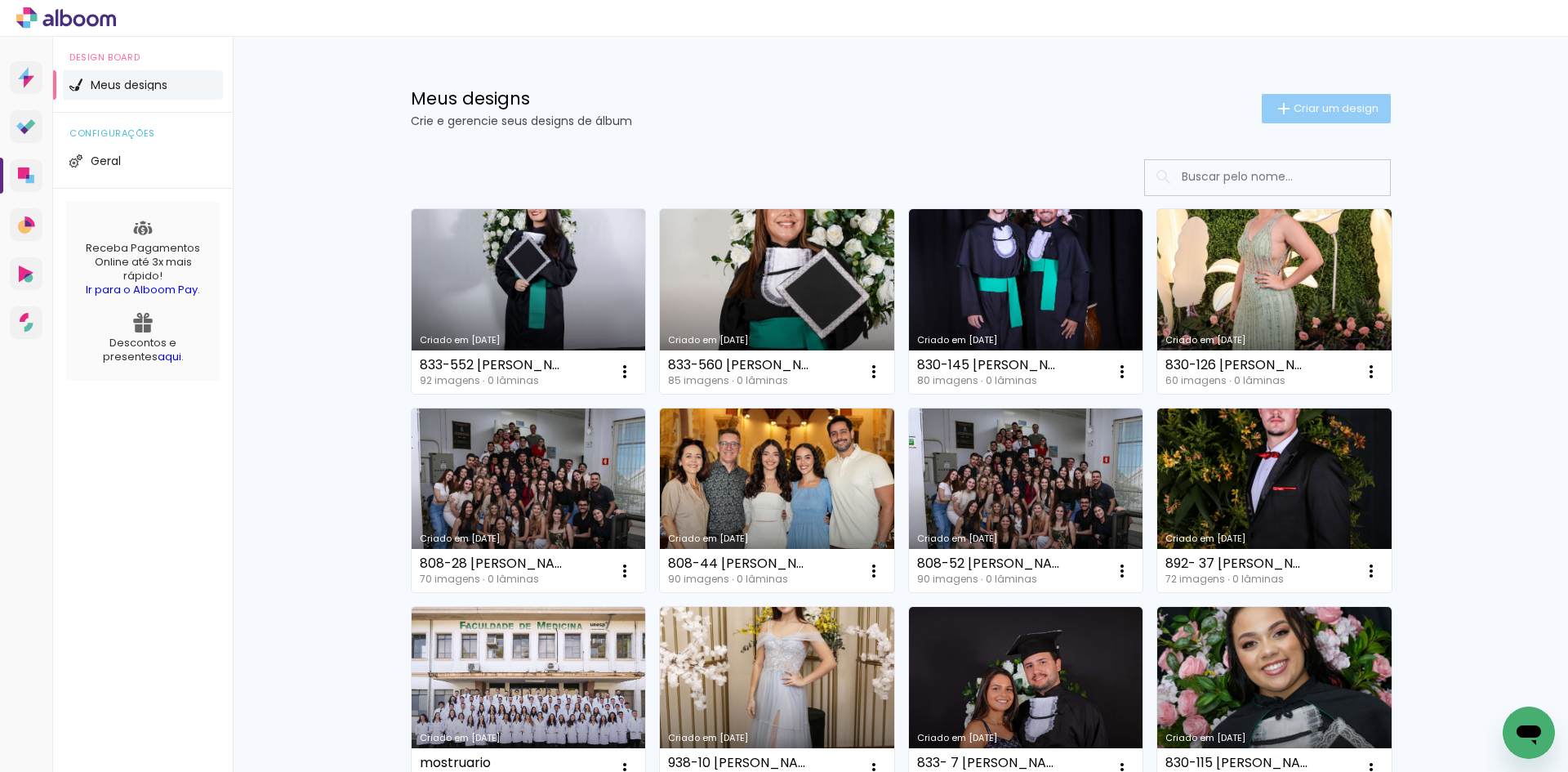
click at [1312, 107] on span "Criar um design" at bounding box center [1336, 108] width 85 height 10
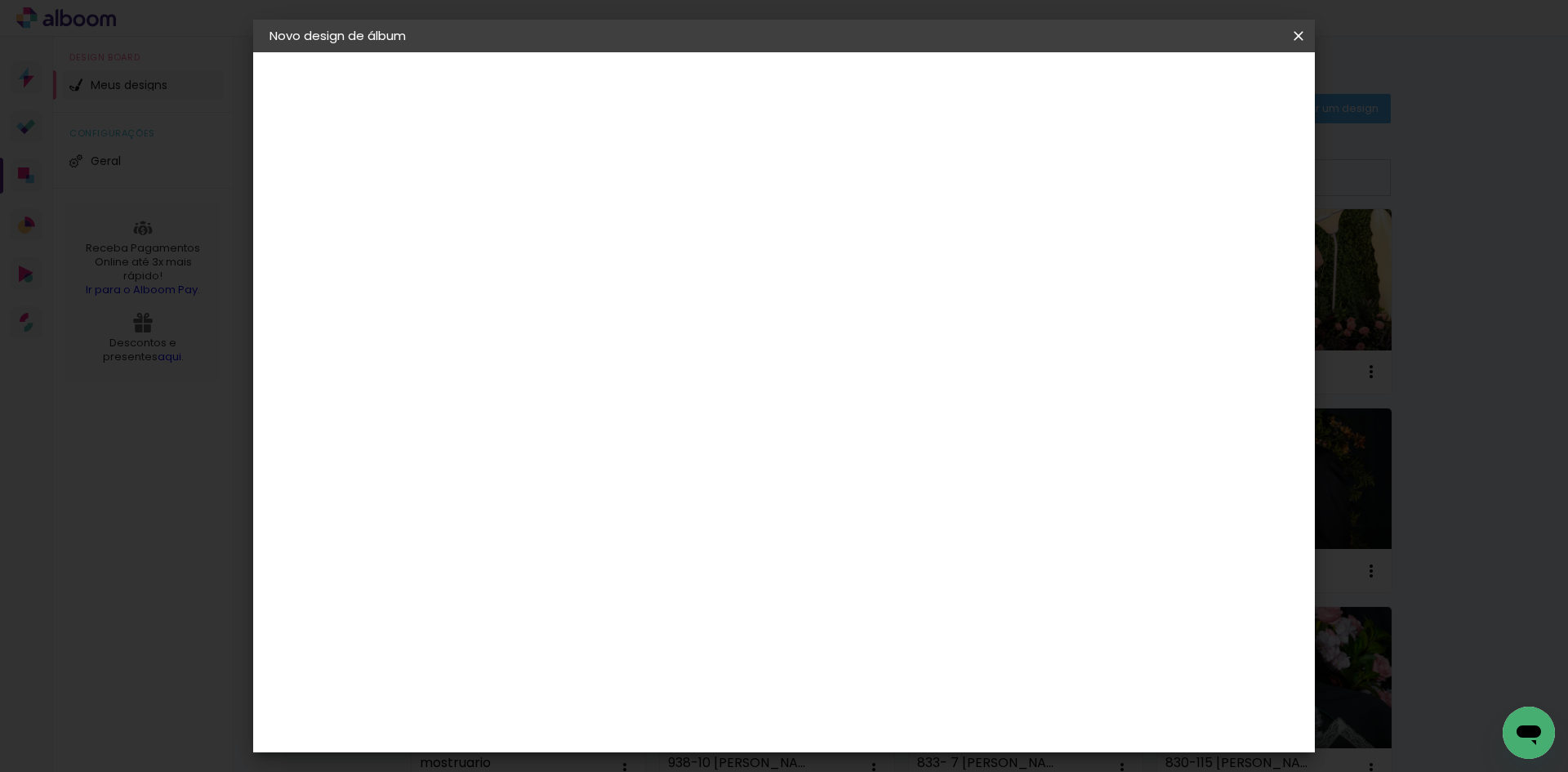
click at [537, 222] on input at bounding box center [537, 219] width 0 height 26
type input "849-43 [PERSON_NAME]"
type paper-input "849-43 [PERSON_NAME]"
click at [0, 0] on slot "Avançar" at bounding box center [0, 0] width 0 height 0
click at [606, 299] on paper-input-container at bounding box center [578, 311] width 176 height 37
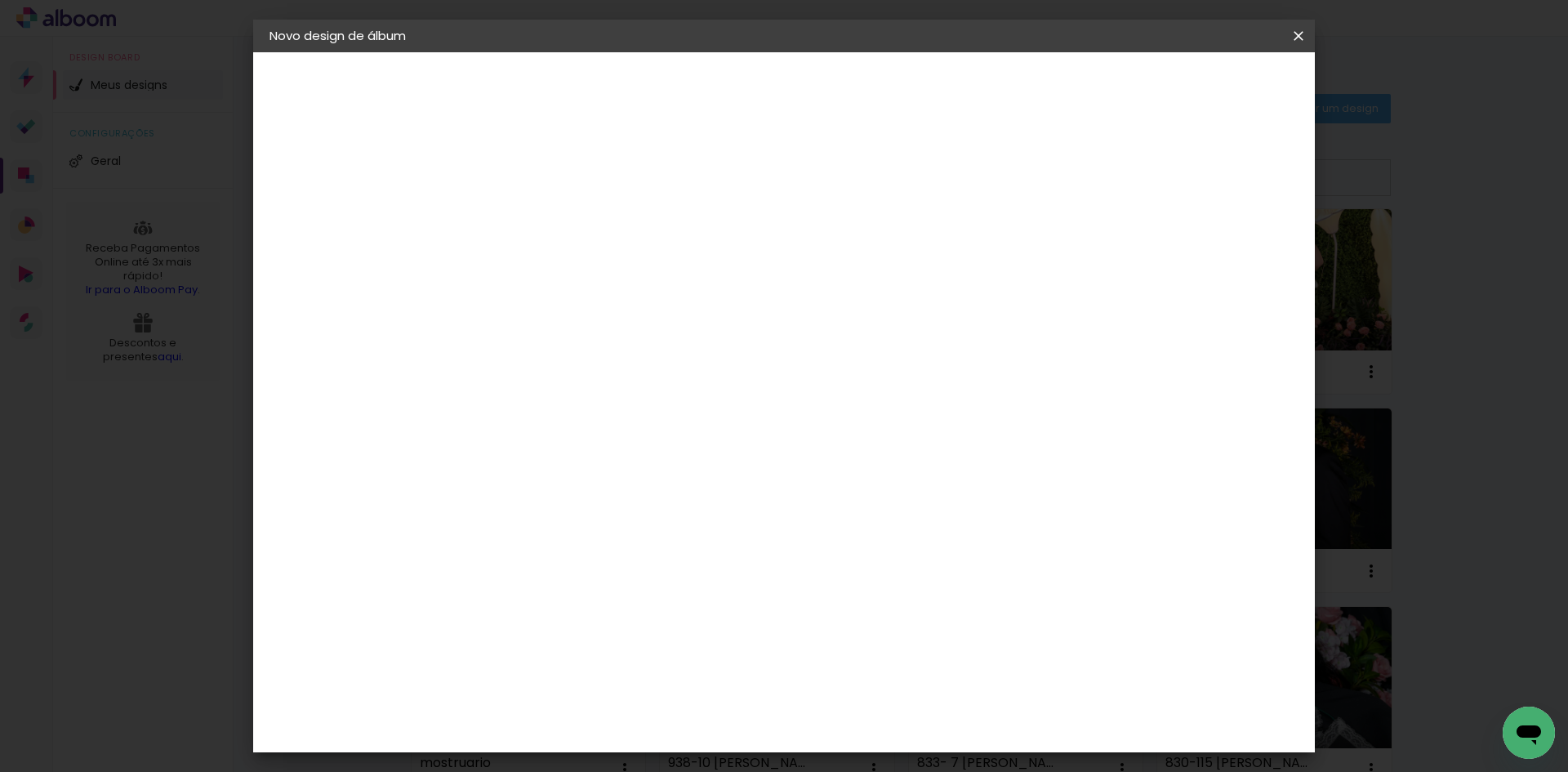
type input "15"
type paper-input "15"
click at [556, 372] on div "Foto 15" at bounding box center [540, 372] width 29 height 26
click at [0, 0] on slot "Tamanho Livre" at bounding box center [0, 0] width 0 height 0
click at [0, 0] on slot "Avançar" at bounding box center [0, 0] width 0 height 0
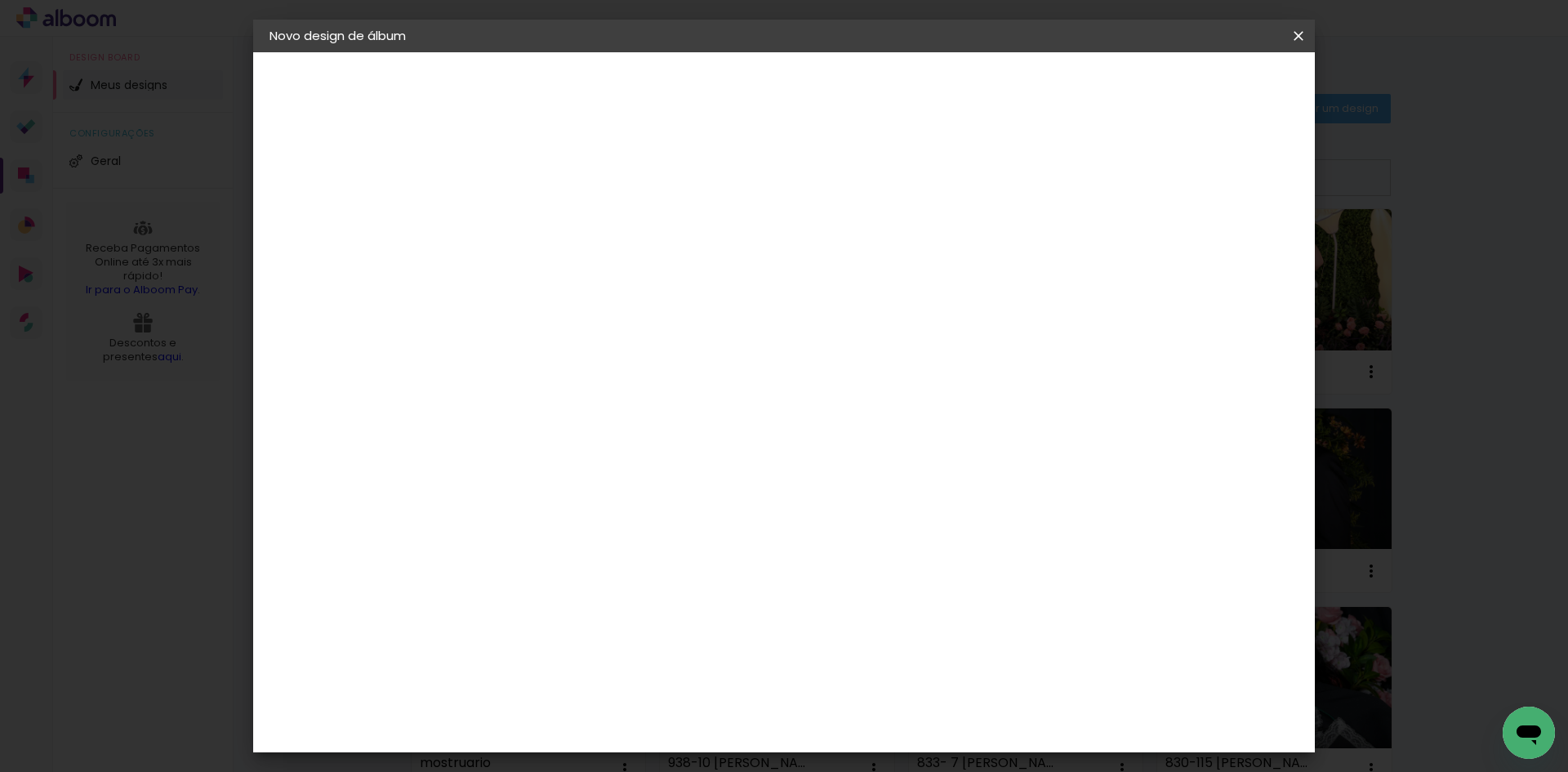
click at [1197, 81] on span "Iniciar design" at bounding box center [1159, 87] width 74 height 11
click at [1197, 91] on span "Iniciar design" at bounding box center [1159, 87] width 74 height 11
click at [1197, 88] on span "Iniciar design" at bounding box center [1159, 87] width 74 height 11
click at [0, 0] on slot "Voltar" at bounding box center [0, 0] width 0 height 0
click at [556, 360] on div "Foto 15" at bounding box center [540, 372] width 29 height 26
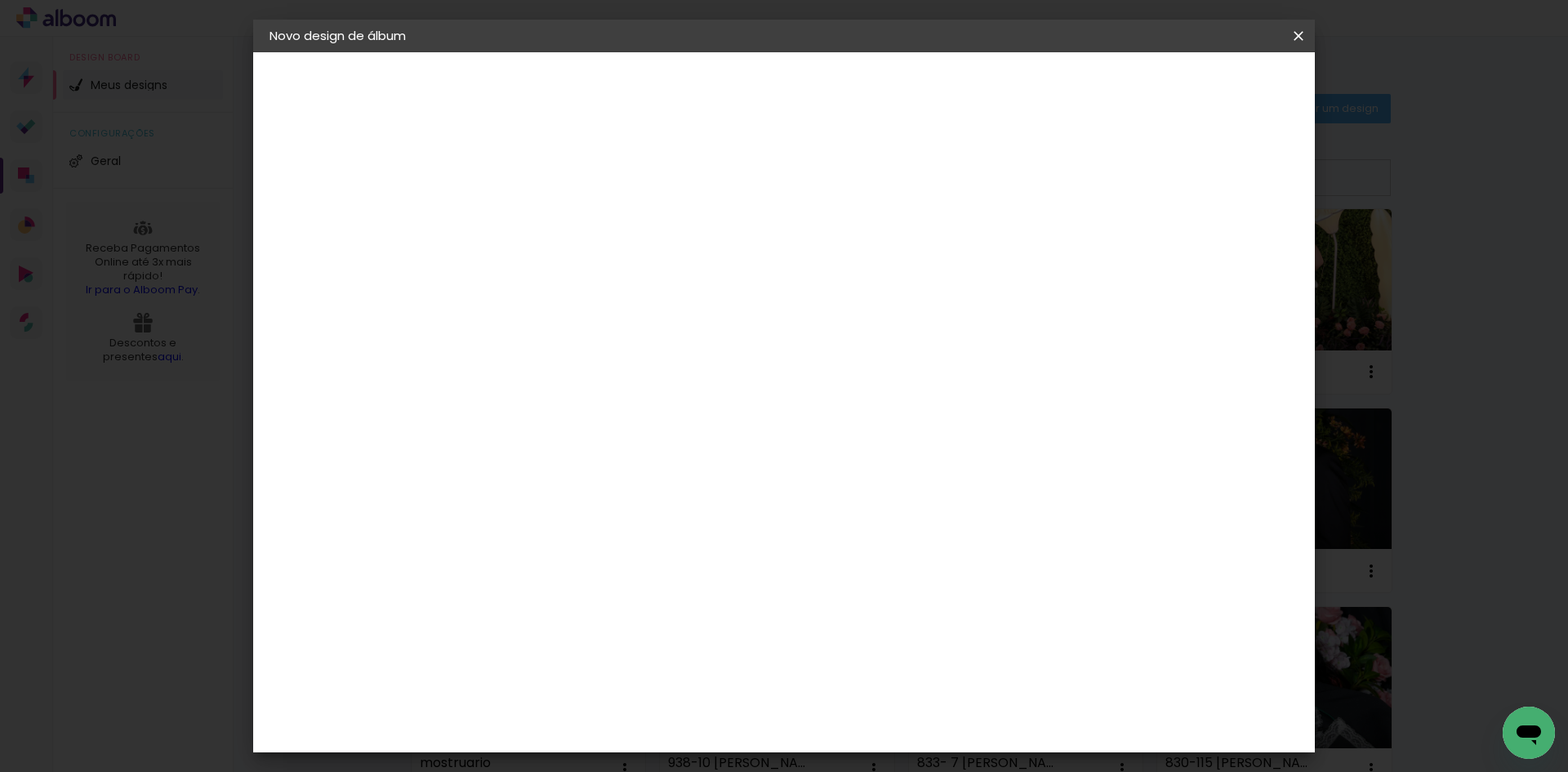
click at [0, 0] on slot "Tamanho Livre" at bounding box center [0, 0] width 0 height 0
click at [0, 0] on slot "Avançar" at bounding box center [0, 0] width 0 height 0
click at [1197, 84] on span "Iniciar design" at bounding box center [1159, 87] width 74 height 11
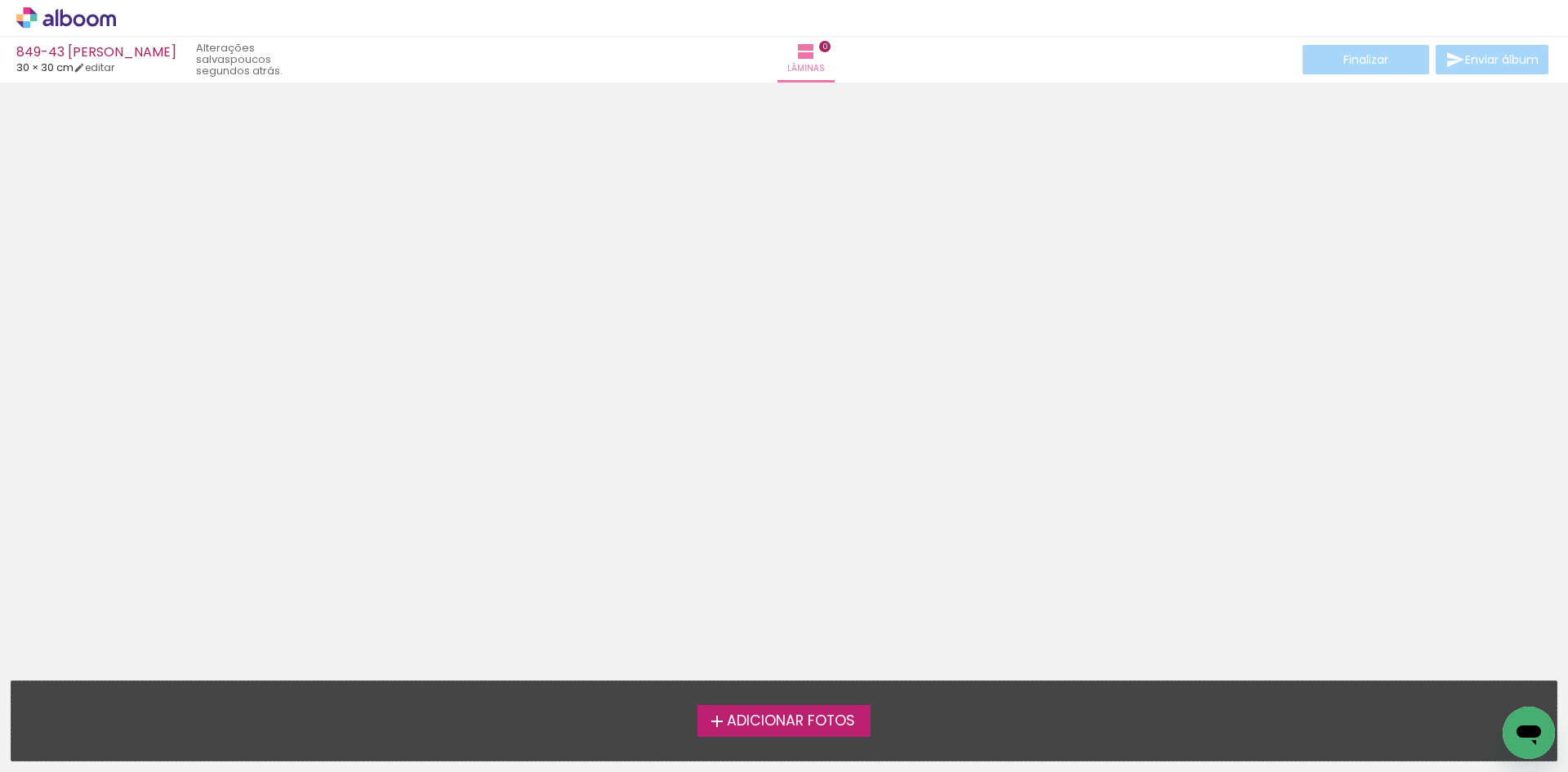
click at [731, 710] on label "Adicionar Fotos" at bounding box center [784, 721] width 174 height 31
click at [0, 0] on input "file" at bounding box center [0, 0] width 0 height 0
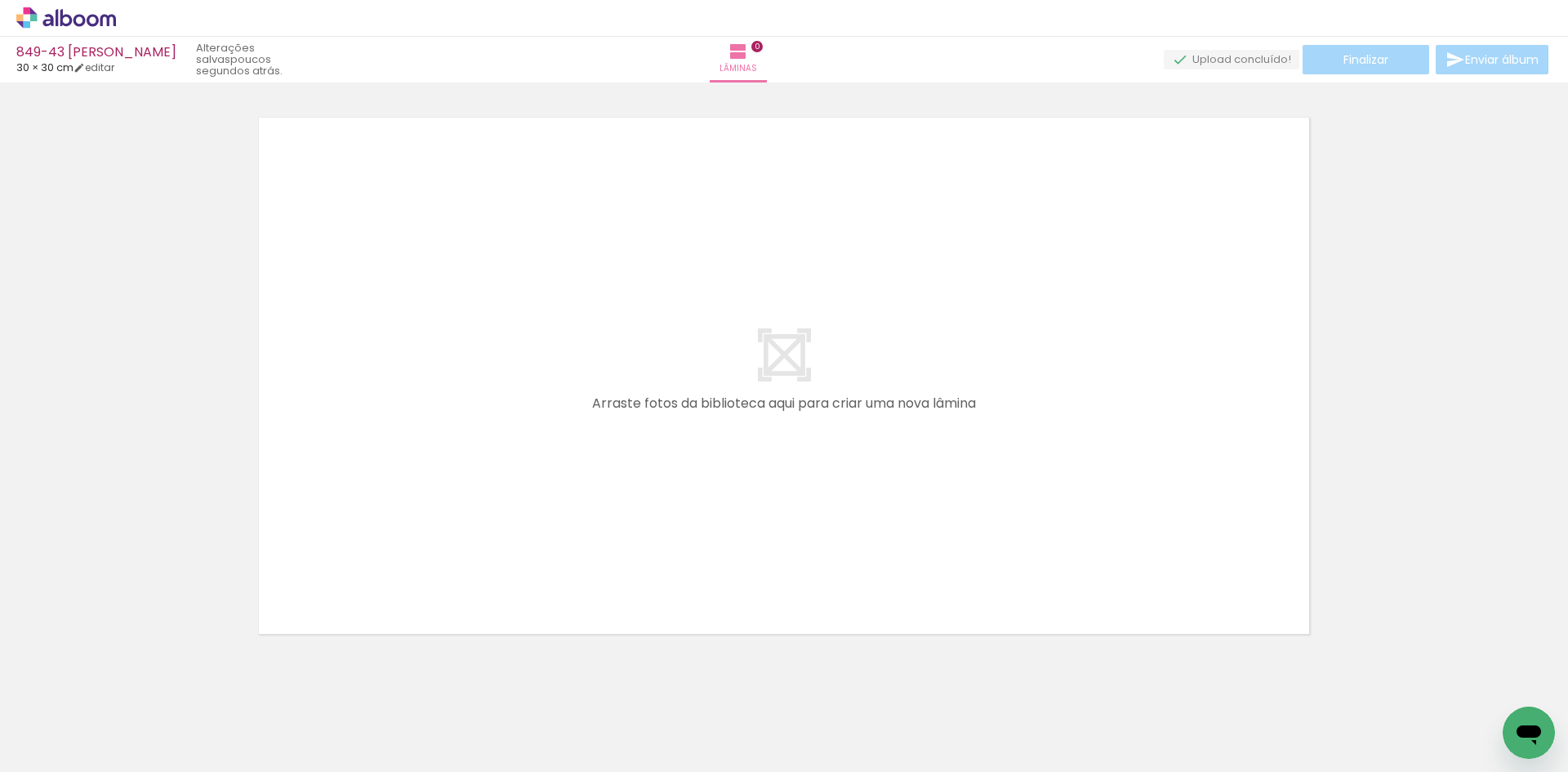
click at [94, 22] on icon at bounding box center [66, 18] width 100 height 21
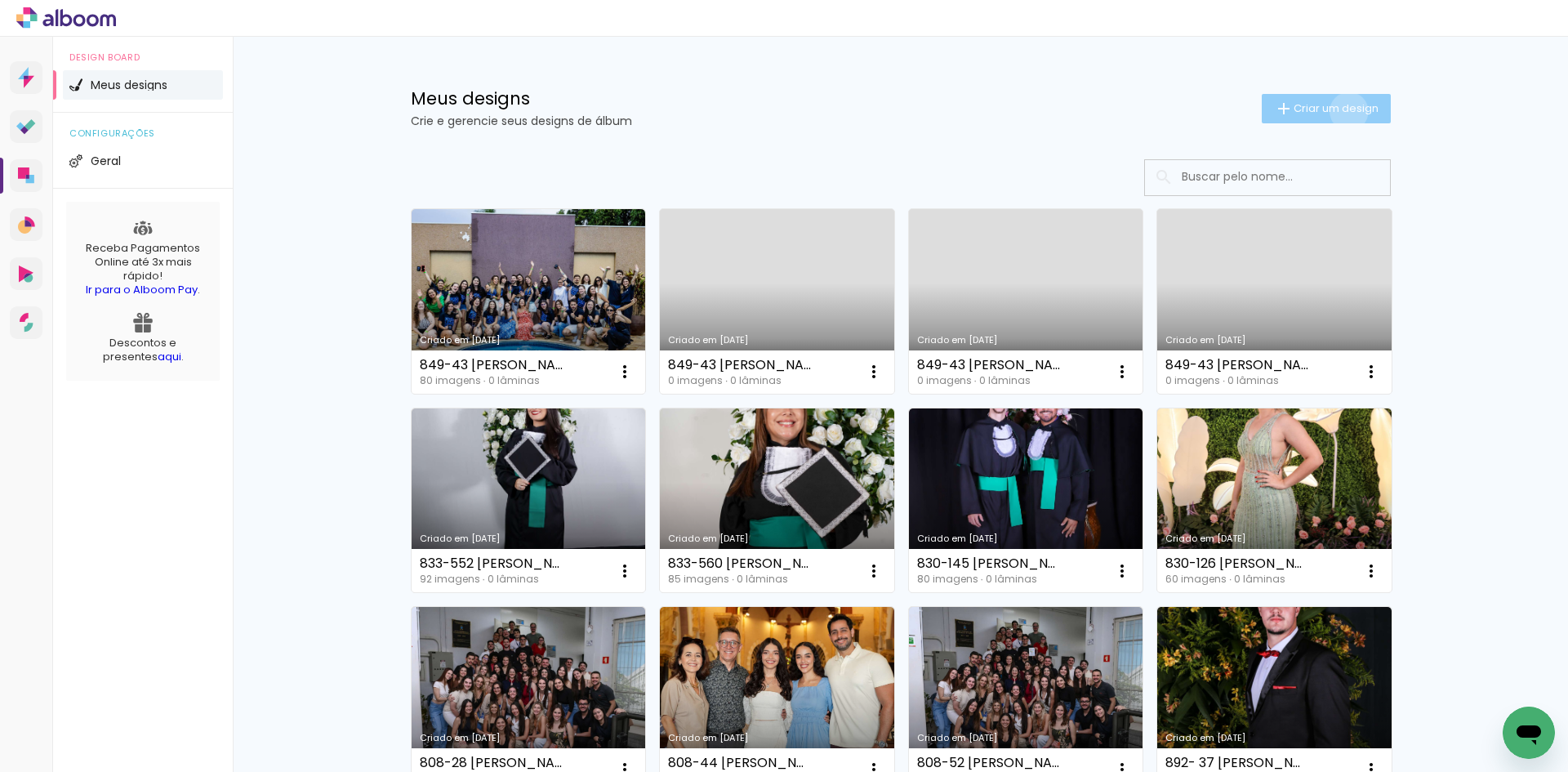
click at [1340, 111] on span "Criar um design" at bounding box center [1336, 108] width 85 height 10
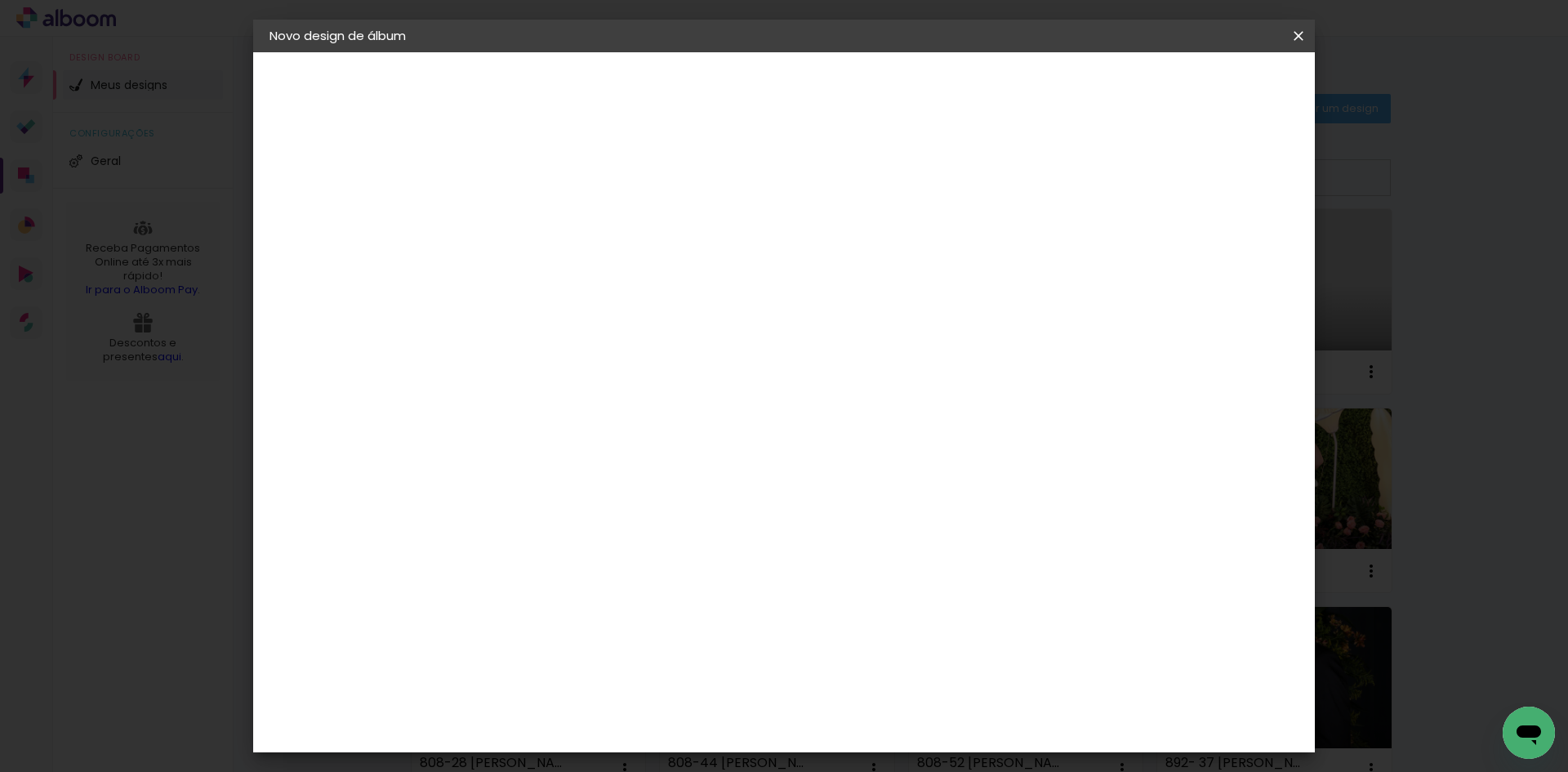
click at [537, 216] on input at bounding box center [537, 219] width 0 height 26
type input "864-21 [PERSON_NAME]"
type paper-input "864-21 [PERSON_NAME]"
click at [0, 0] on slot "Avançar" at bounding box center [0, 0] width 0 height 0
click at [660, 305] on input at bounding box center [578, 310] width 165 height 20
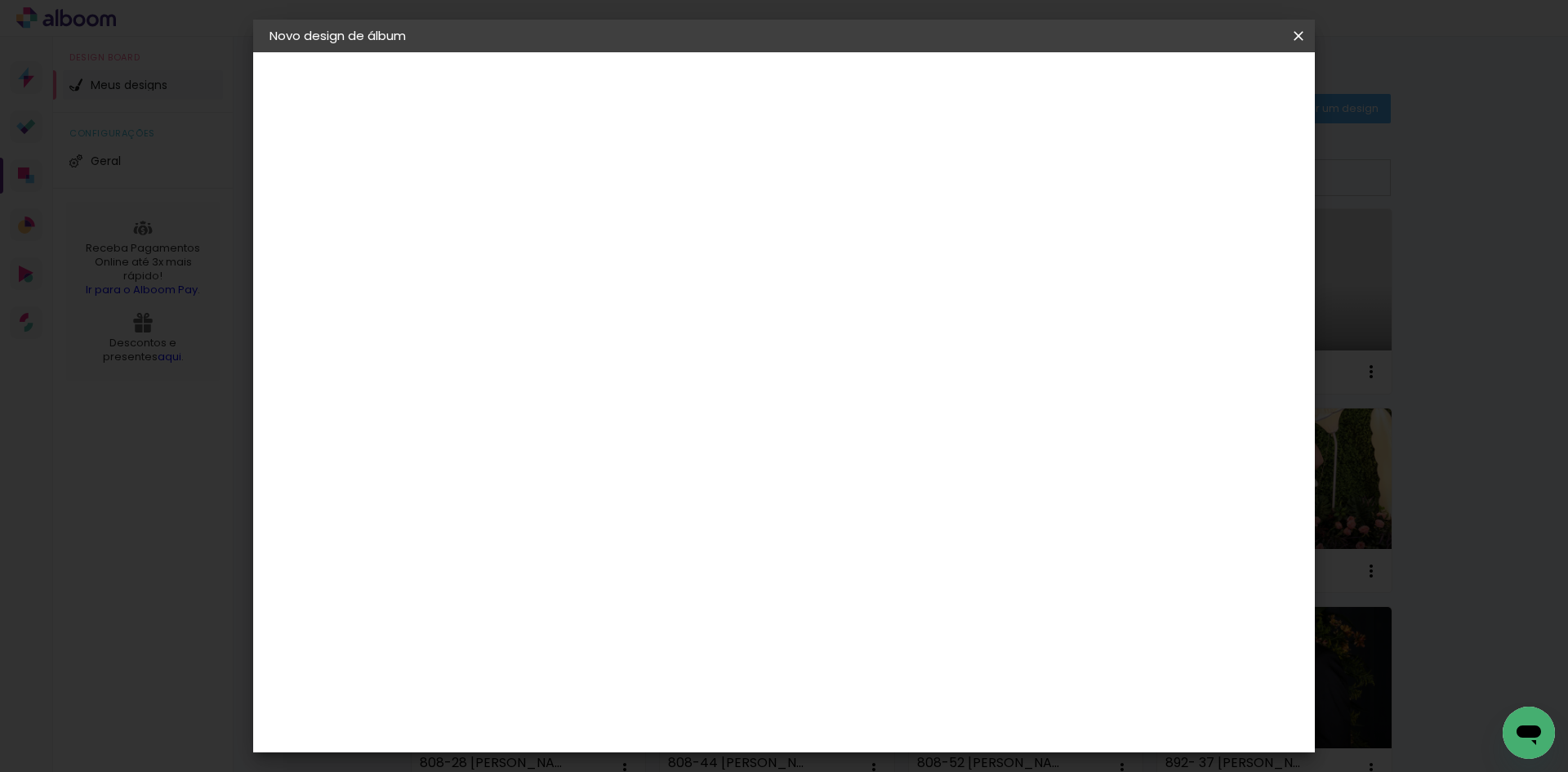
type input "15"
type paper-input "15"
click at [556, 364] on div "Foto 15" at bounding box center [540, 372] width 29 height 26
click at [799, 236] on paper-item "Tamanho Livre" at bounding box center [726, 248] width 146 height 36
click at [0, 0] on slot "Avançar" at bounding box center [0, 0] width 0 height 0
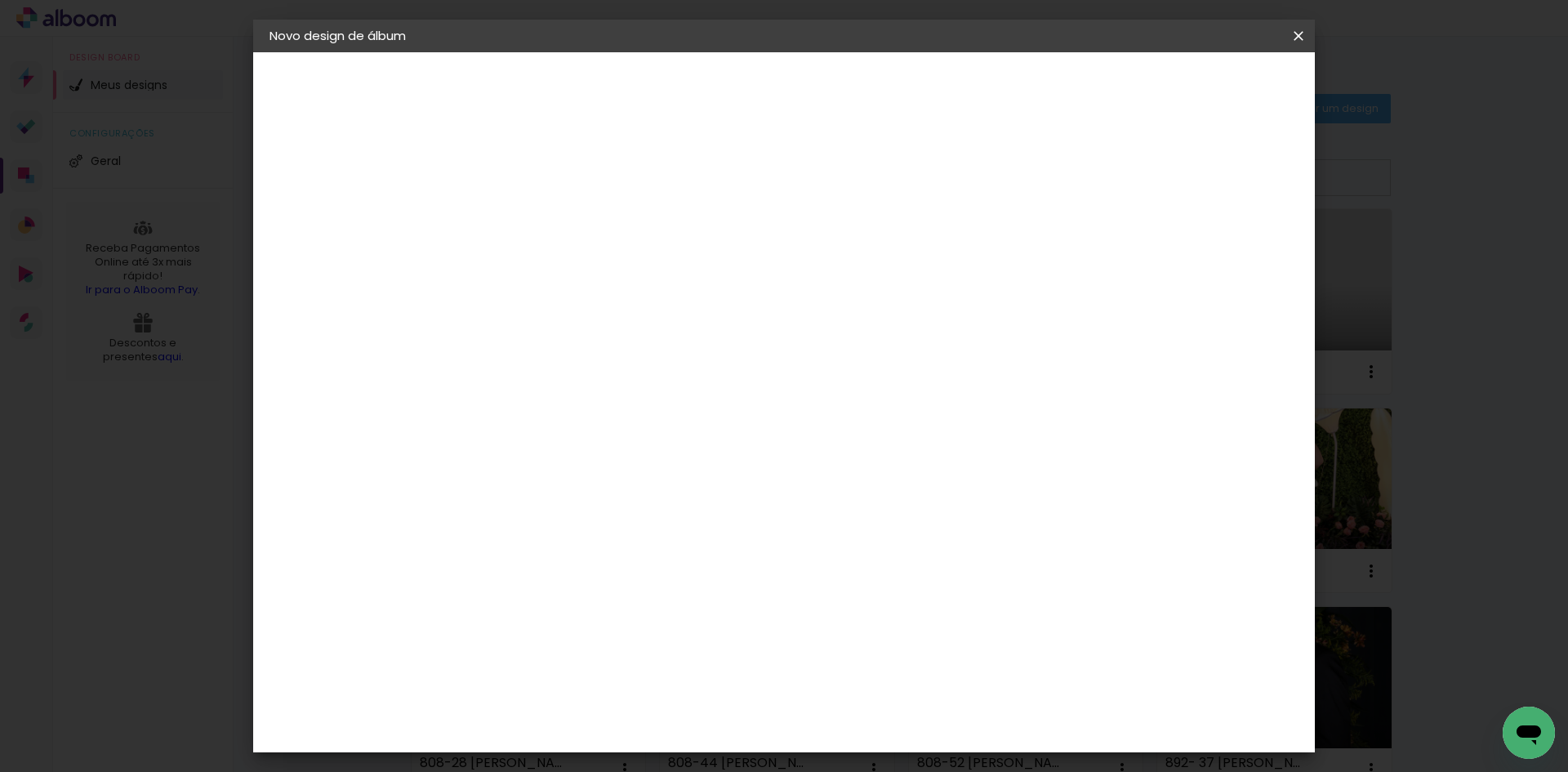
click at [1197, 89] on span "Iniciar design" at bounding box center [1159, 87] width 74 height 11
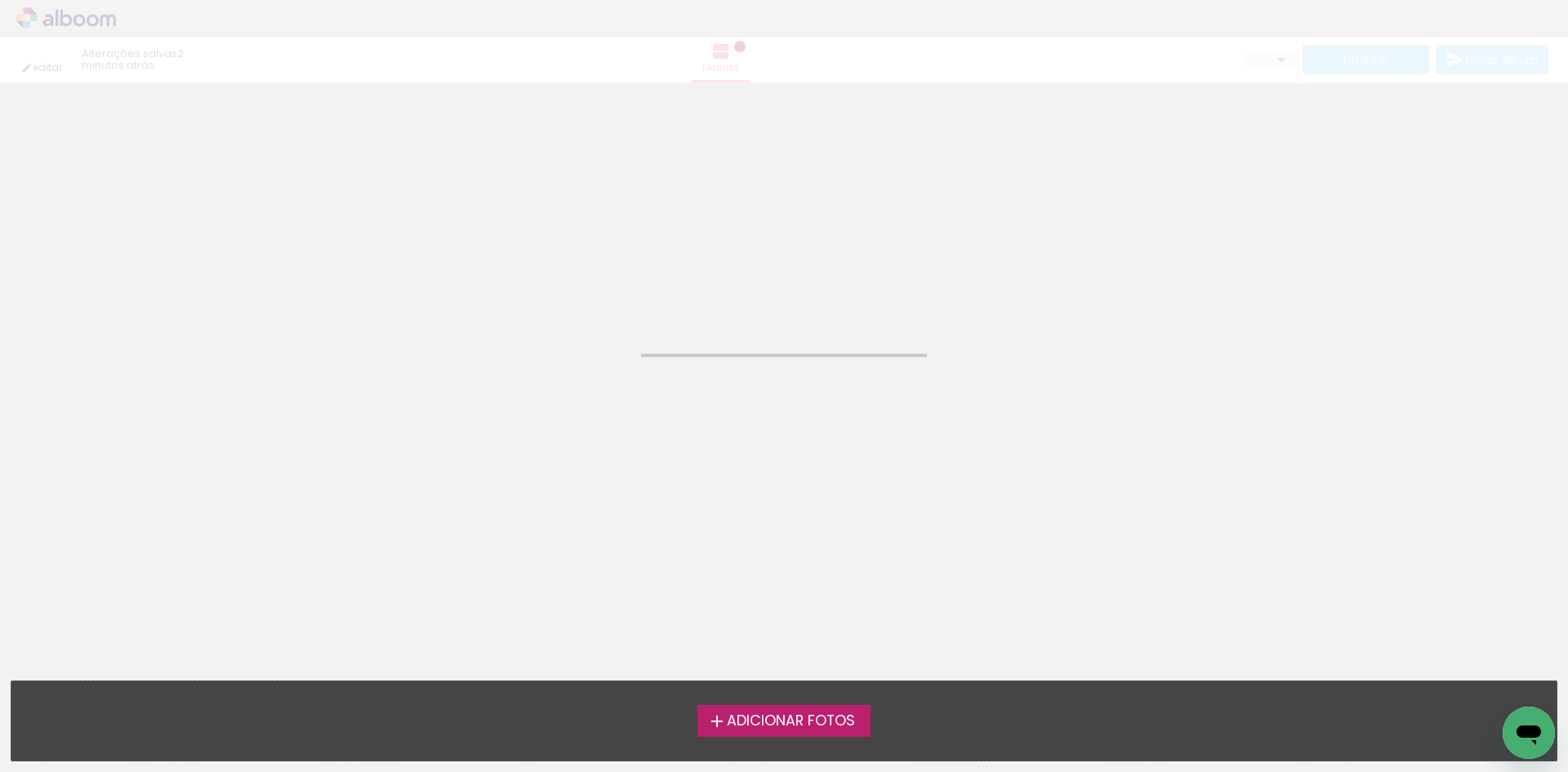
click at [747, 720] on span "Adicionar Fotos" at bounding box center [791, 721] width 128 height 14
click at [0, 0] on input "file" at bounding box center [0, 0] width 0 height 0
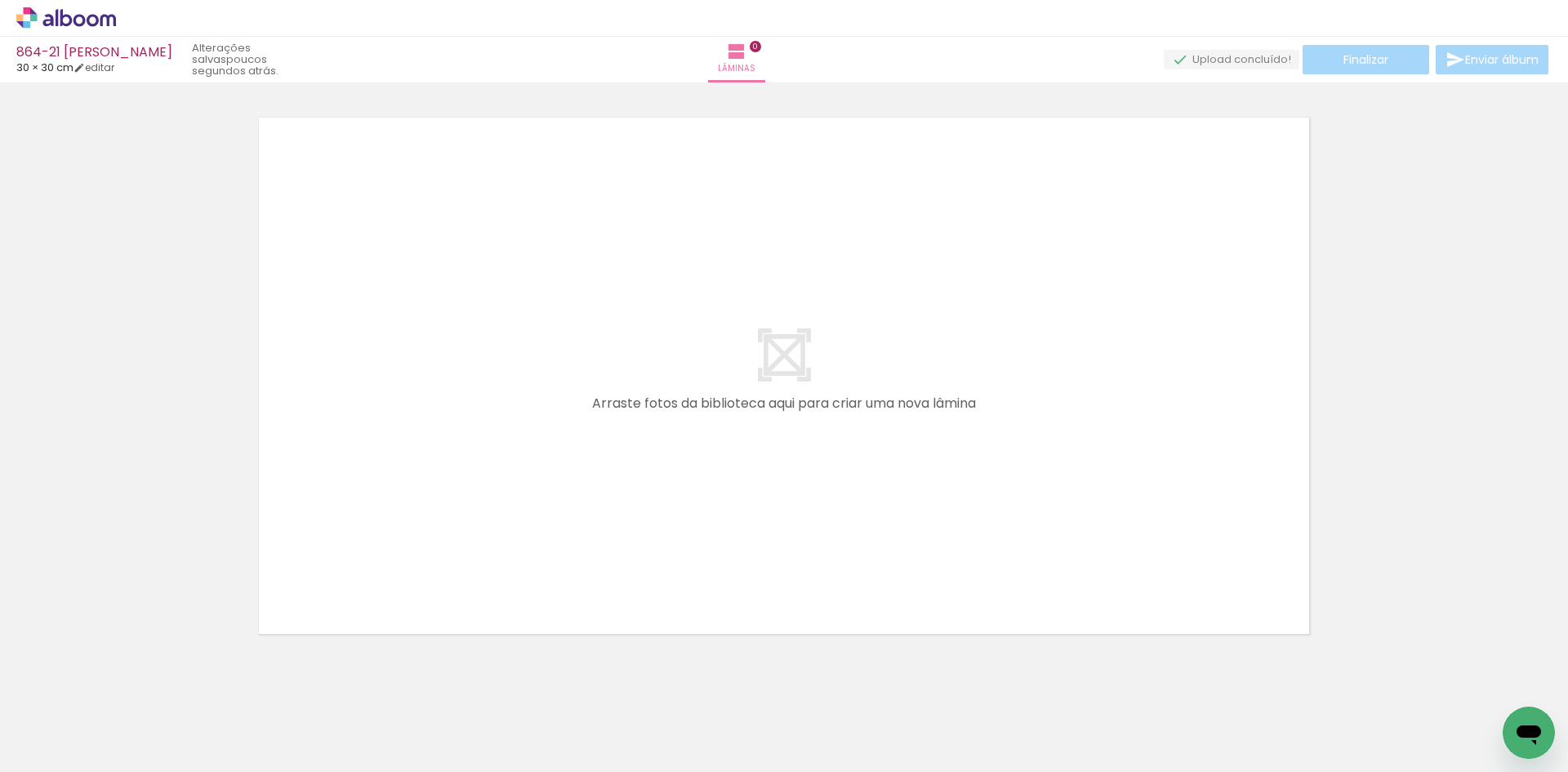
click at [70, 20] on icon at bounding box center [67, 17] width 12 height 17
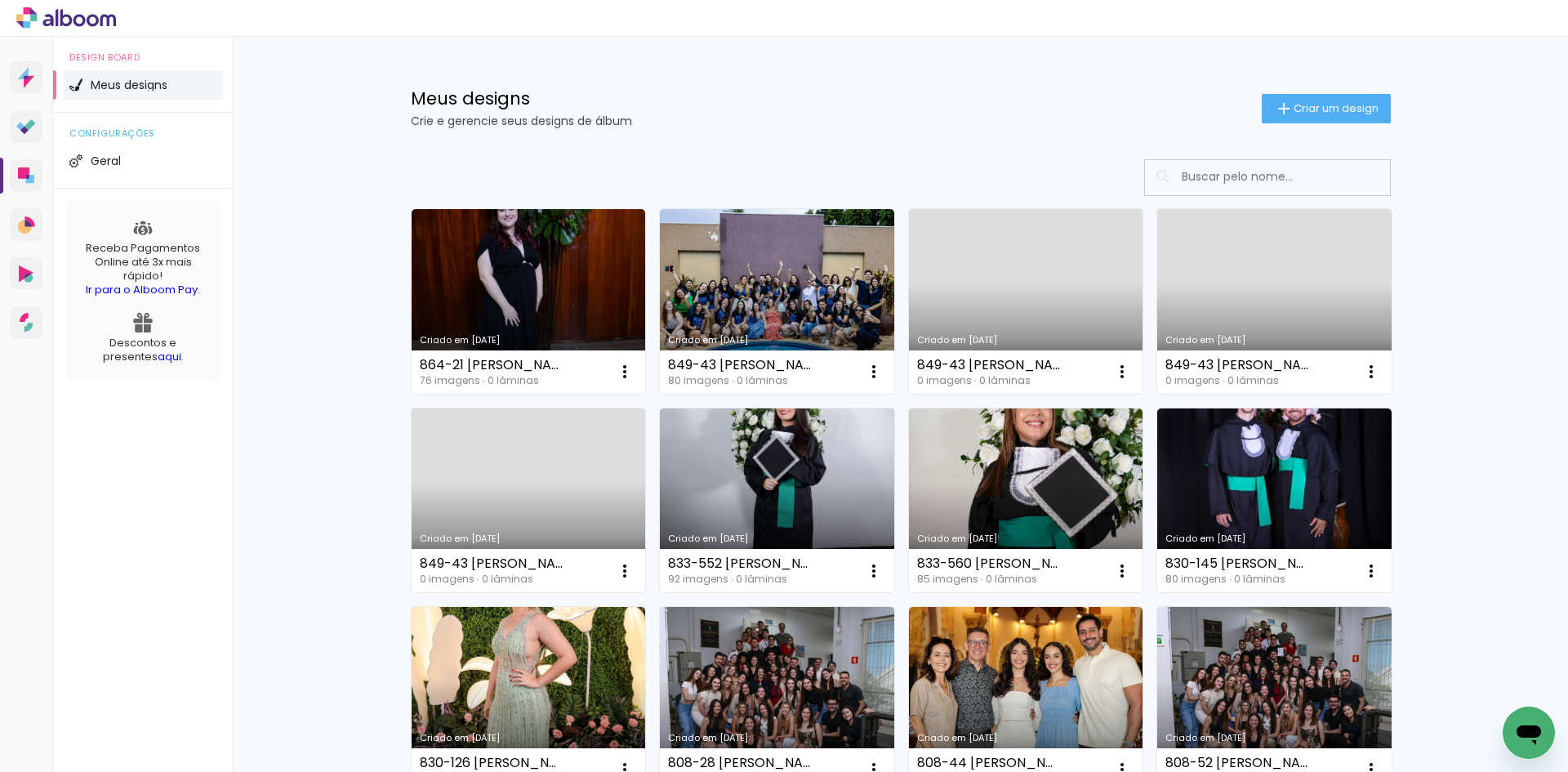
click at [1309, 173] on input at bounding box center [1290, 176] width 233 height 33
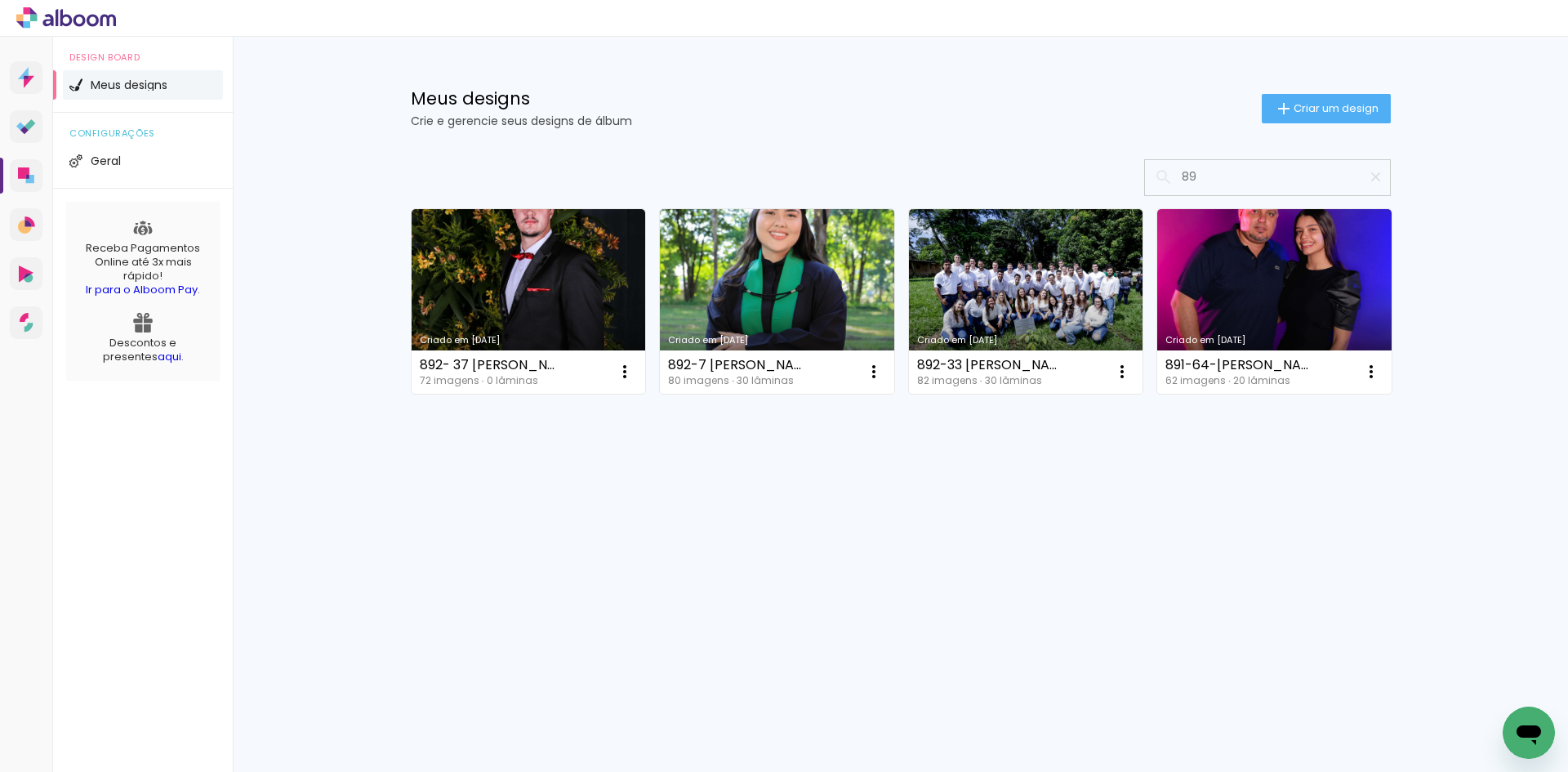
type input "8"
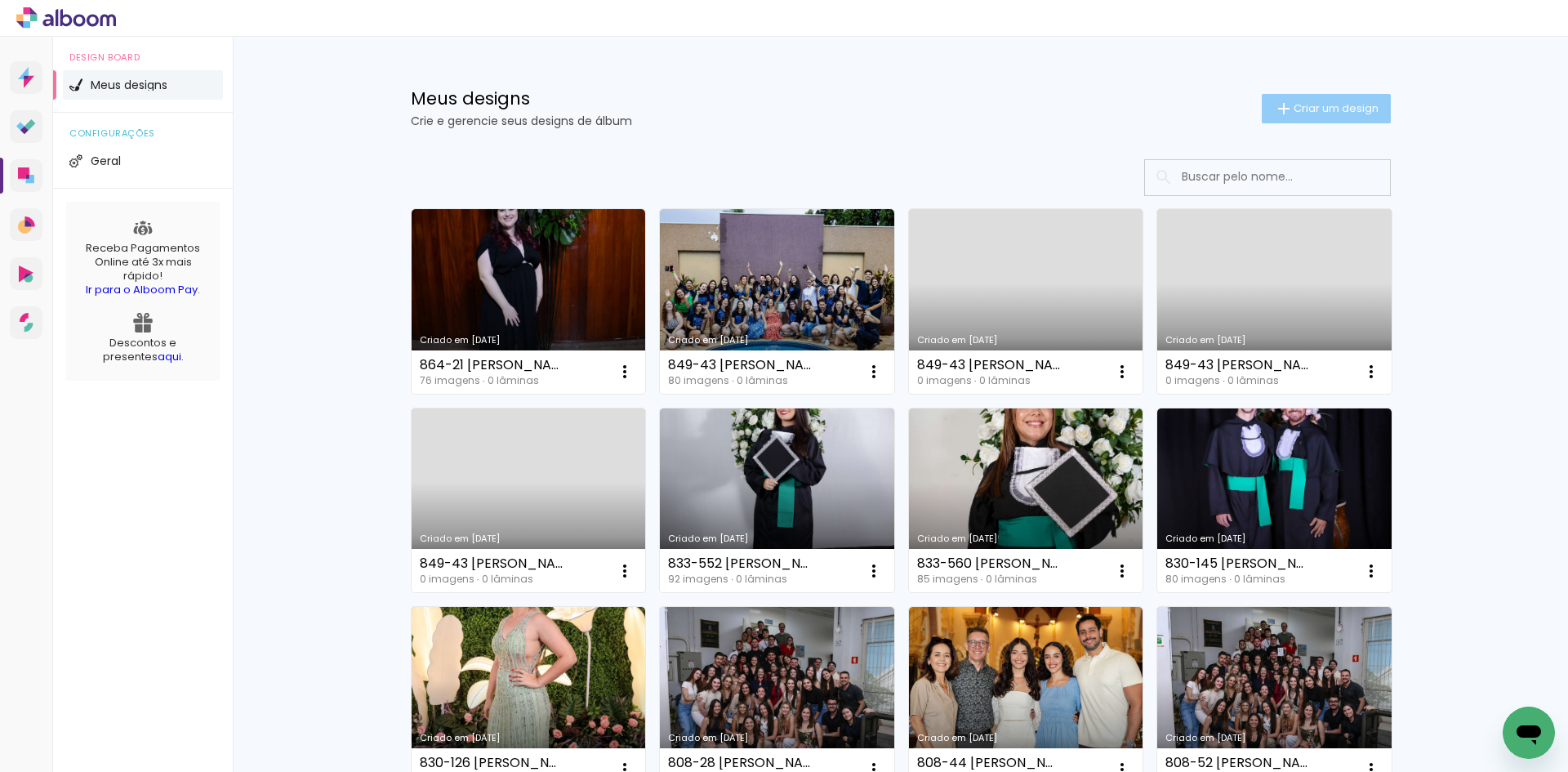
click at [1314, 119] on paper-button "Criar um design" at bounding box center [1326, 109] width 129 height 30
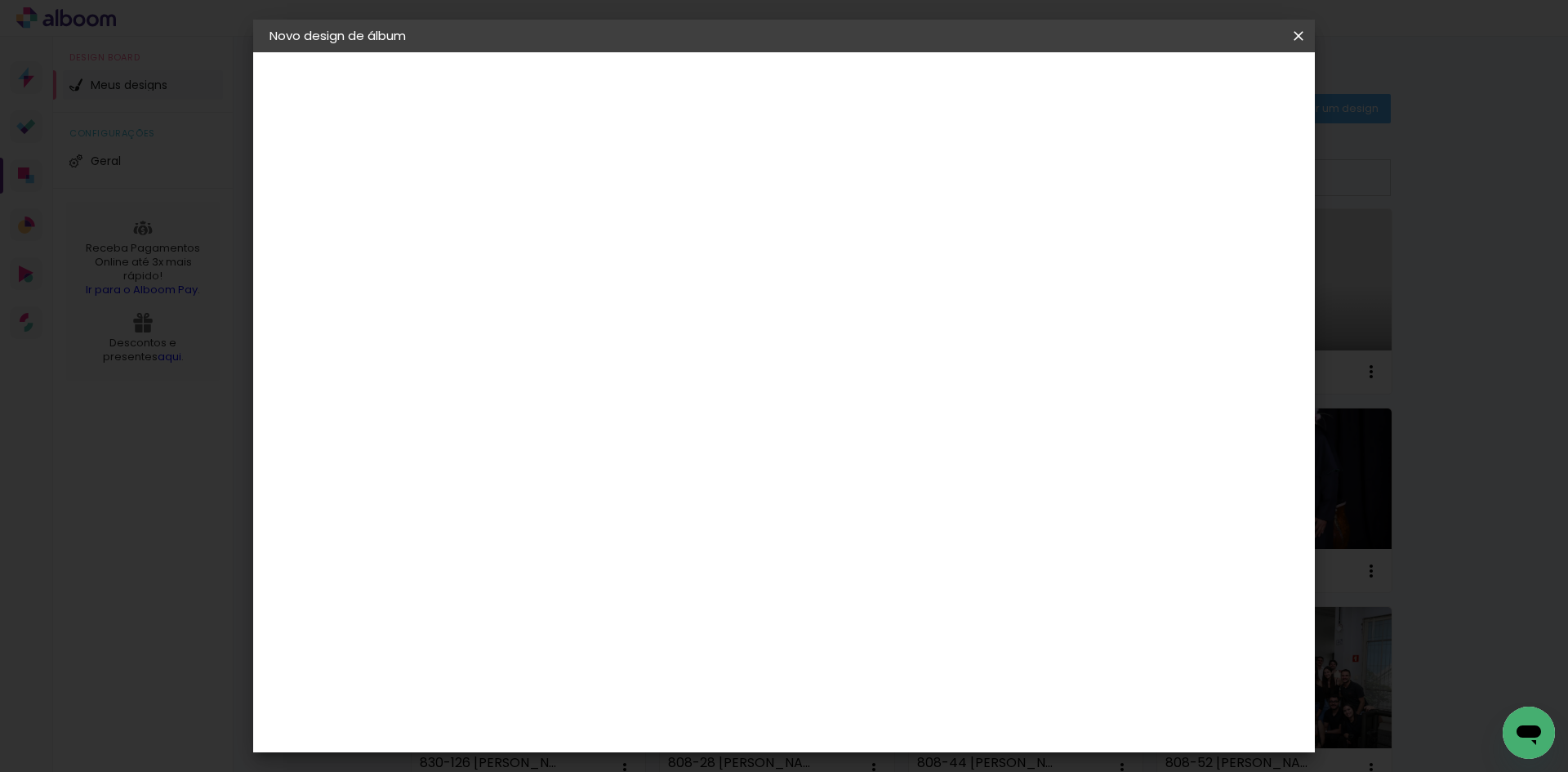
click at [537, 216] on input at bounding box center [537, 219] width 0 height 26
type input "892- [PERSON_NAME]"
type paper-input "892- [PERSON_NAME]"
click at [0, 0] on slot "Avançar" at bounding box center [0, 0] width 0 height 0
click at [574, 311] on input at bounding box center [578, 310] width 165 height 20
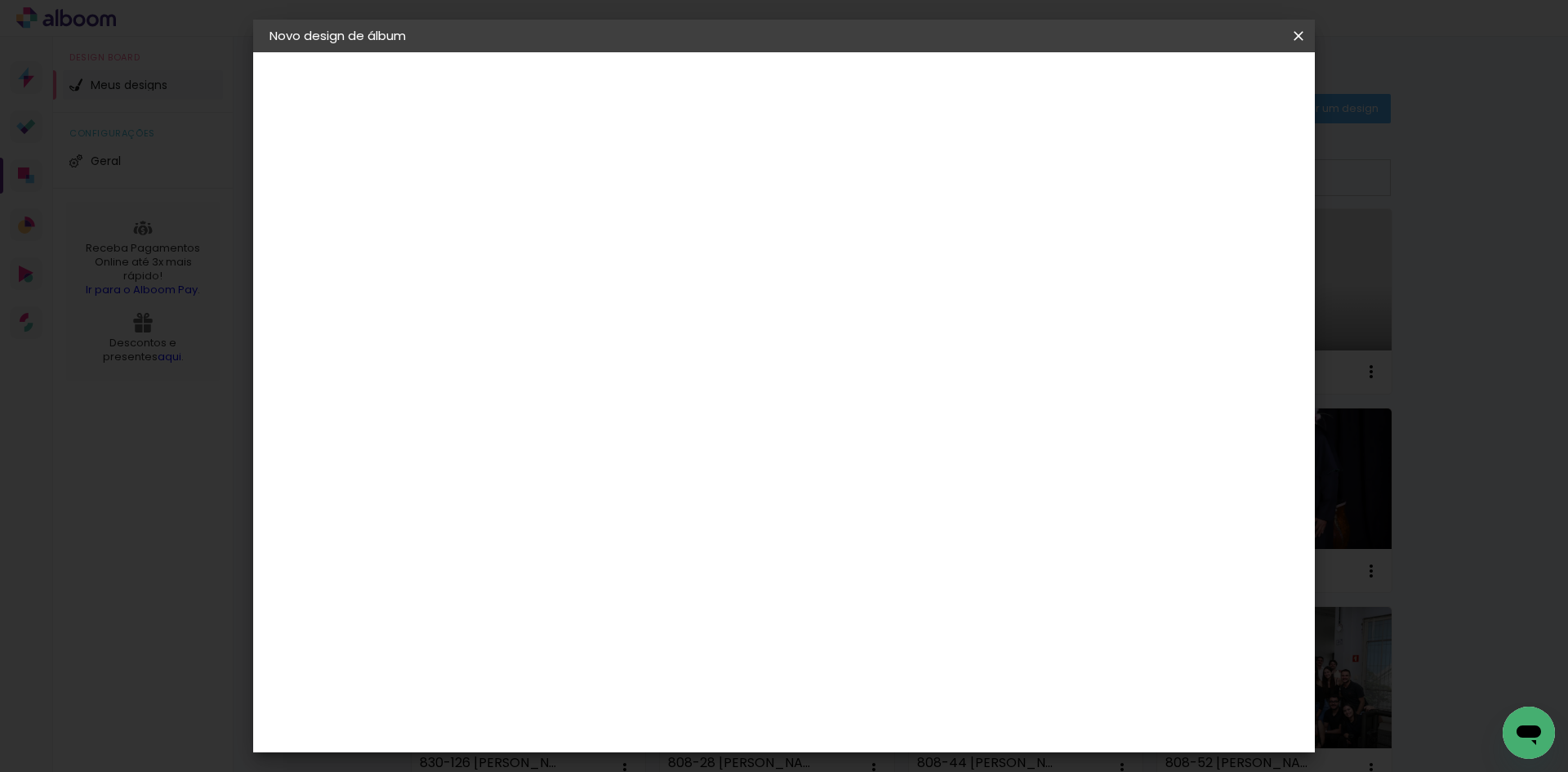
type input "15"
type paper-input "15"
click at [556, 361] on div "Foto 15" at bounding box center [540, 372] width 29 height 26
click at [0, 0] on slot "Tamanho Livre" at bounding box center [0, 0] width 0 height 0
click at [0, 0] on slot "Avançar" at bounding box center [0, 0] width 0 height 0
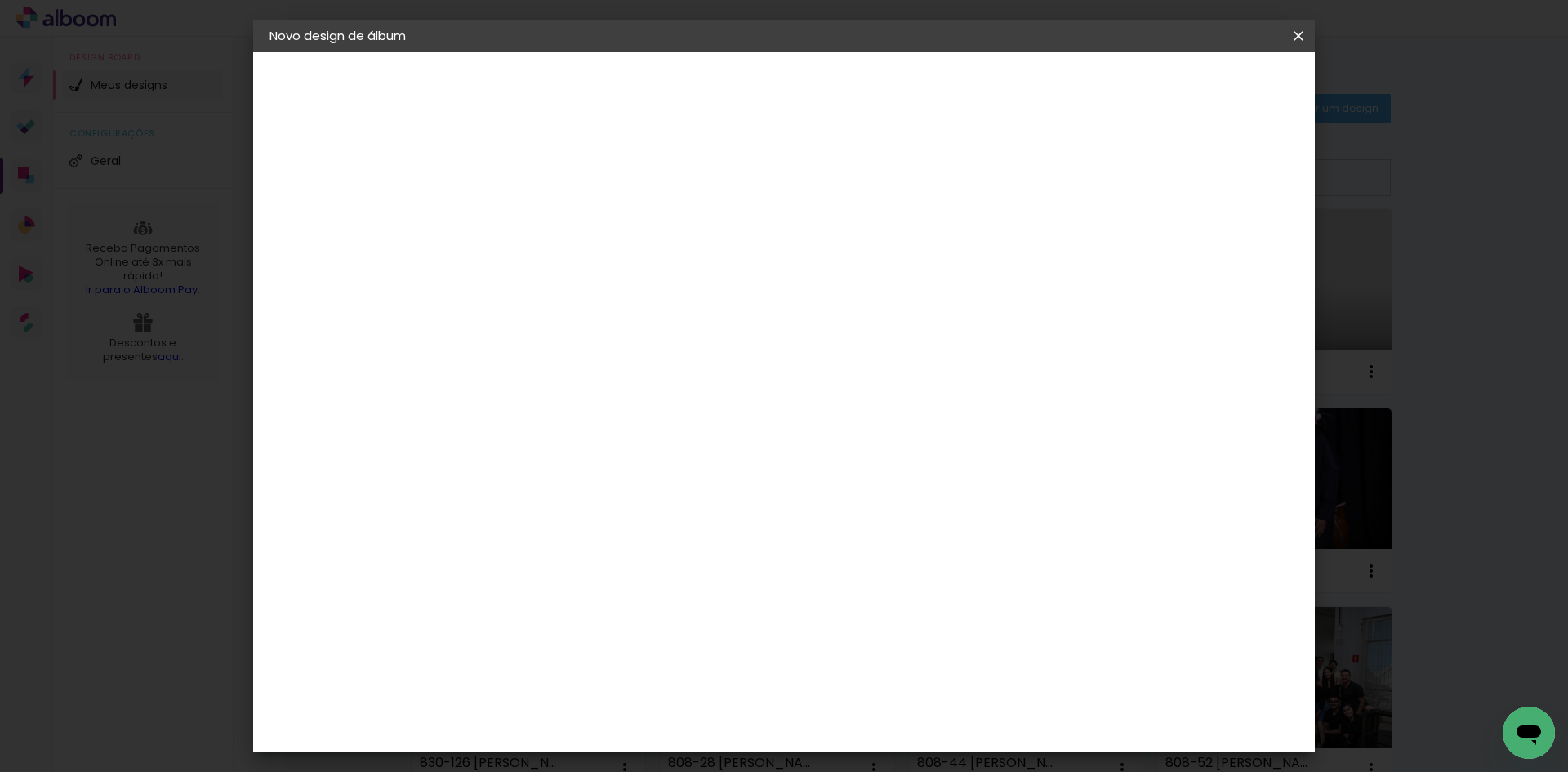
click at [1197, 88] on span "Iniciar design" at bounding box center [1159, 87] width 74 height 11
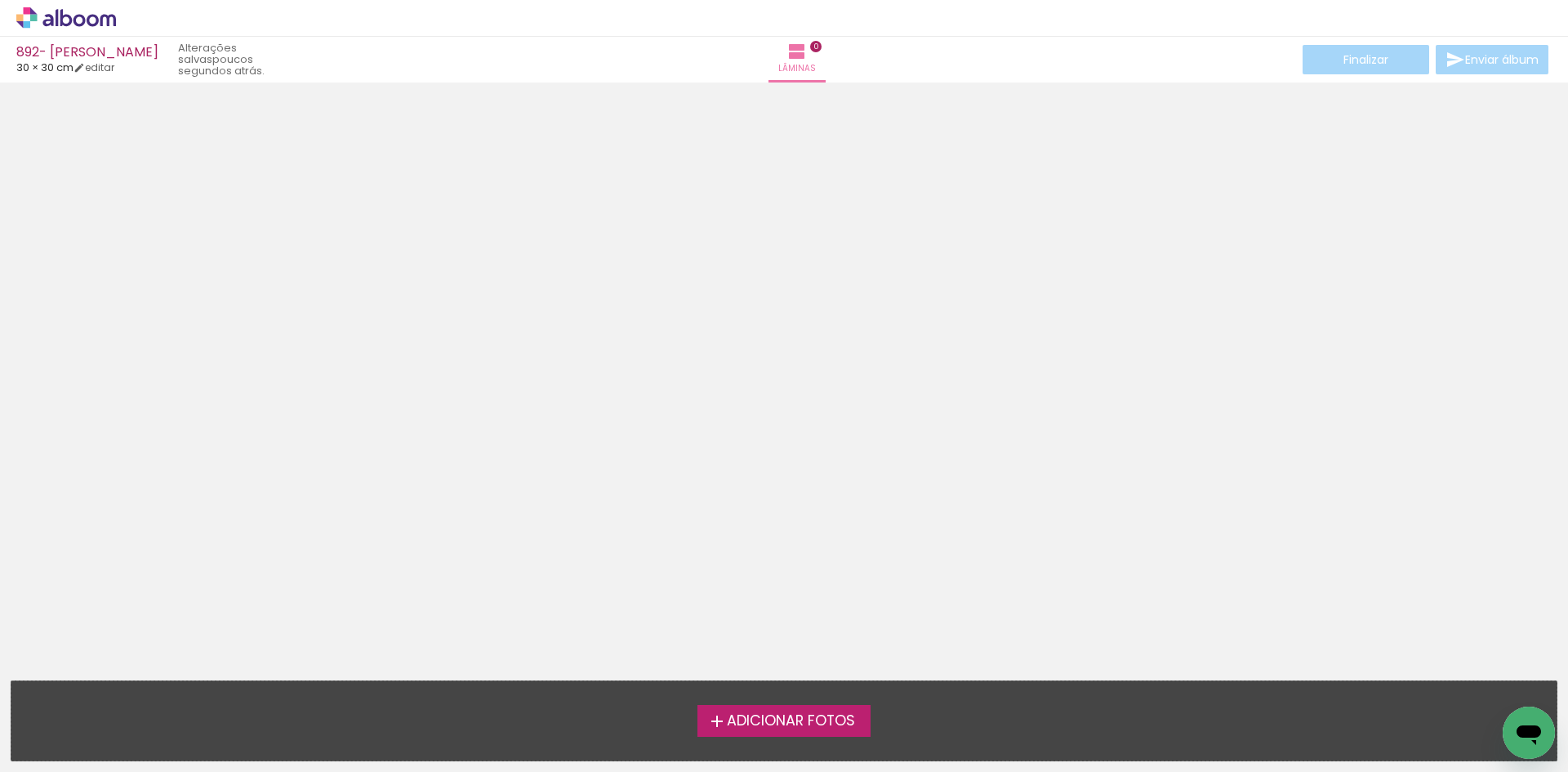
click at [830, 714] on span "Adicionar Fotos" at bounding box center [791, 721] width 128 height 14
click at [0, 0] on input "file" at bounding box center [0, 0] width 0 height 0
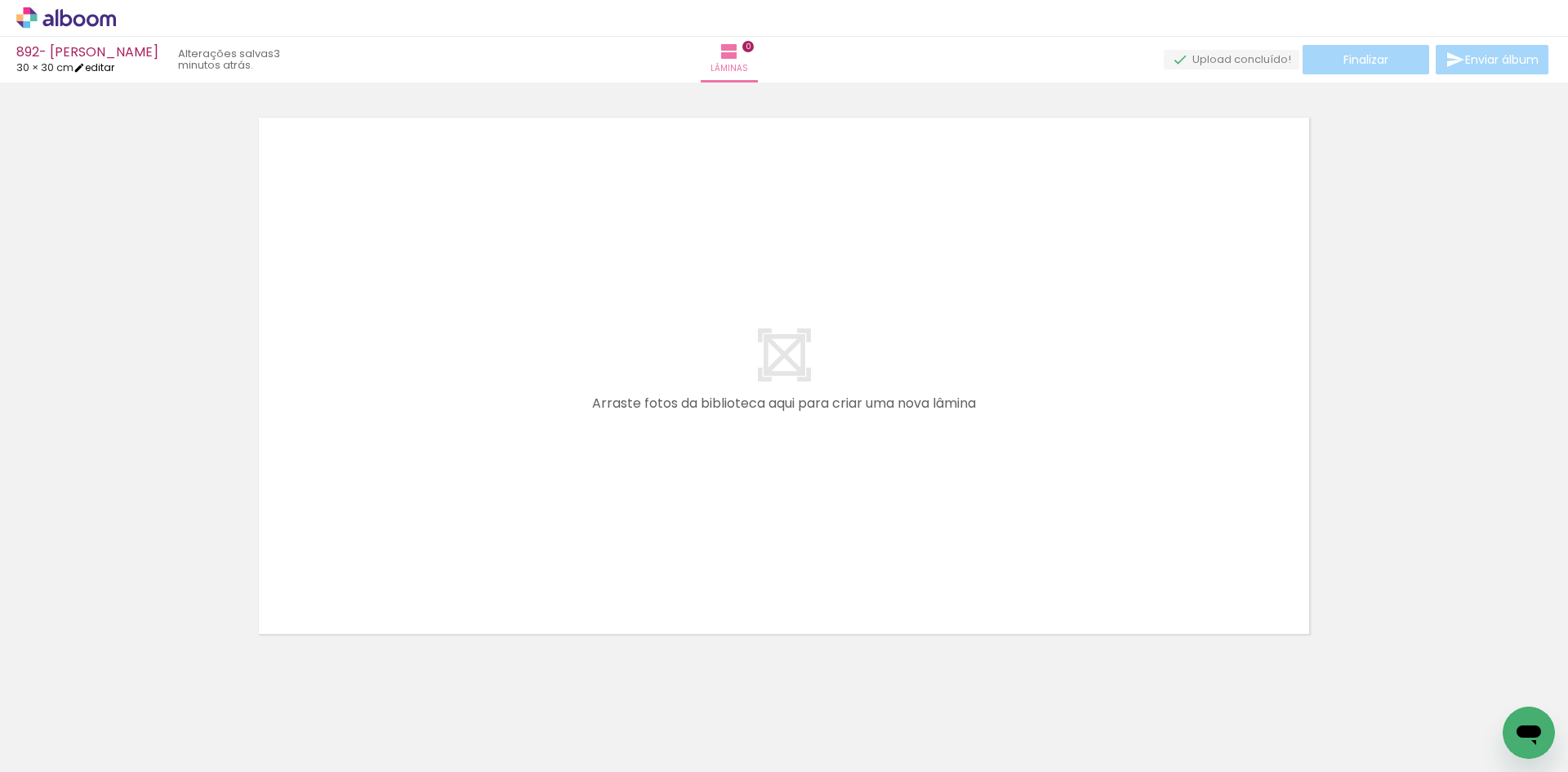
click at [85, 62] on iron-icon at bounding box center [79, 68] width 11 height 11
type input "892- VINICIUS DORIGAN"
type input "30"
type input "60"
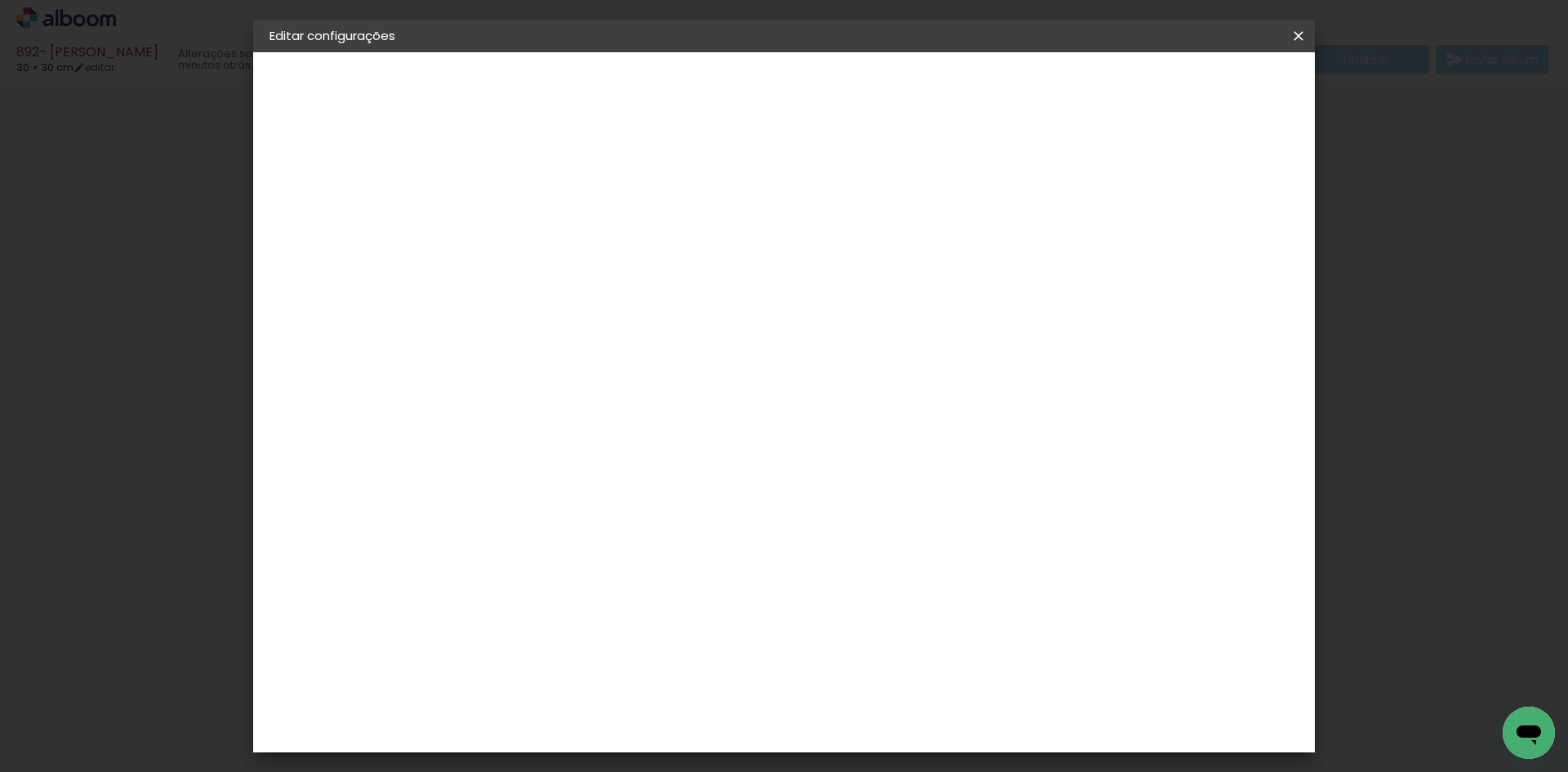
click at [0, 0] on slot "892- VINICIUS DORIGAN" at bounding box center [0, 0] width 0 height 0
click at [537, 217] on input "892- VINICIUS DORIGAN" at bounding box center [537, 219] width 0 height 26
type input "892- 709 [PERSON_NAME]"
type paper-input "892- 709 [PERSON_NAME]"
click at [704, 77] on paper-button "Avançar" at bounding box center [664, 86] width 80 height 28
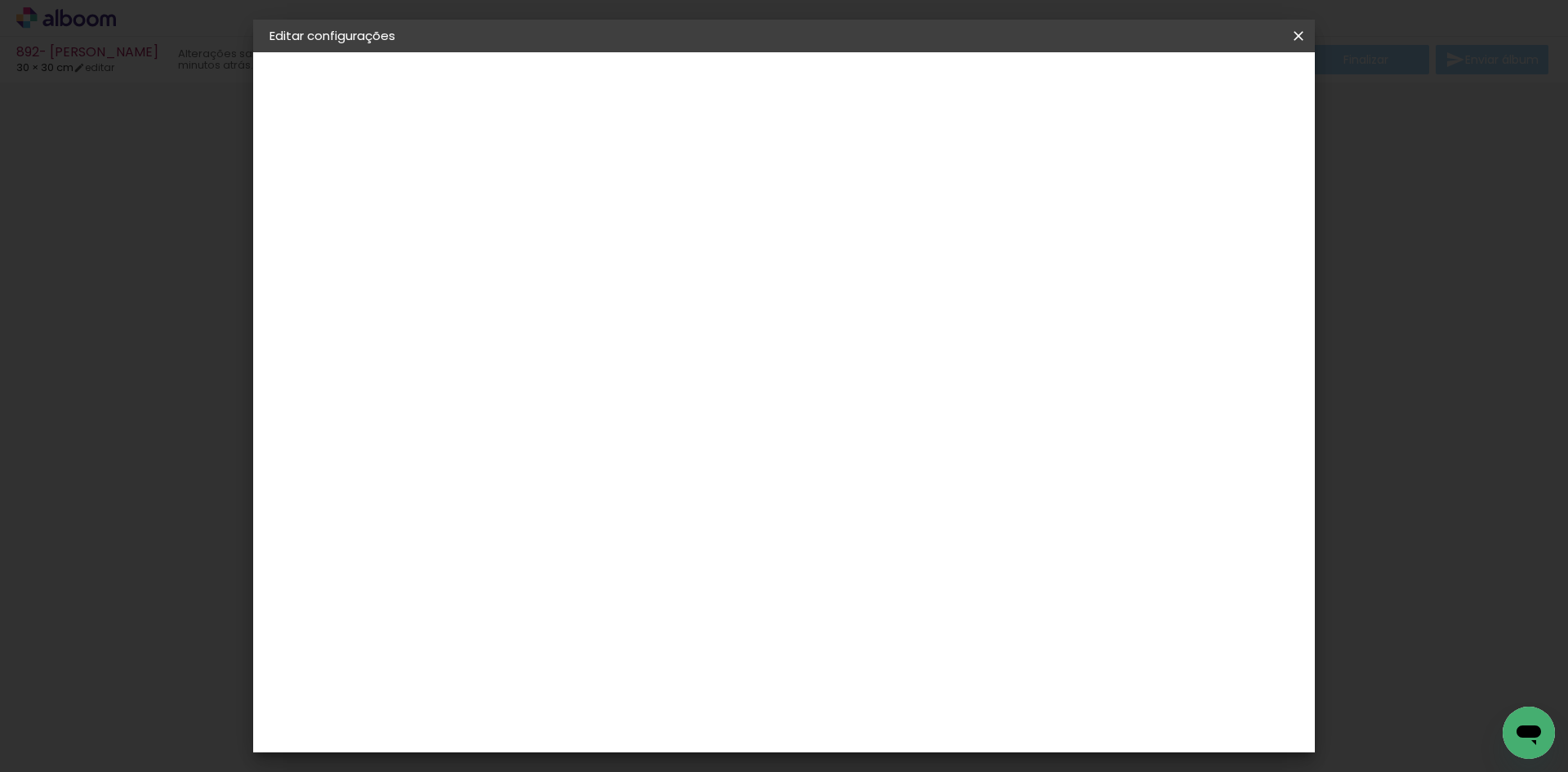
click at [619, 315] on input at bounding box center [578, 310] width 165 height 20
type input "15"
type paper-input "15"
click at [556, 366] on div "Foto 15" at bounding box center [540, 372] width 29 height 26
click at [0, 0] on slot "Tamanho Livre" at bounding box center [0, 0] width 0 height 0
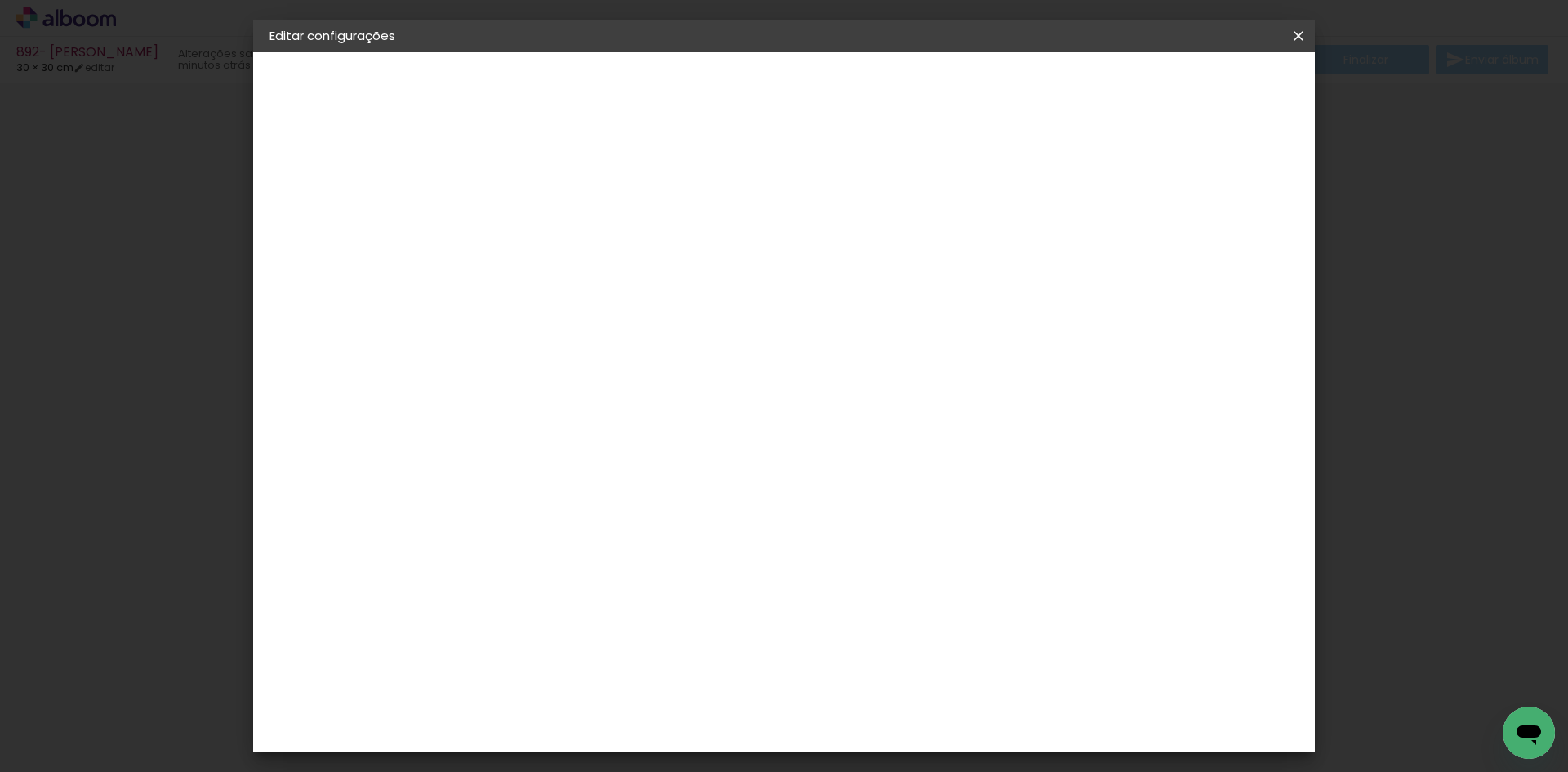
click at [0, 0] on slot "Avançar" at bounding box center [0, 0] width 0 height 0
click at [1197, 87] on span "Salvar configurações" at bounding box center [1136, 87] width 121 height 11
click at [1197, 81] on span "Salvar configurações" at bounding box center [1136, 87] width 121 height 11
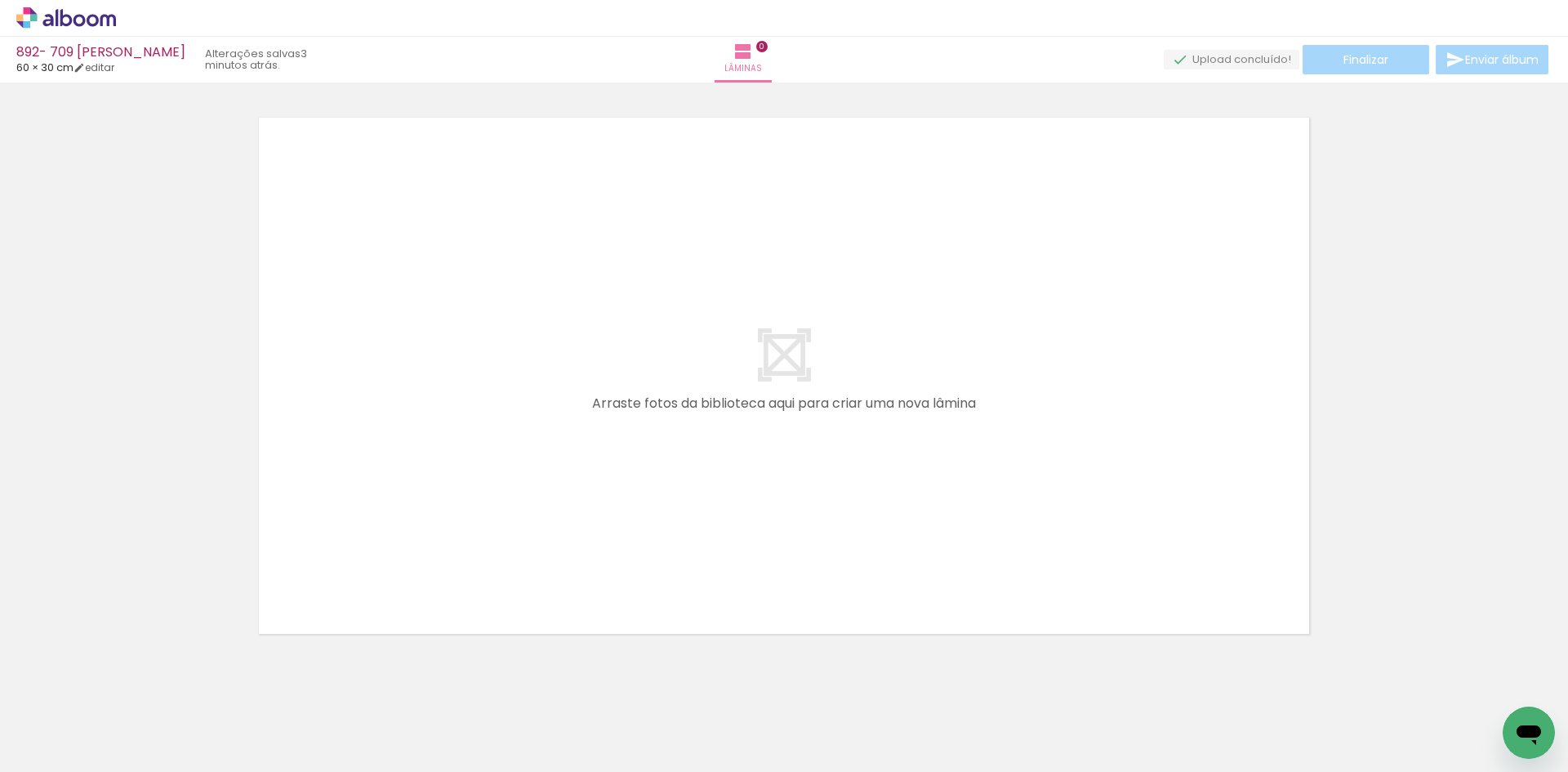
click at [99, 15] on icon at bounding box center [66, 18] width 100 height 21
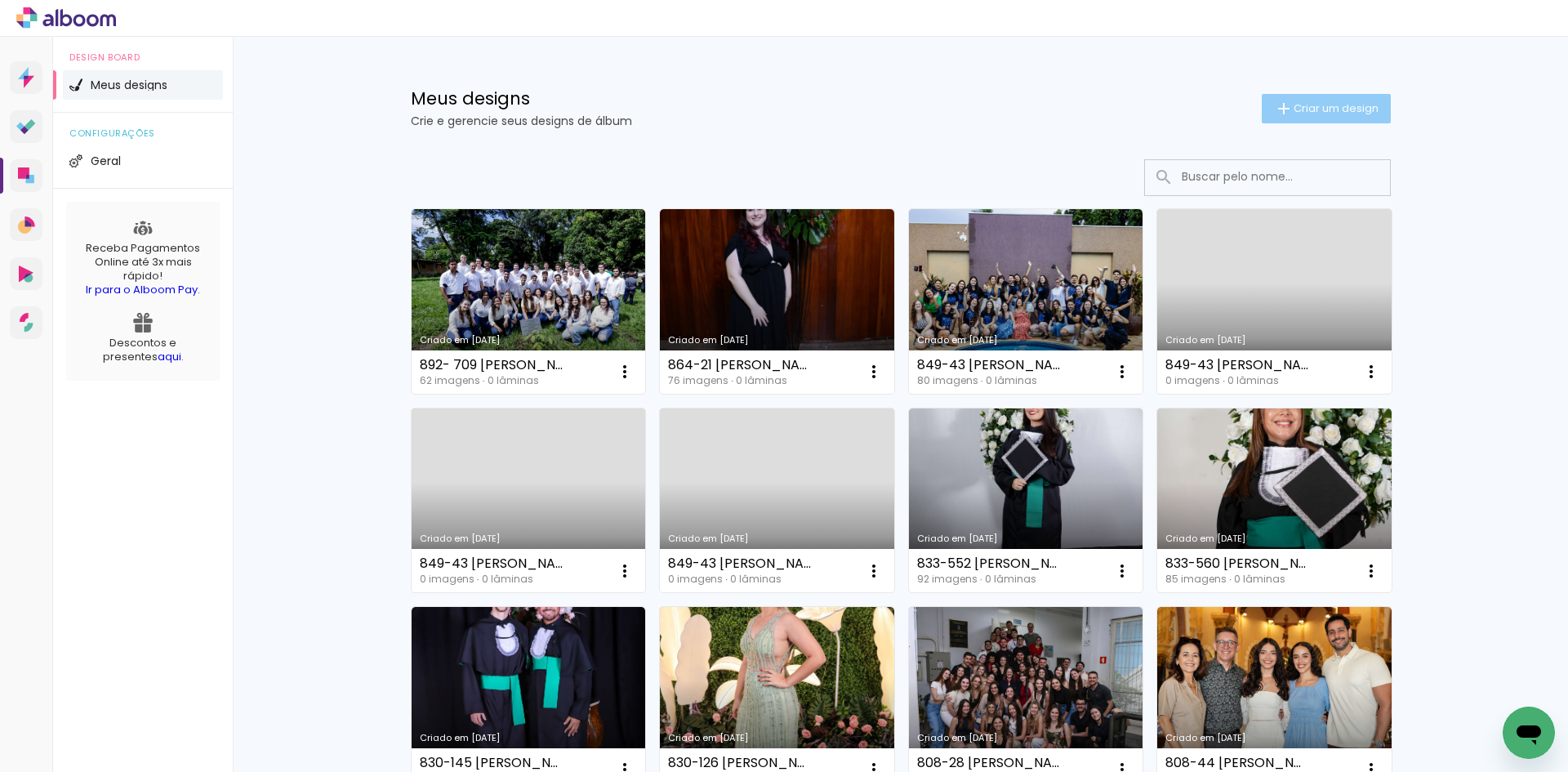
click at [1274, 115] on iron-icon at bounding box center [1284, 109] width 20 height 20
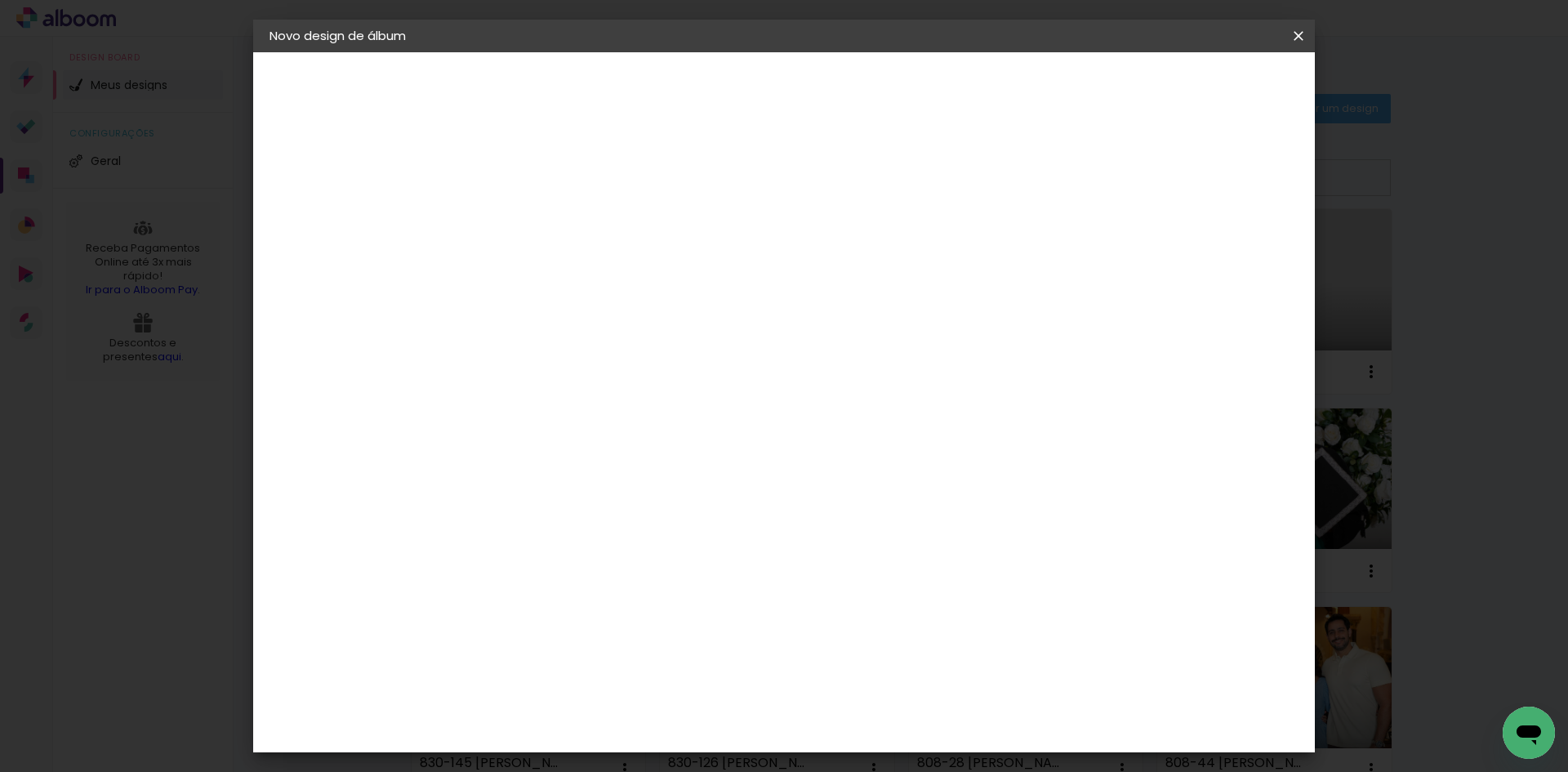
click at [537, 216] on input at bounding box center [537, 219] width 0 height 26
type input "916-3 [PERSON_NAME] DE JESUS"
type paper-input "916-3 [PERSON_NAME] DE JESUS"
click at [0, 0] on slot "Avançar" at bounding box center [0, 0] width 0 height 0
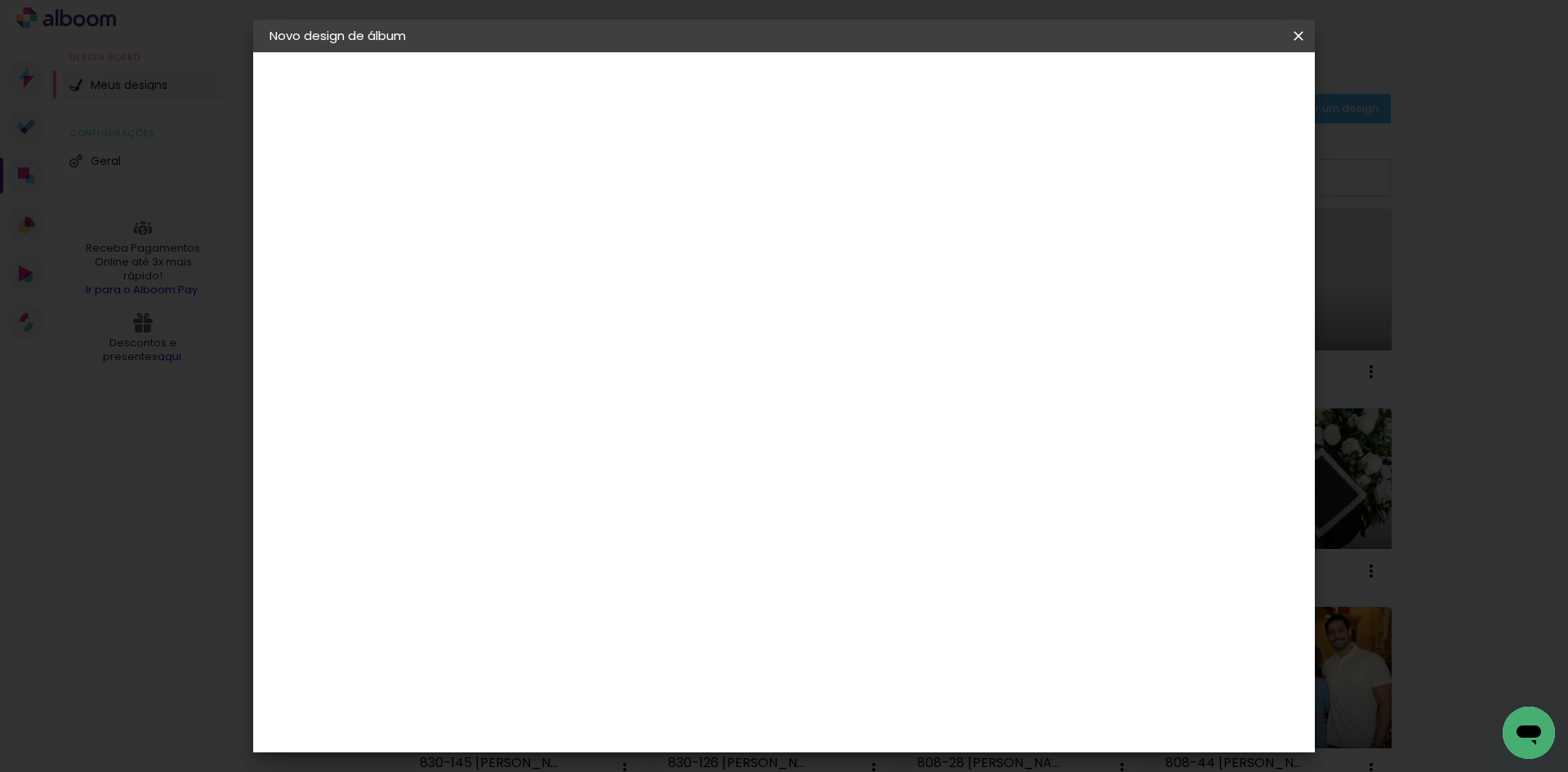
click at [578, 313] on input at bounding box center [578, 310] width 165 height 20
type input "15"
type paper-input "15"
click at [556, 372] on div "Foto 15" at bounding box center [540, 372] width 29 height 26
click at [0, 0] on slot "Tamanho Livre" at bounding box center [0, 0] width 0 height 0
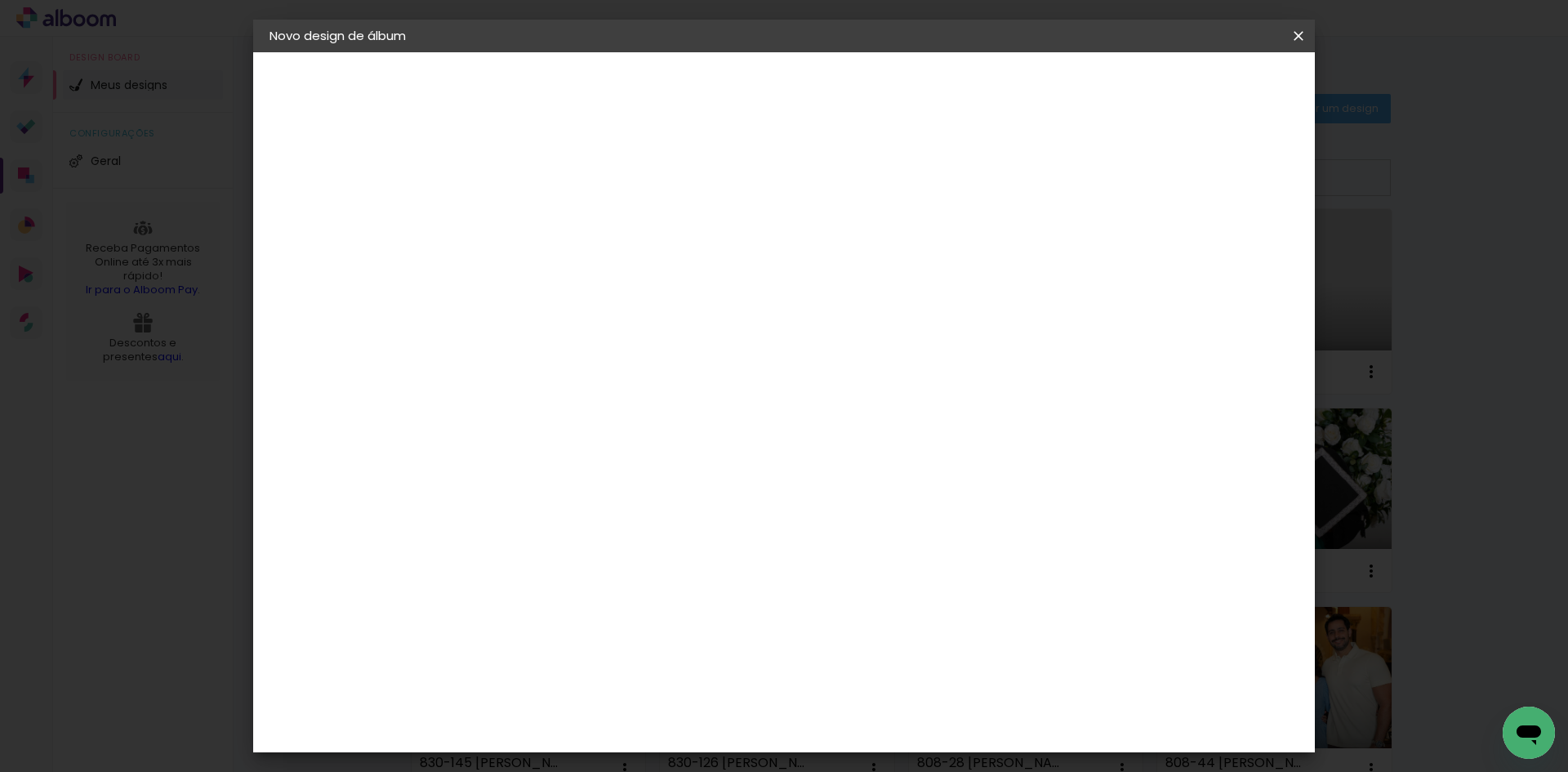
click at [0, 0] on slot "Avançar" at bounding box center [0, 0] width 0 height 0
click at [1197, 91] on span "Iniciar design" at bounding box center [1159, 87] width 74 height 11
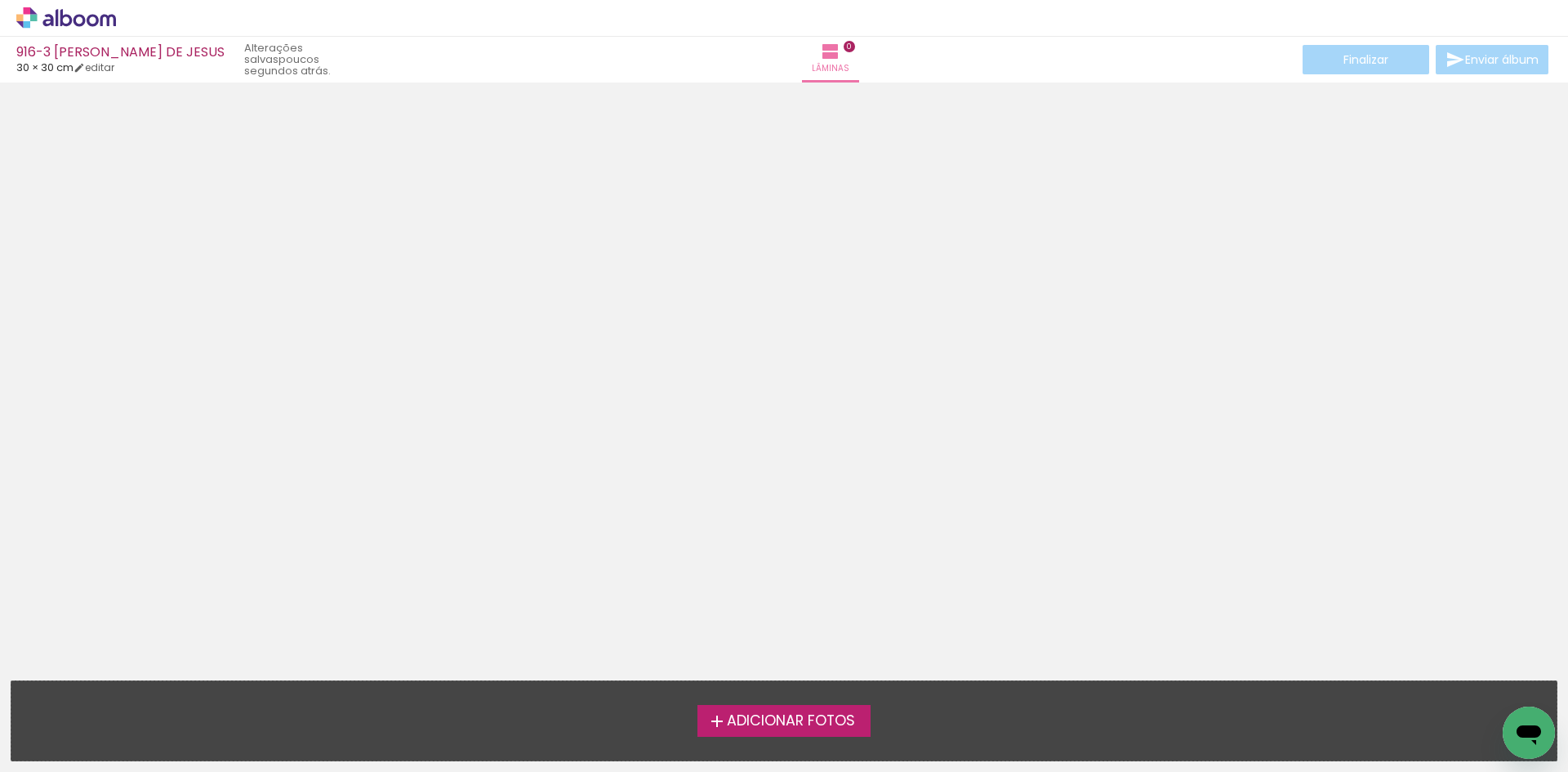
click at [864, 698] on div "Adicionar Fotos Solte suas fotos aqui..." at bounding box center [784, 721] width 1545 height 79
click at [861, 719] on label "Adicionar Fotos" at bounding box center [784, 721] width 174 height 31
click at [0, 0] on input "file" at bounding box center [0, 0] width 0 height 0
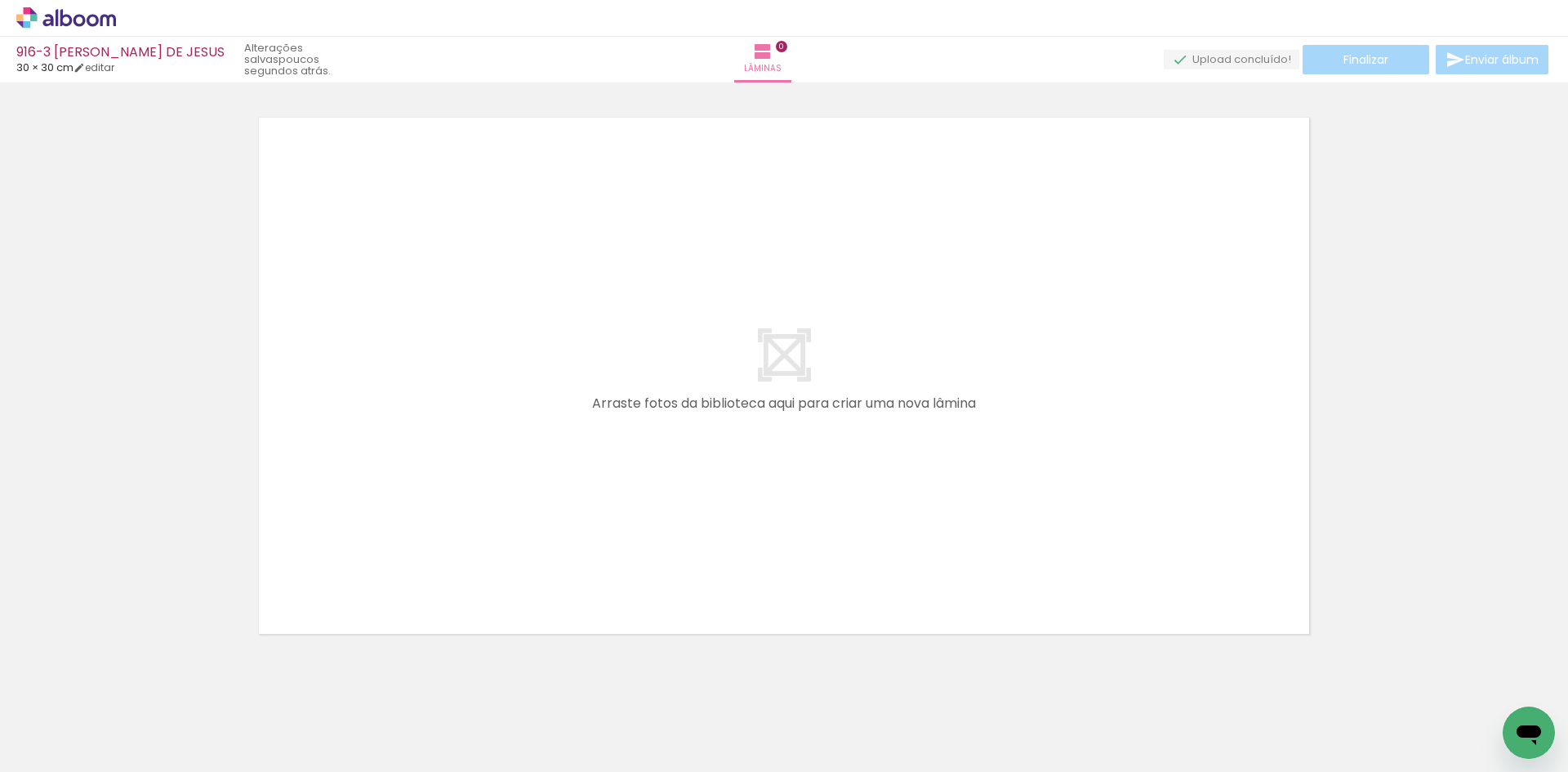
click at [87, 14] on icon at bounding box center [66, 18] width 100 height 21
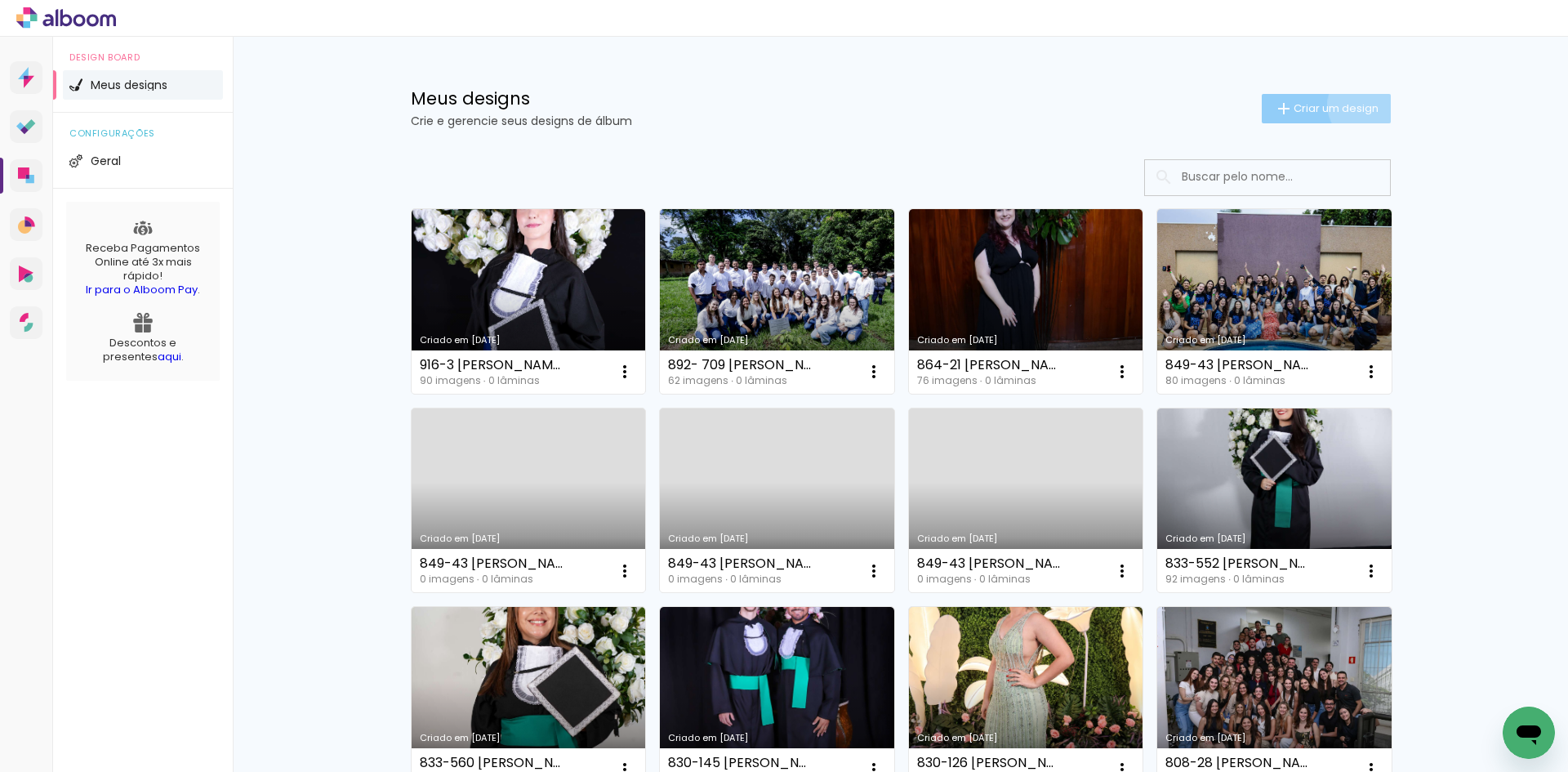
click at [1360, 105] on span "Criar um design" at bounding box center [1336, 108] width 85 height 10
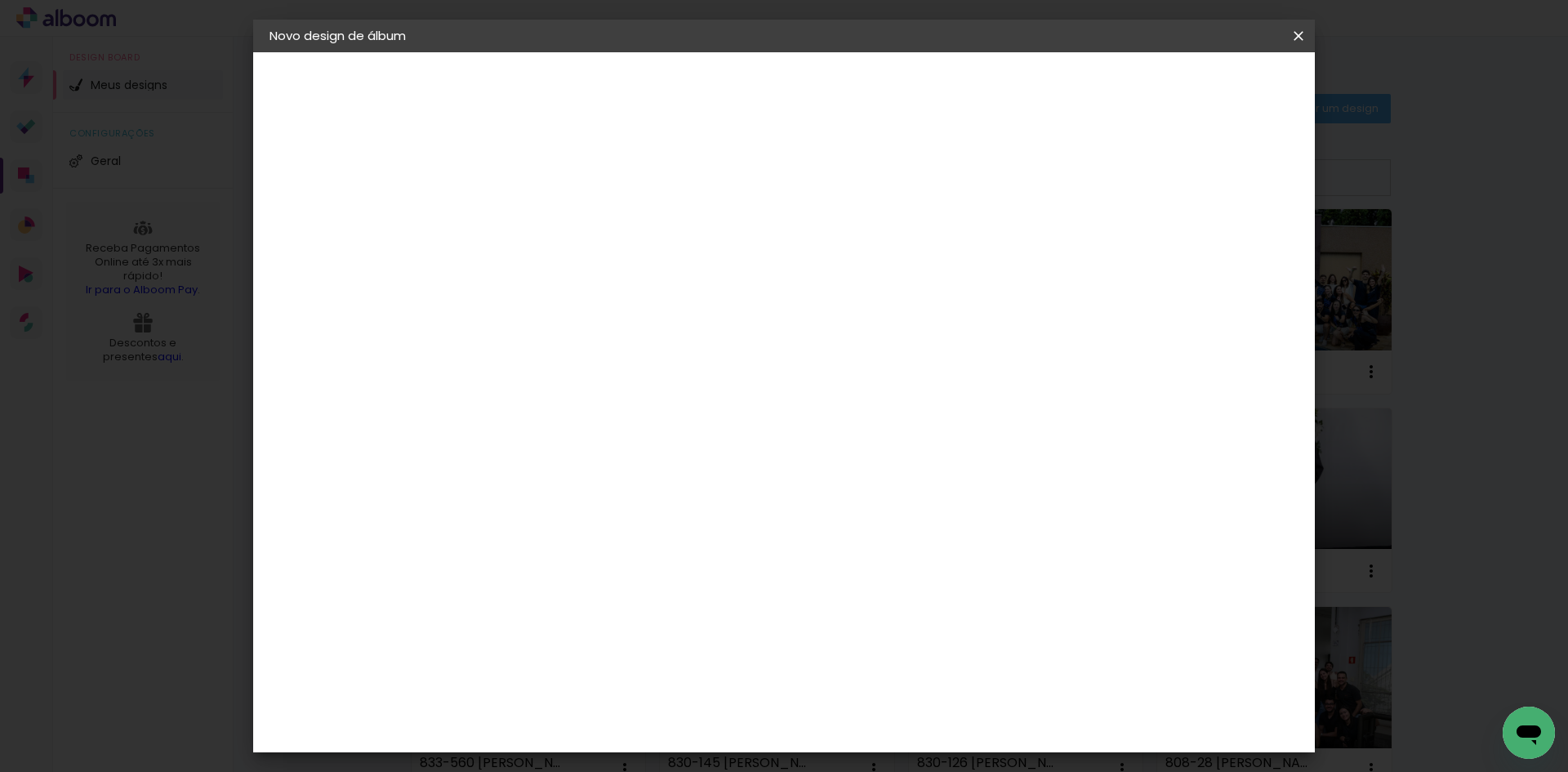
click at [537, 210] on input at bounding box center [537, 219] width 0 height 26
type input "918-22 NATIELE CORRÊA SIMOES"
type paper-input "918-22 NATIELE CORRÊA SIMOES"
click at [0, 0] on slot "Avançar" at bounding box center [0, 0] width 0 height 0
click at [566, 318] on input at bounding box center [578, 310] width 165 height 20
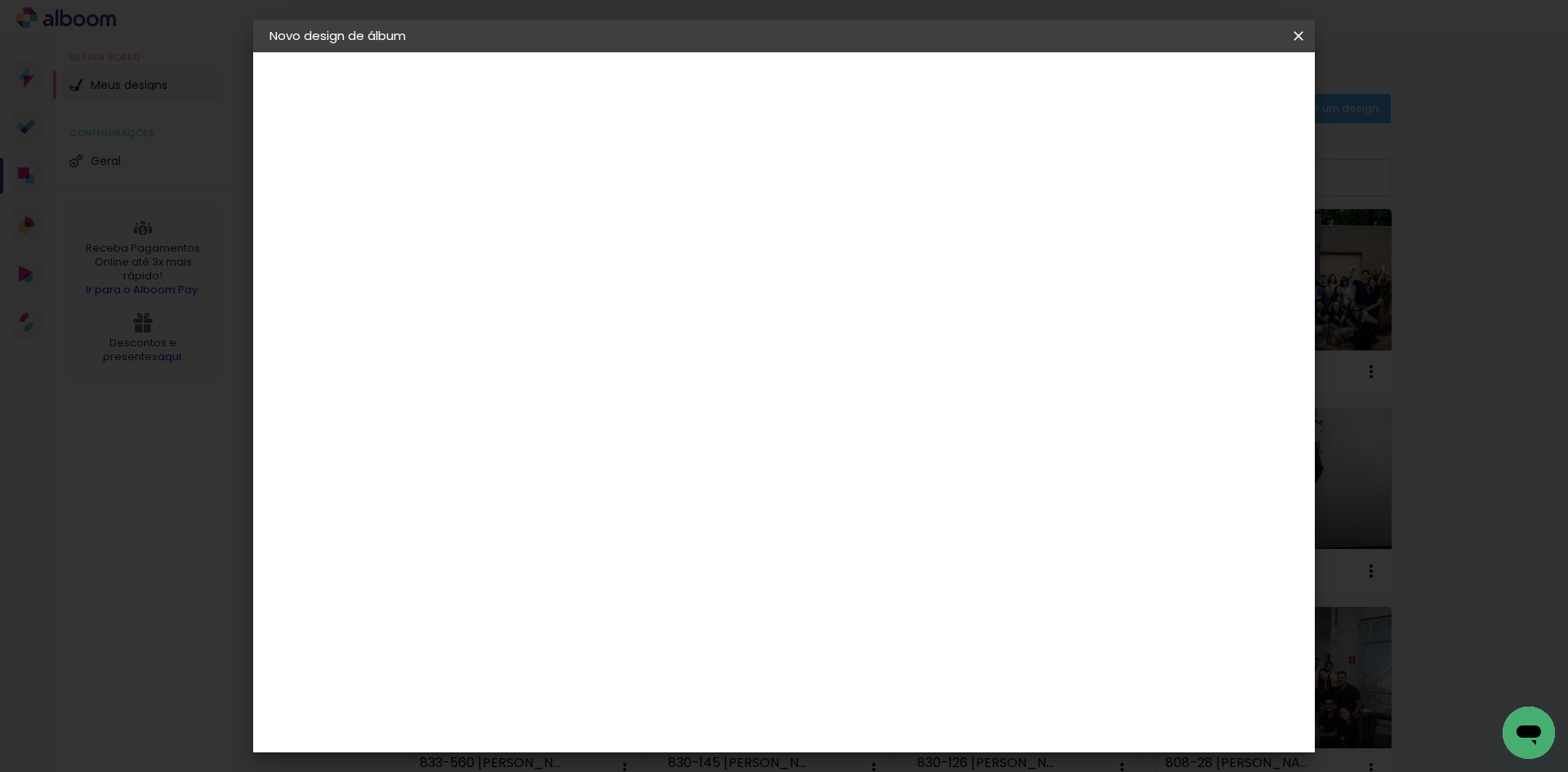
type input "15"
type paper-input "15"
click at [634, 389] on div "Encadernadora Argentina Brasil Bolívia Equador Portugal Peru Uruguai F Foto 15" at bounding box center [561, 278] width 144 height 239
click at [624, 353] on paper-item "Foto 15" at bounding box center [561, 372] width 144 height 43
click at [0, 0] on slot "Tamanho Livre" at bounding box center [0, 0] width 0 height 0
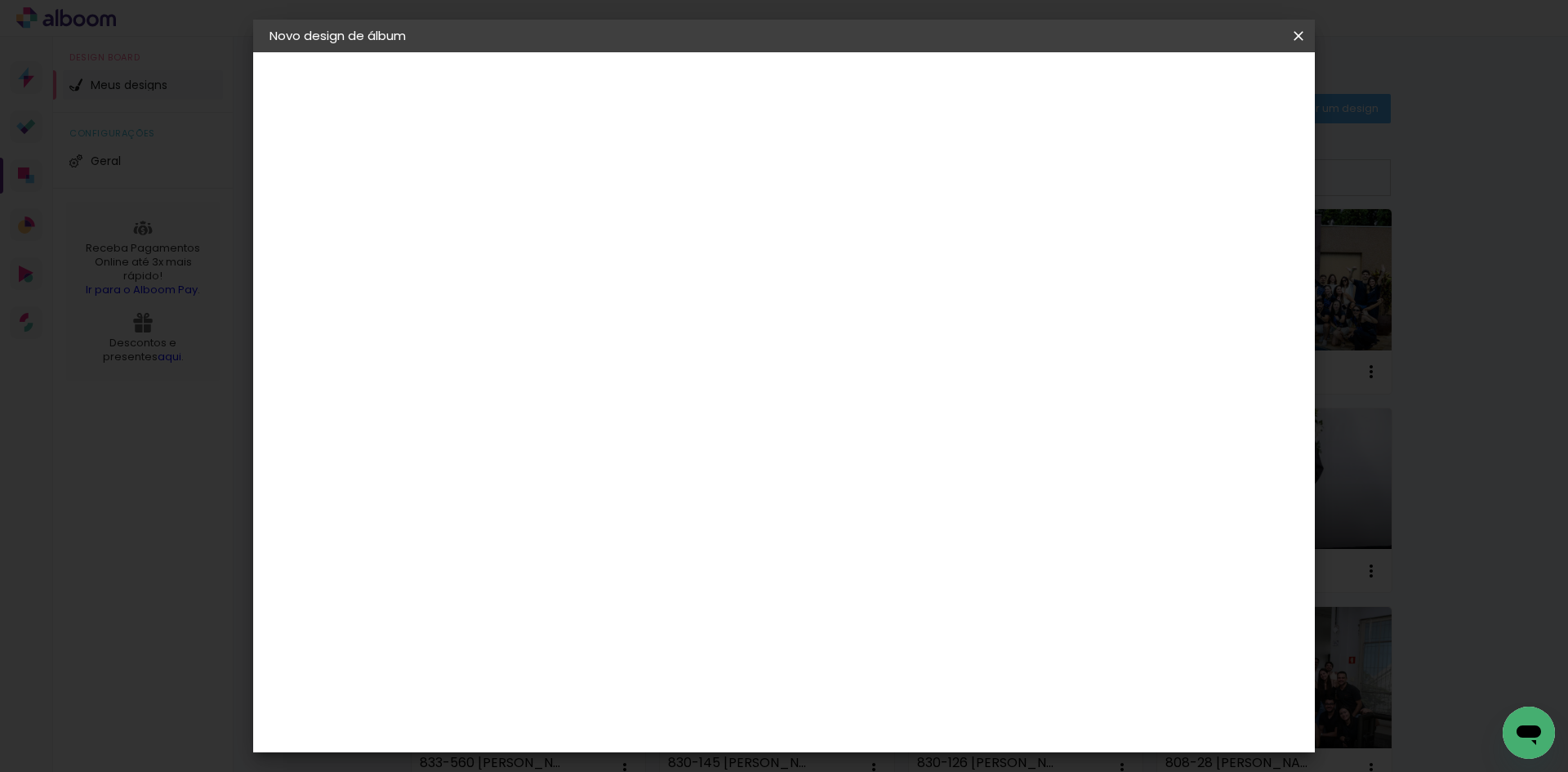
click at [799, 88] on paper-button "Avançar" at bounding box center [758, 86] width 80 height 28
click at [1197, 81] on span "Iniciar design" at bounding box center [1159, 87] width 74 height 11
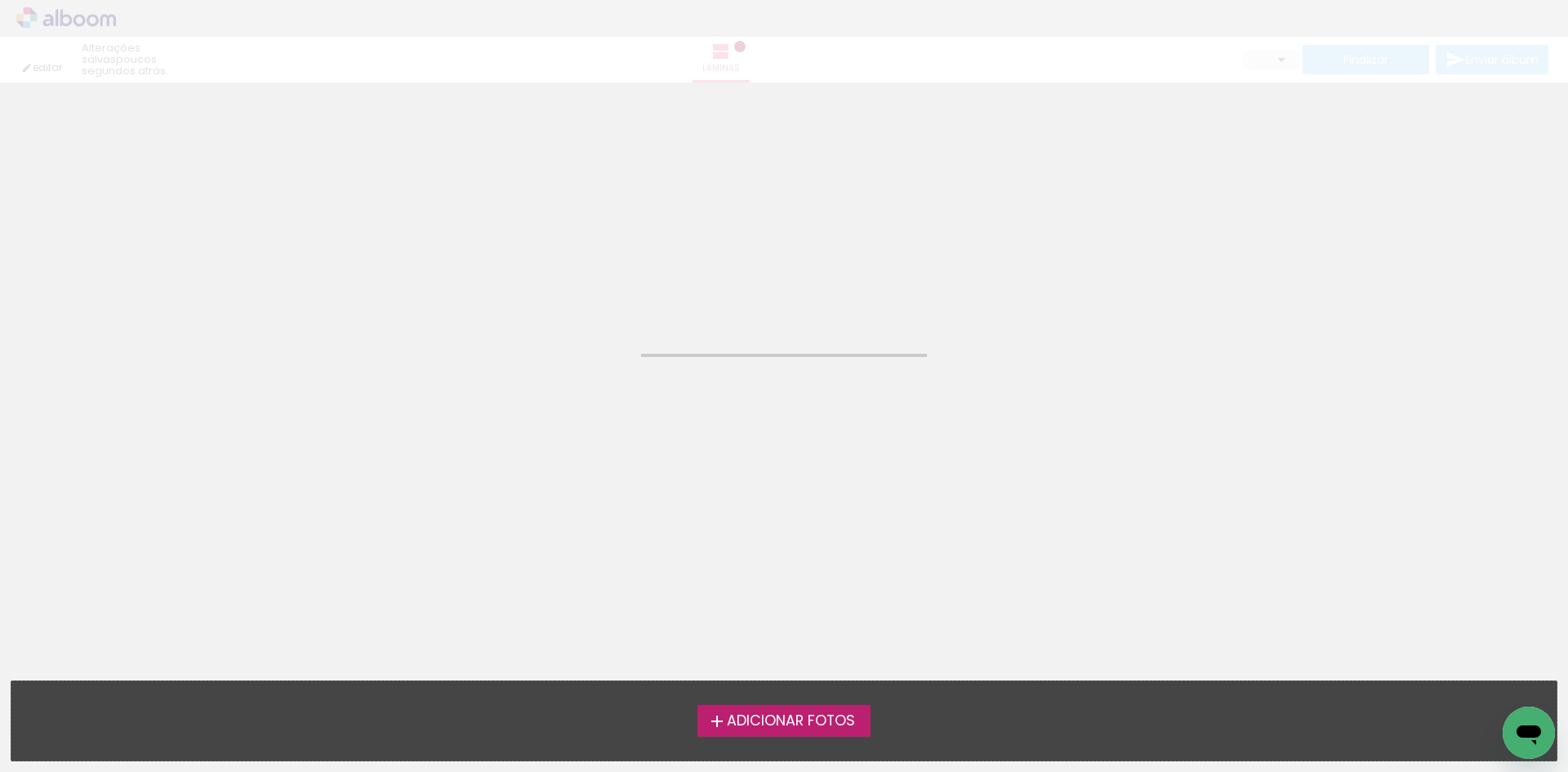
click at [781, 719] on span "Adicionar Fotos" at bounding box center [791, 721] width 128 height 14
click at [0, 0] on input "file" at bounding box center [0, 0] width 0 height 0
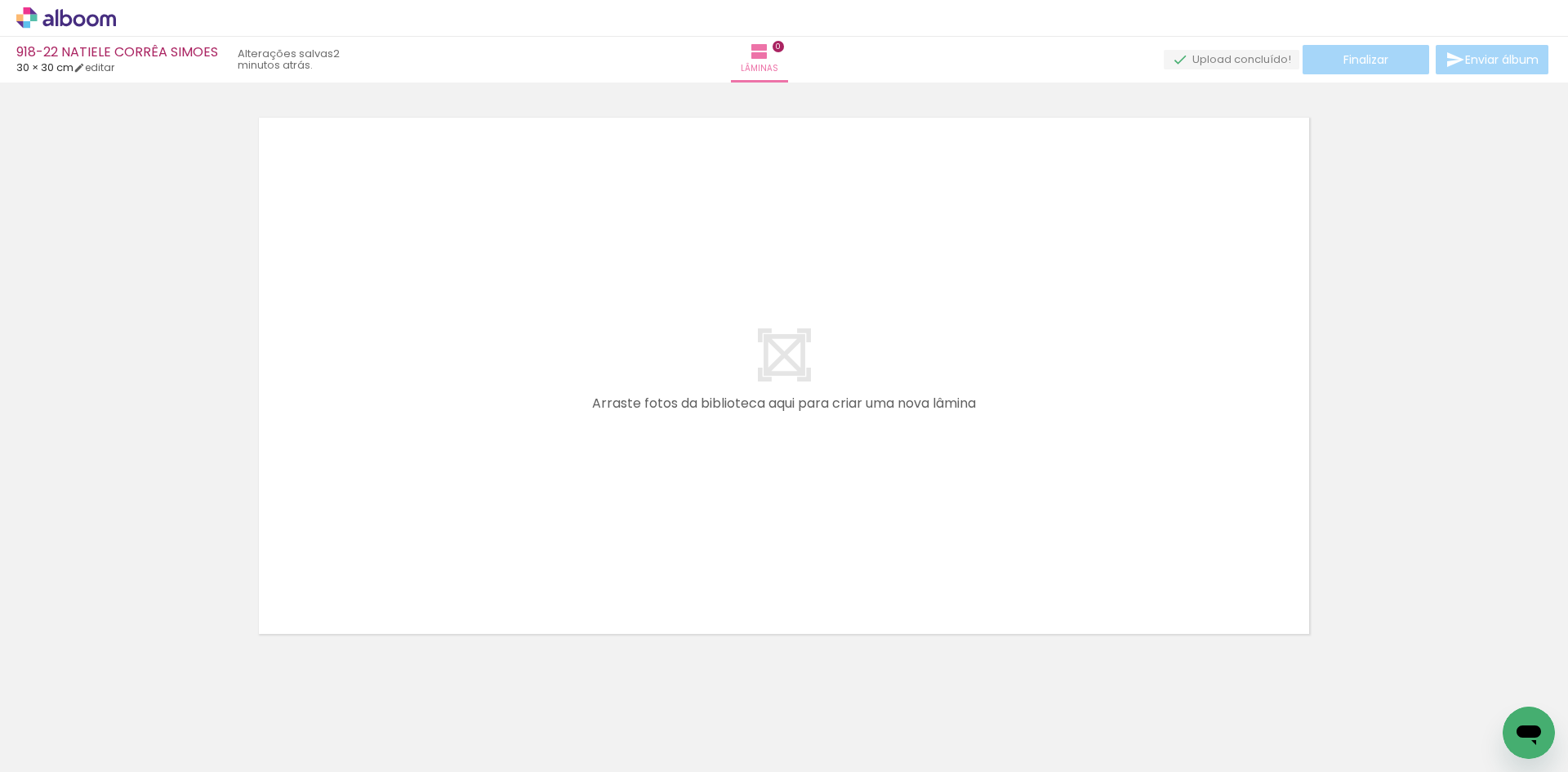
click at [78, 26] on icon at bounding box center [79, 20] width 12 height 12
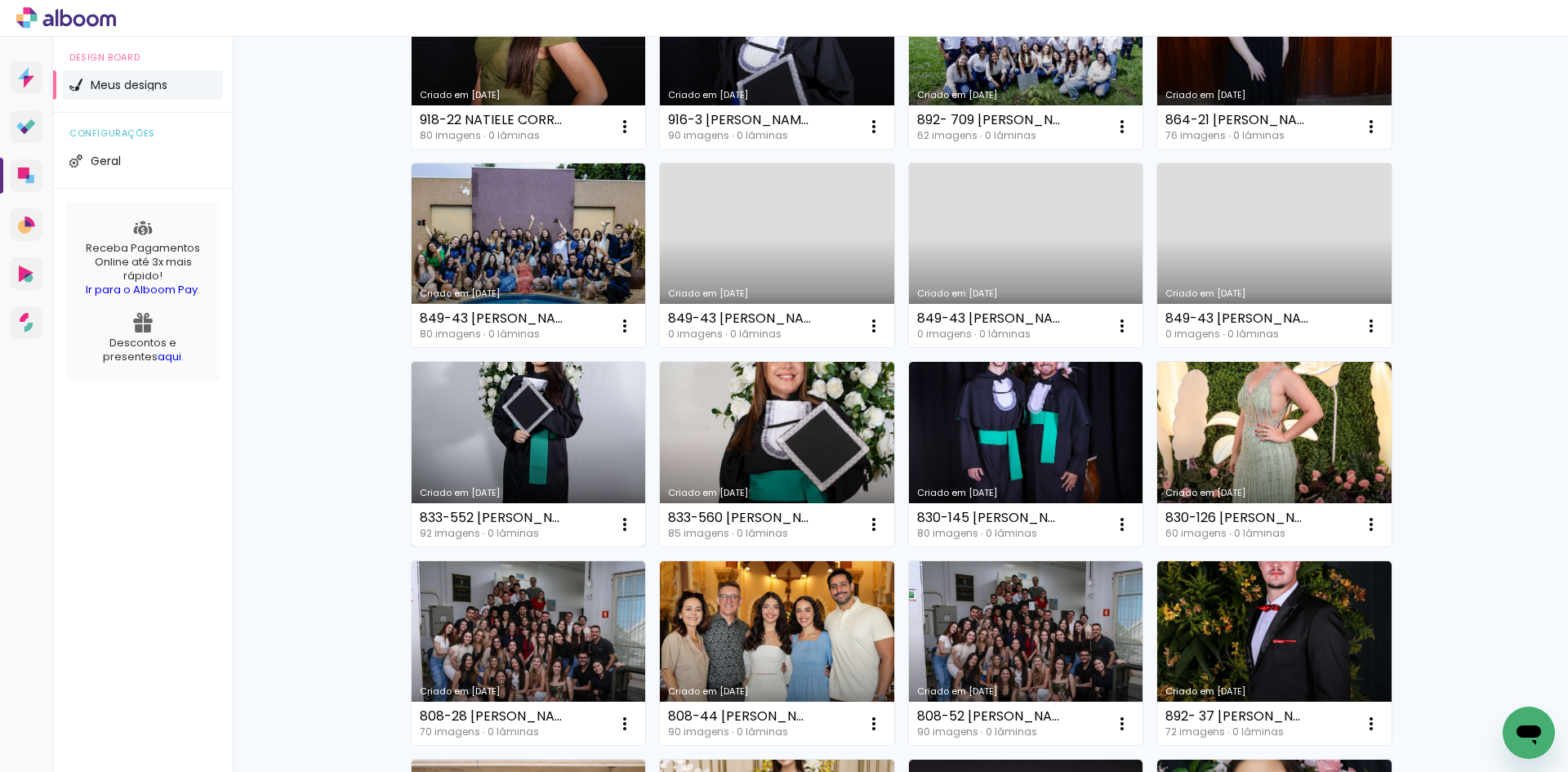
scroll to position [164, 0]
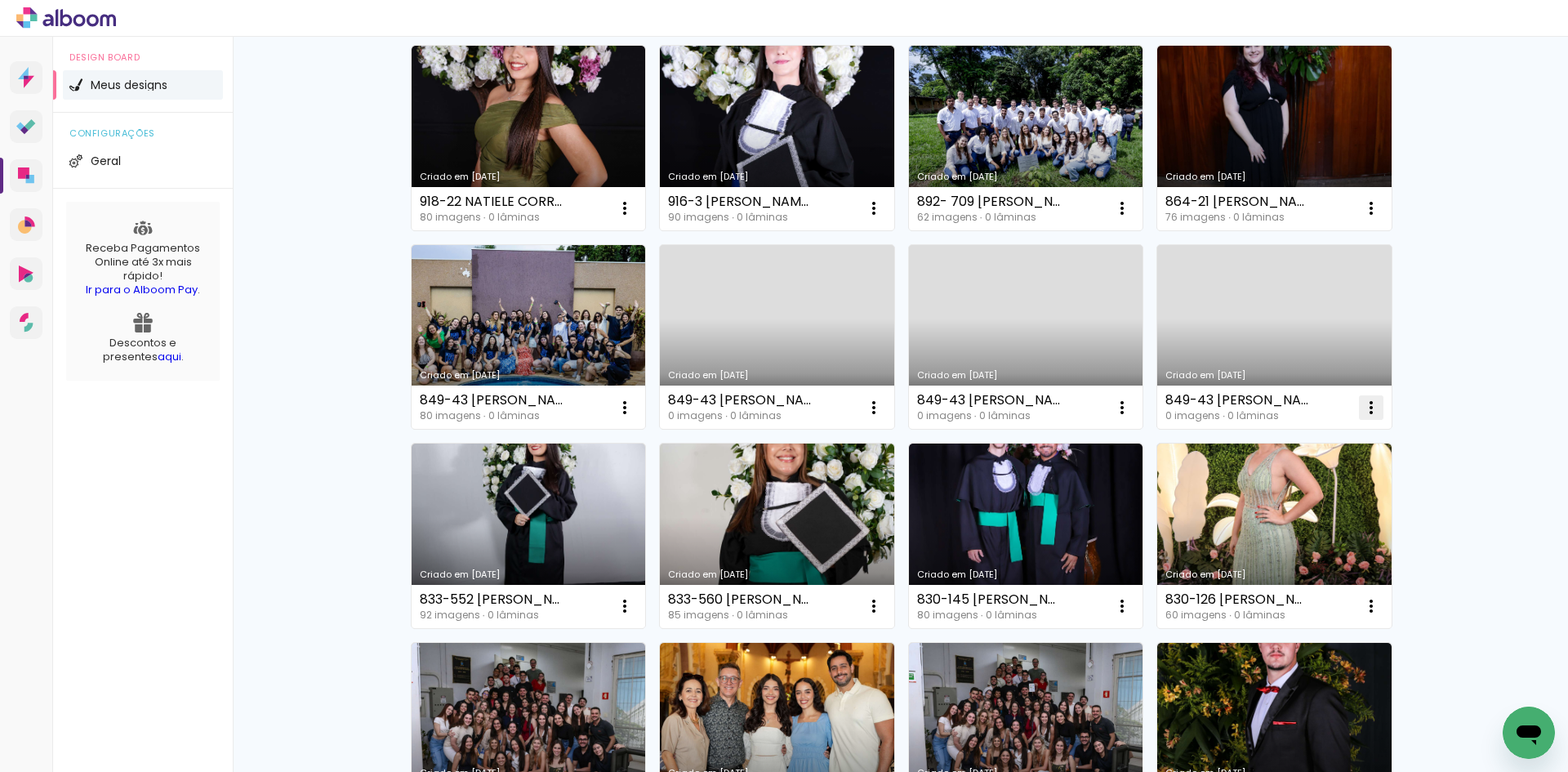
click at [1362, 409] on iron-icon at bounding box center [1371, 407] width 20 height 20
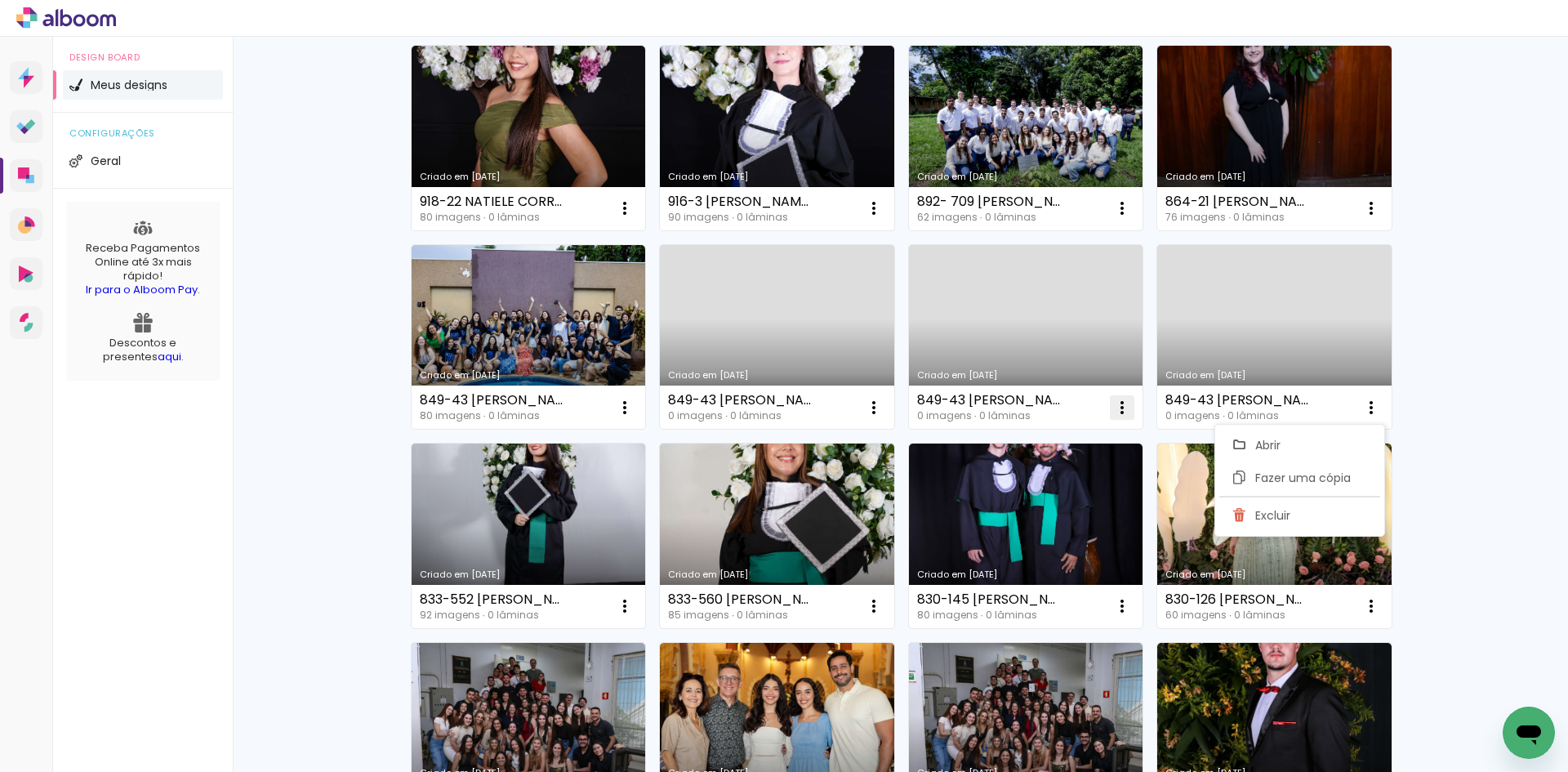
click at [1118, 409] on iron-icon at bounding box center [1122, 407] width 20 height 20
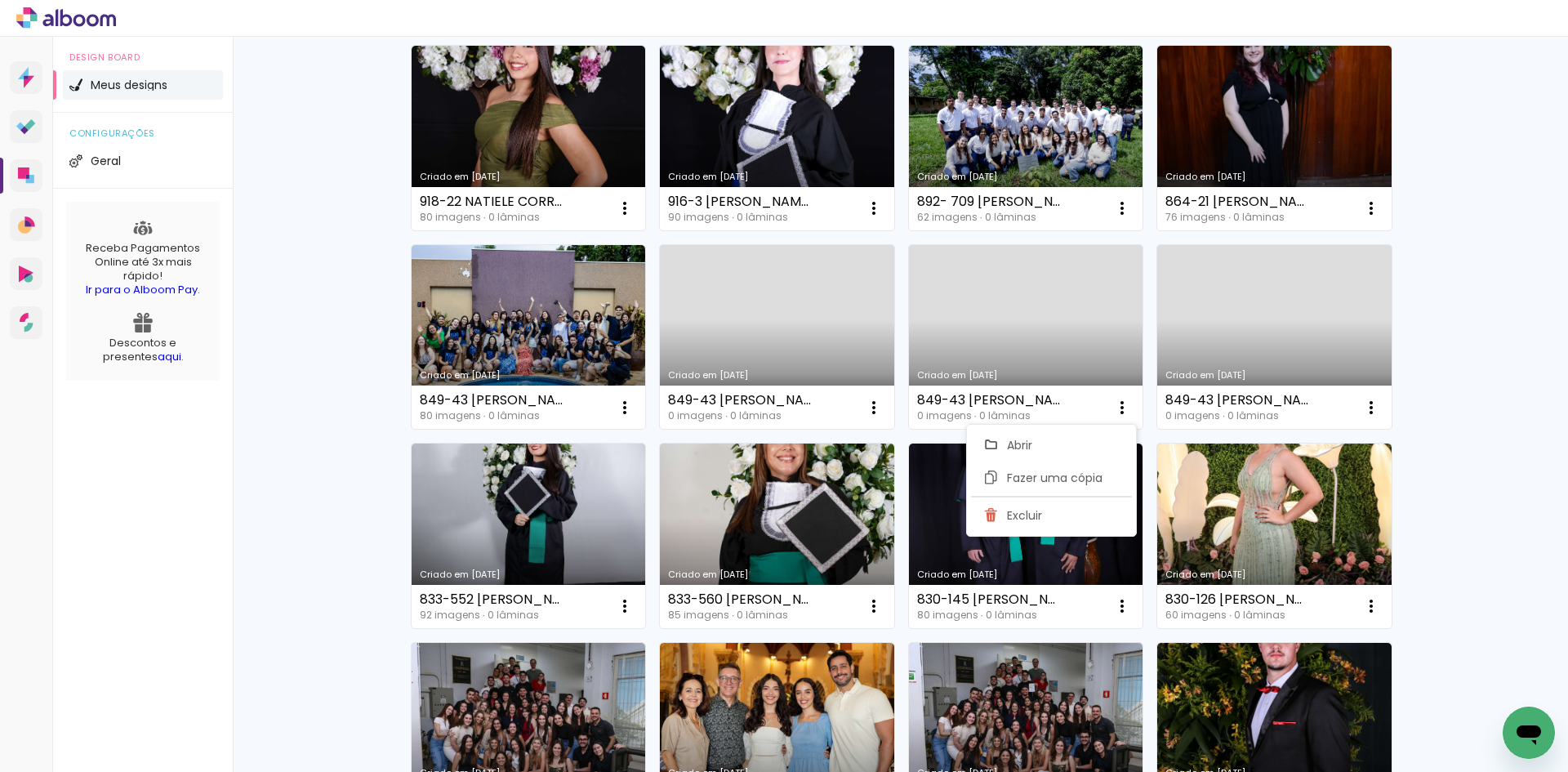
click at [1023, 344] on link "Criado em [DATE]" at bounding box center [1026, 338] width 234 height 185
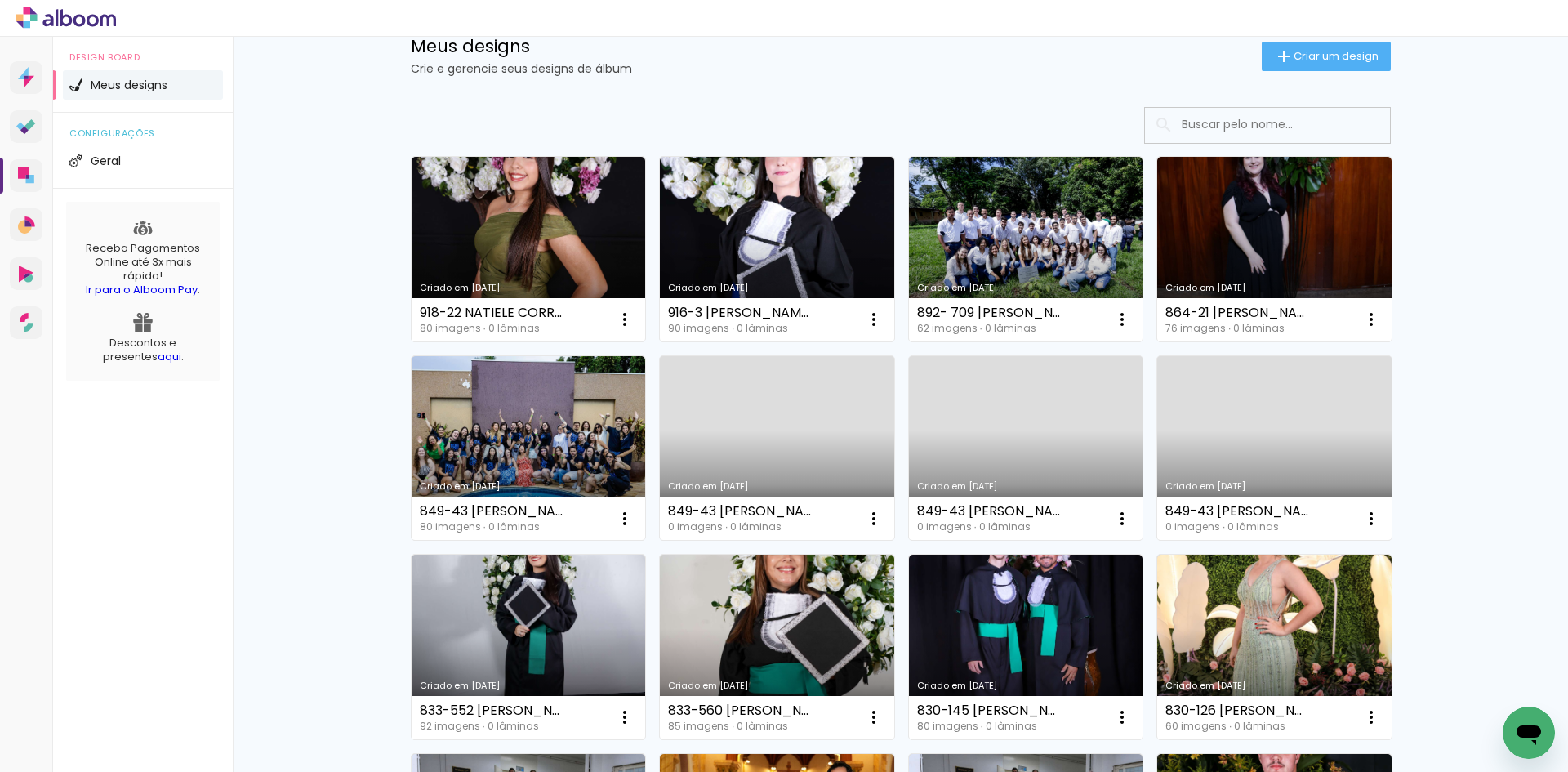
scroll to position [82, 0]
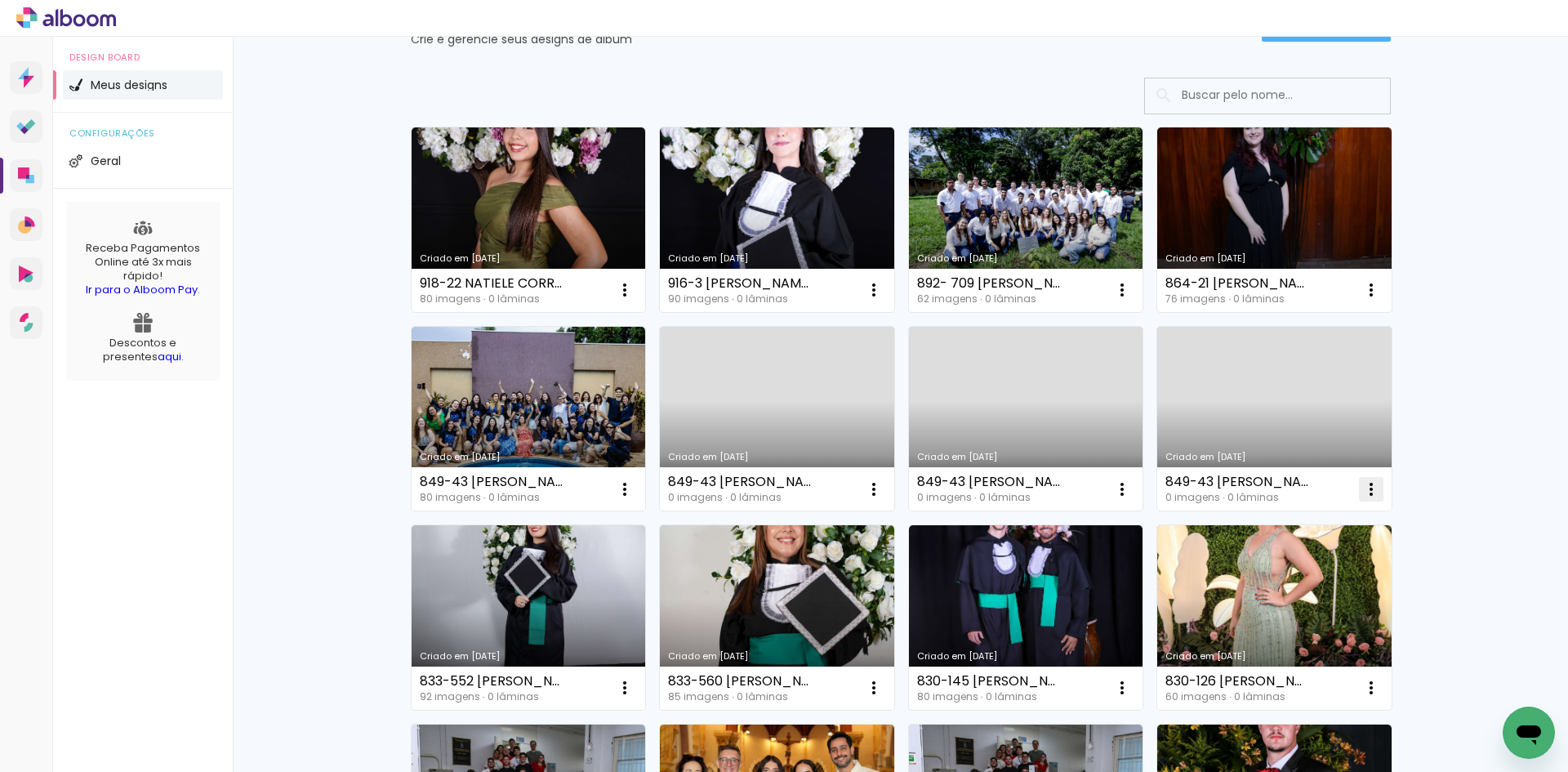
click at [1362, 493] on iron-icon at bounding box center [1371, 489] width 20 height 20
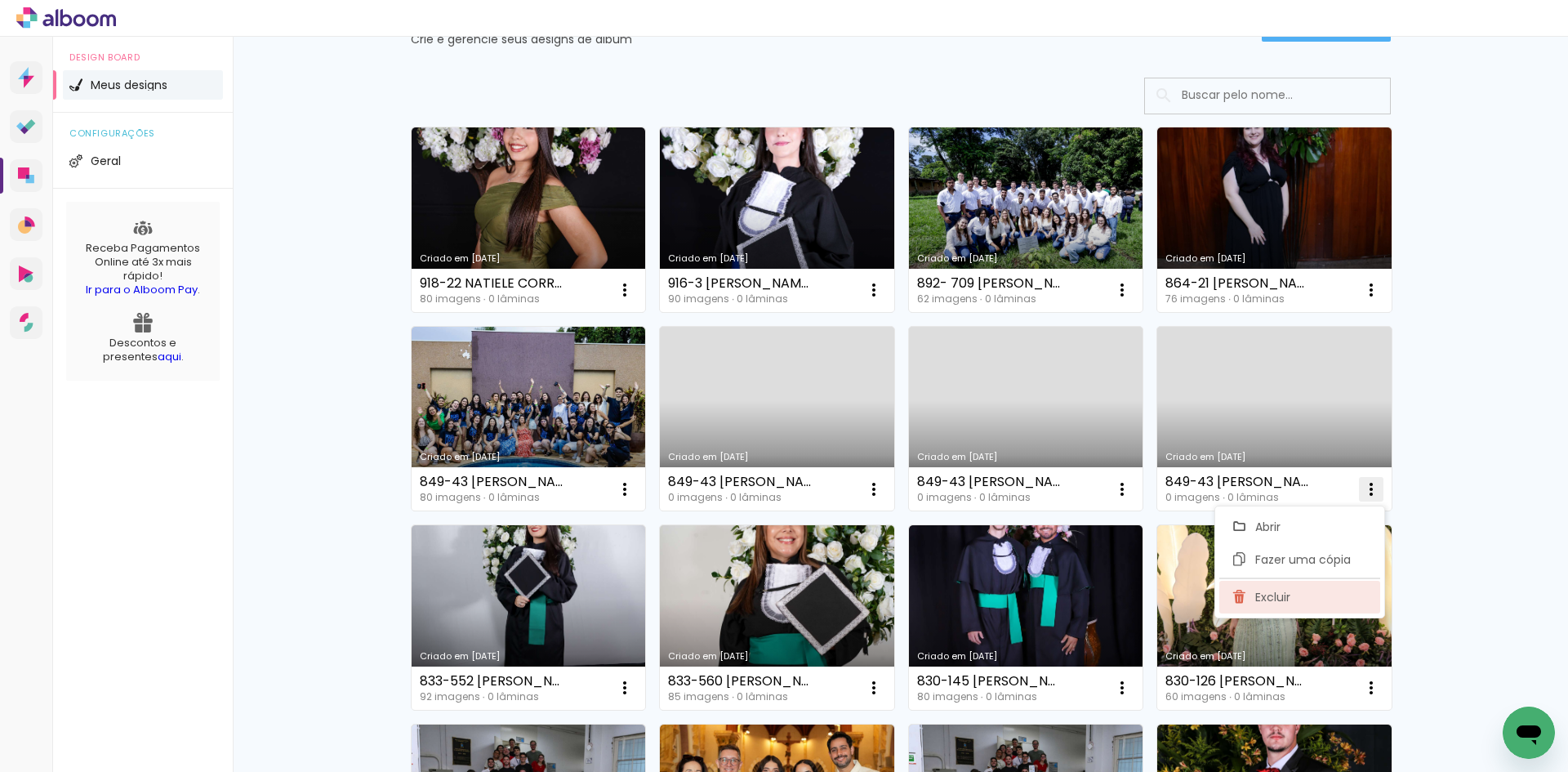
click at [1261, 595] on span "Excluir" at bounding box center [1272, 597] width 35 height 11
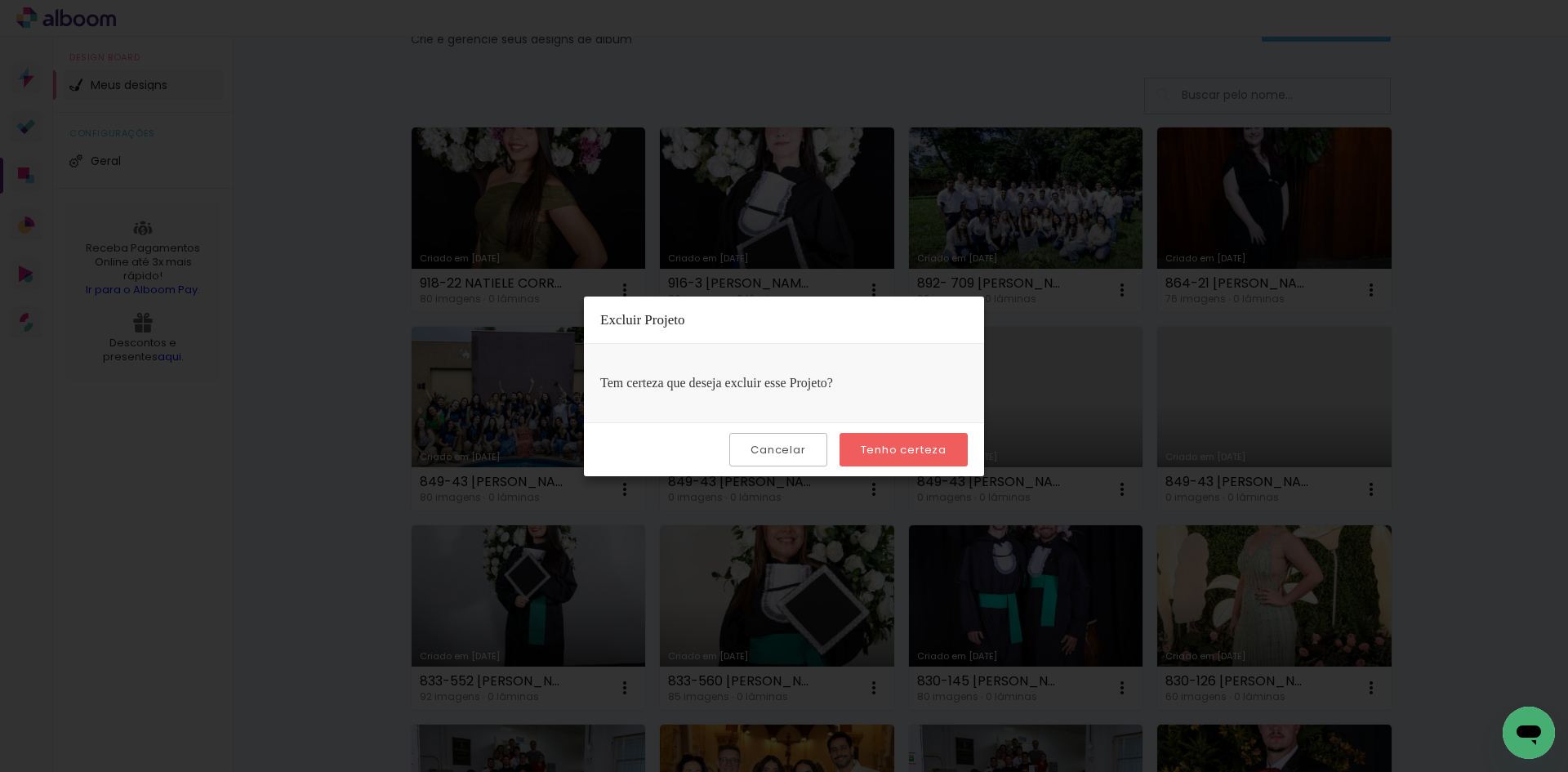
click at [0, 0] on slot "Tenho certeza" at bounding box center [0, 0] width 0 height 0
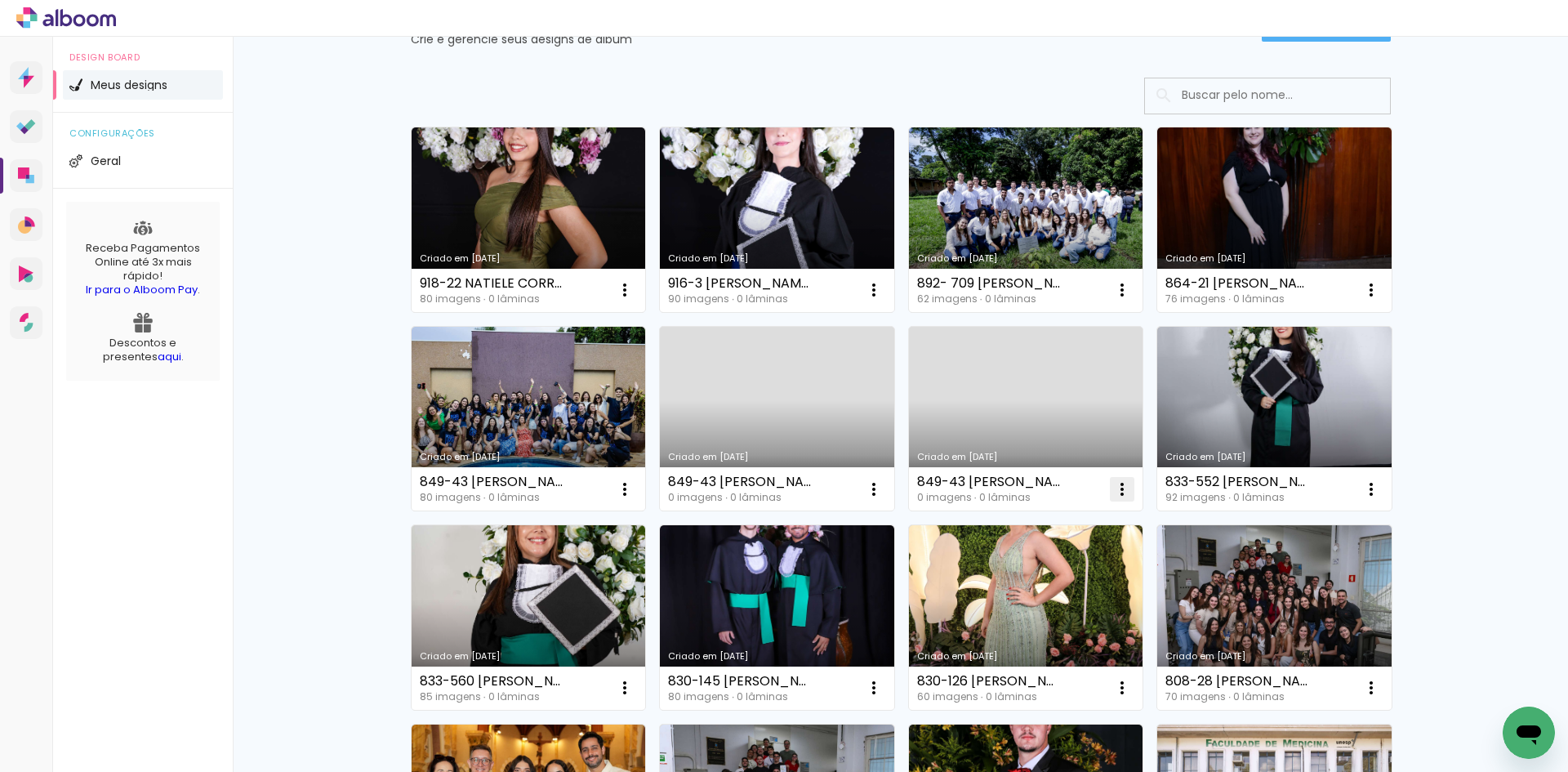
click at [1112, 487] on iron-icon at bounding box center [1122, 489] width 20 height 20
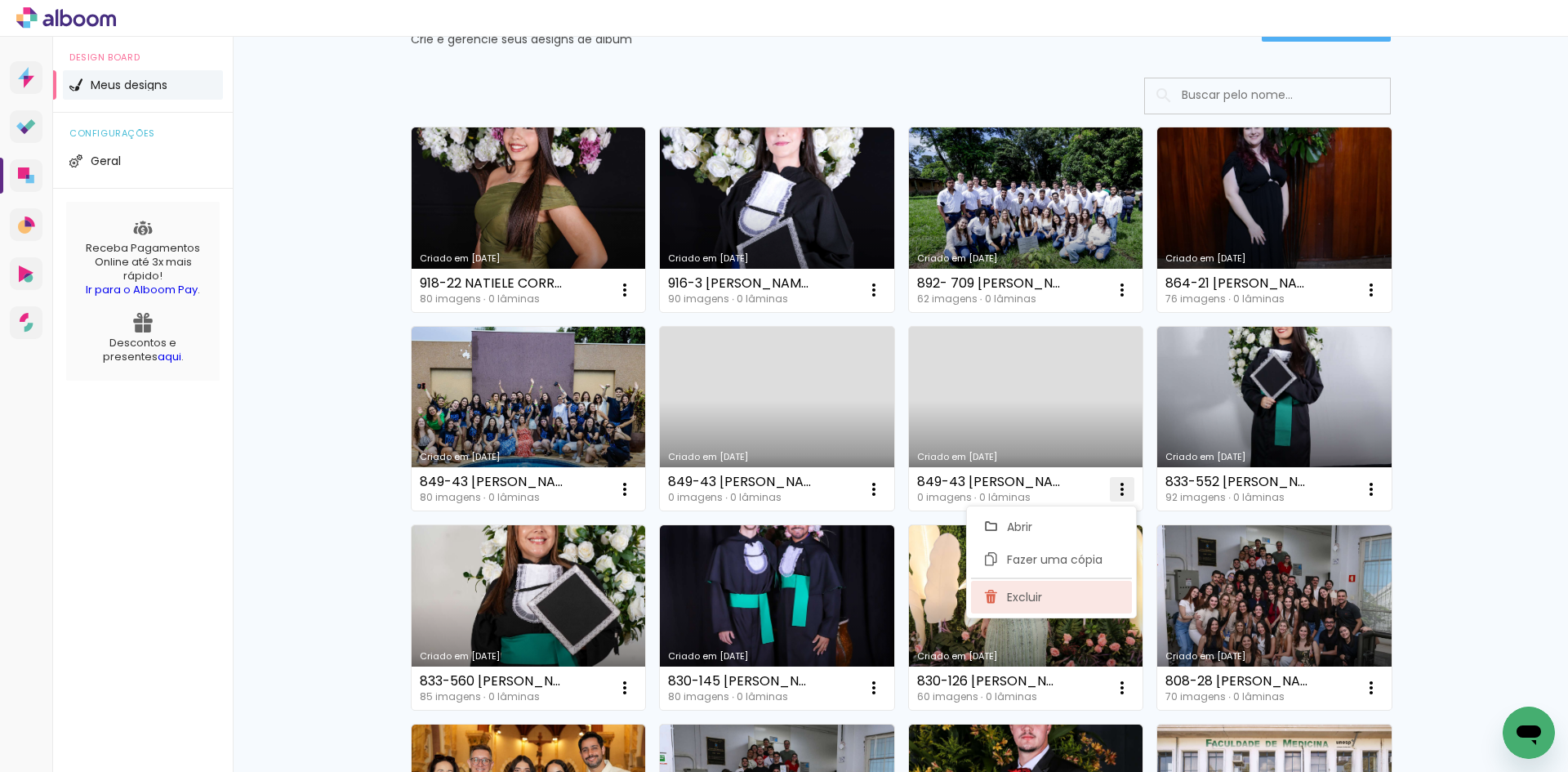
click at [1044, 601] on paper-item "Excluir" at bounding box center [1051, 597] width 161 height 32
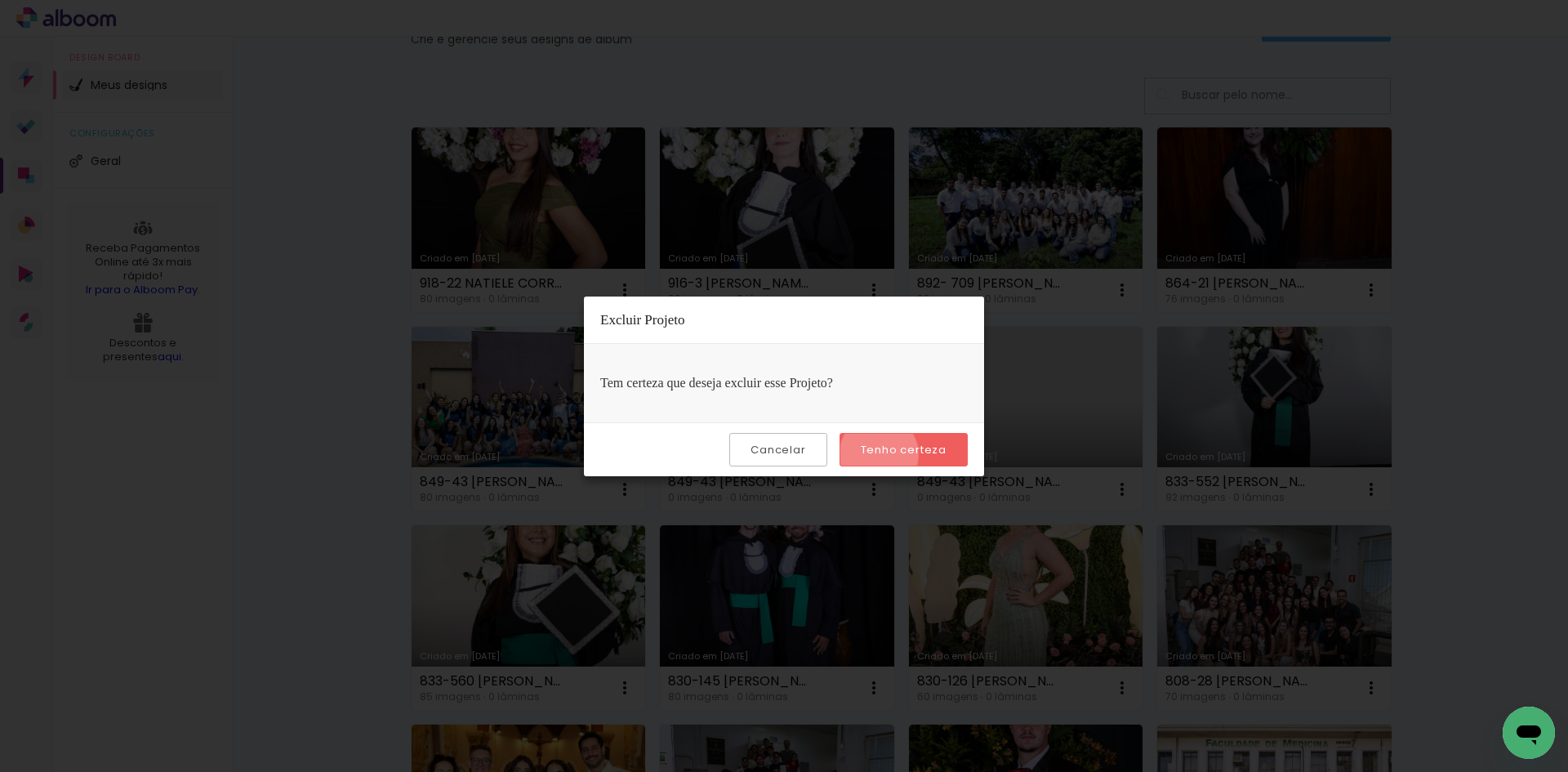
click at [0, 0] on slot "Tenho certeza" at bounding box center [0, 0] width 0 height 0
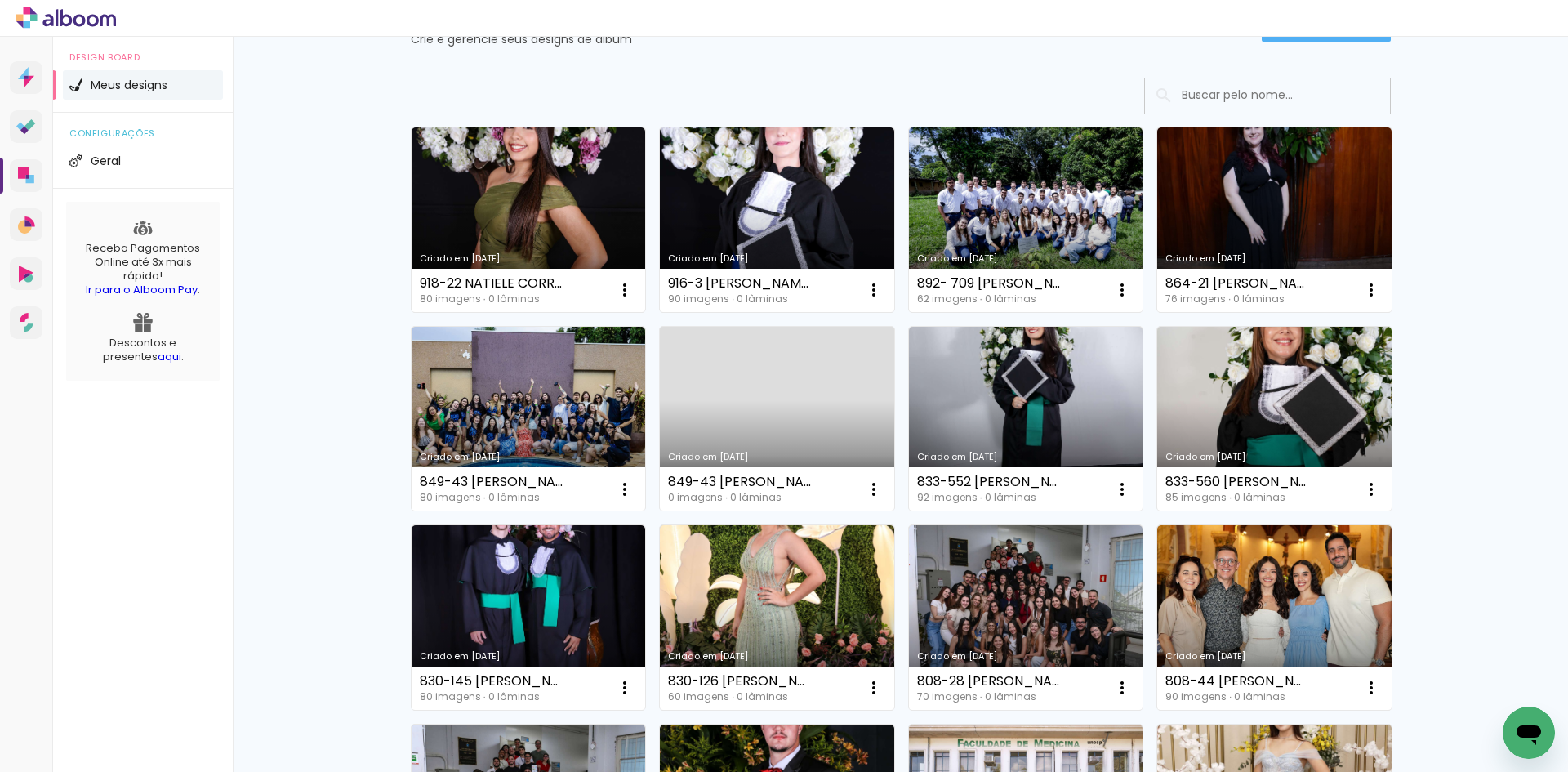
click at [753, 394] on link "Criado em 23/09/25" at bounding box center [777, 419] width 234 height 185
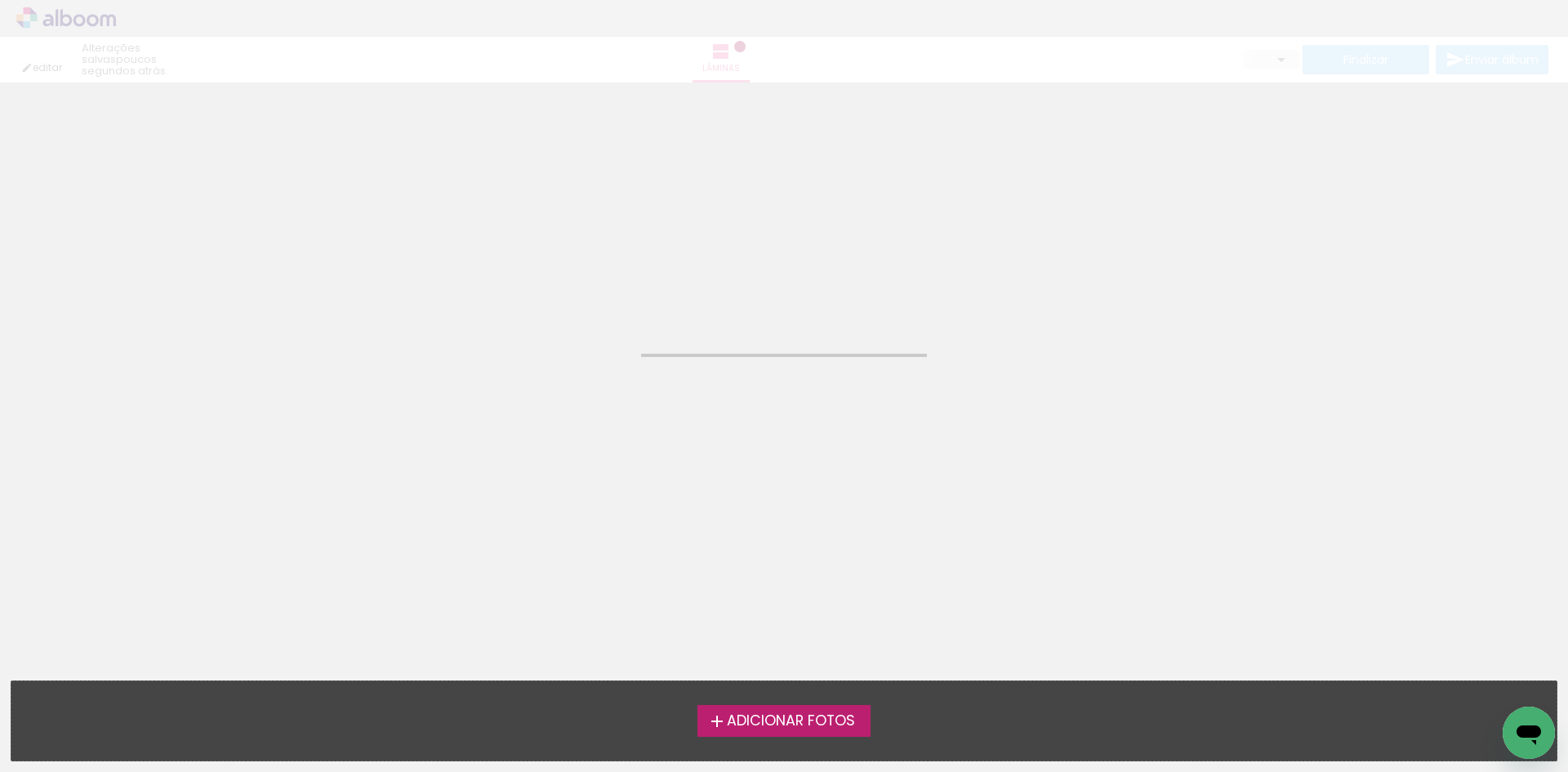
click at [754, 724] on span "Adicionar Fotos" at bounding box center [791, 721] width 128 height 14
click at [0, 0] on input "file" at bounding box center [0, 0] width 0 height 0
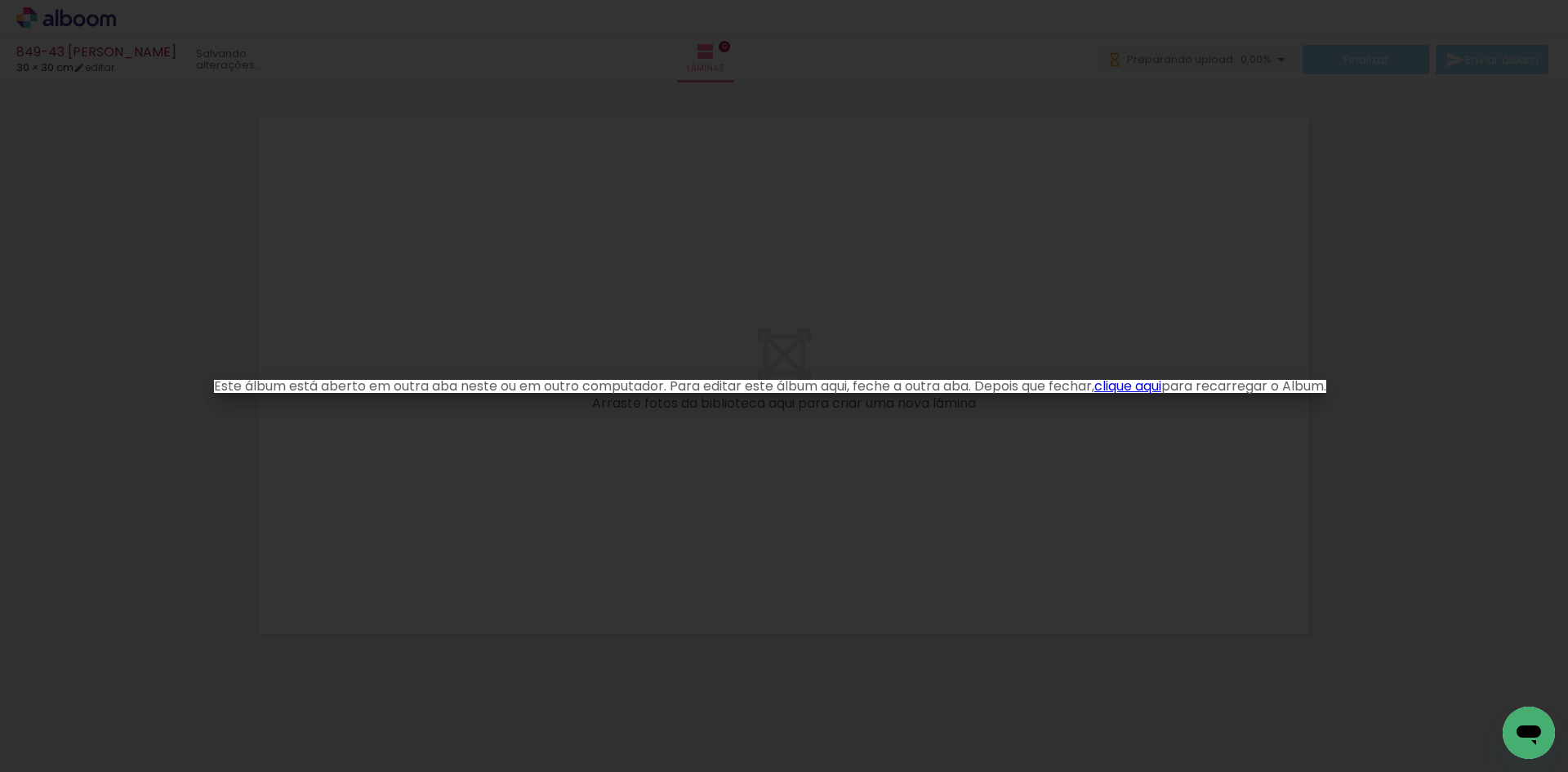
click at [1150, 385] on link "clique aqui" at bounding box center [1127, 386] width 67 height 19
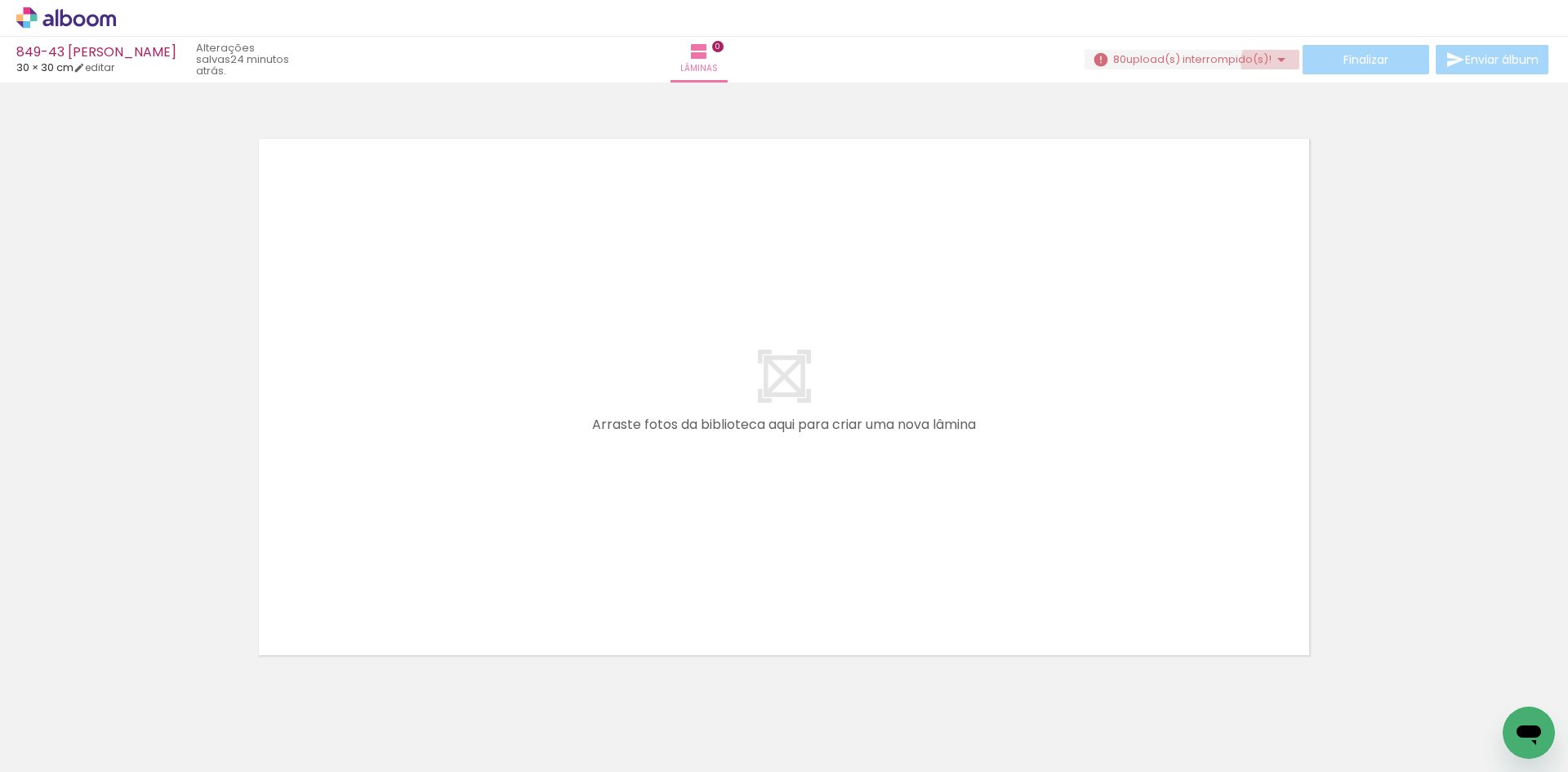
click at [1272, 62] on iron-icon at bounding box center [1282, 59] width 20 height 20
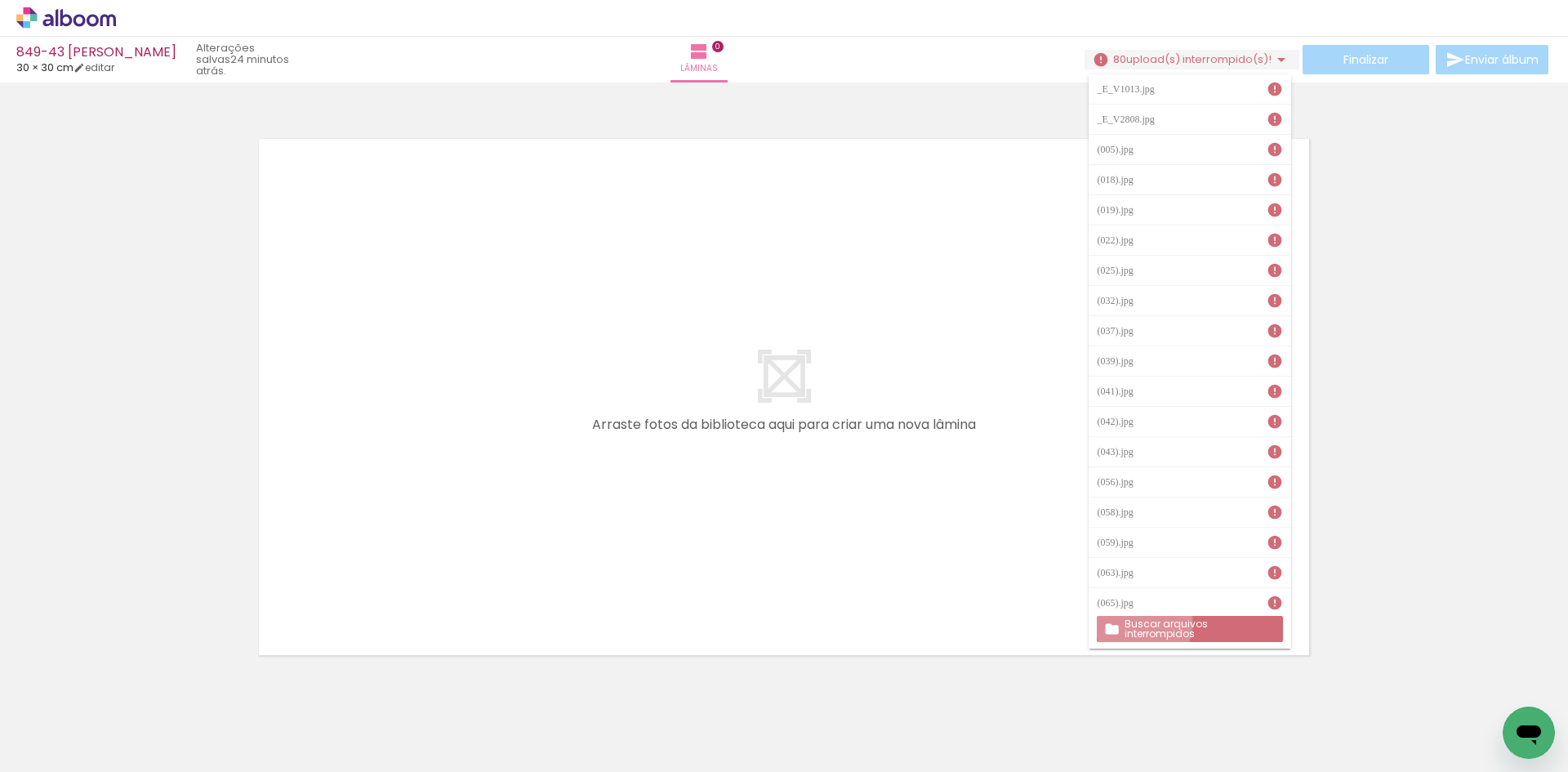
click at [0, 0] on slot "Buscar arquivos interrompidos" at bounding box center [0, 0] width 0 height 0
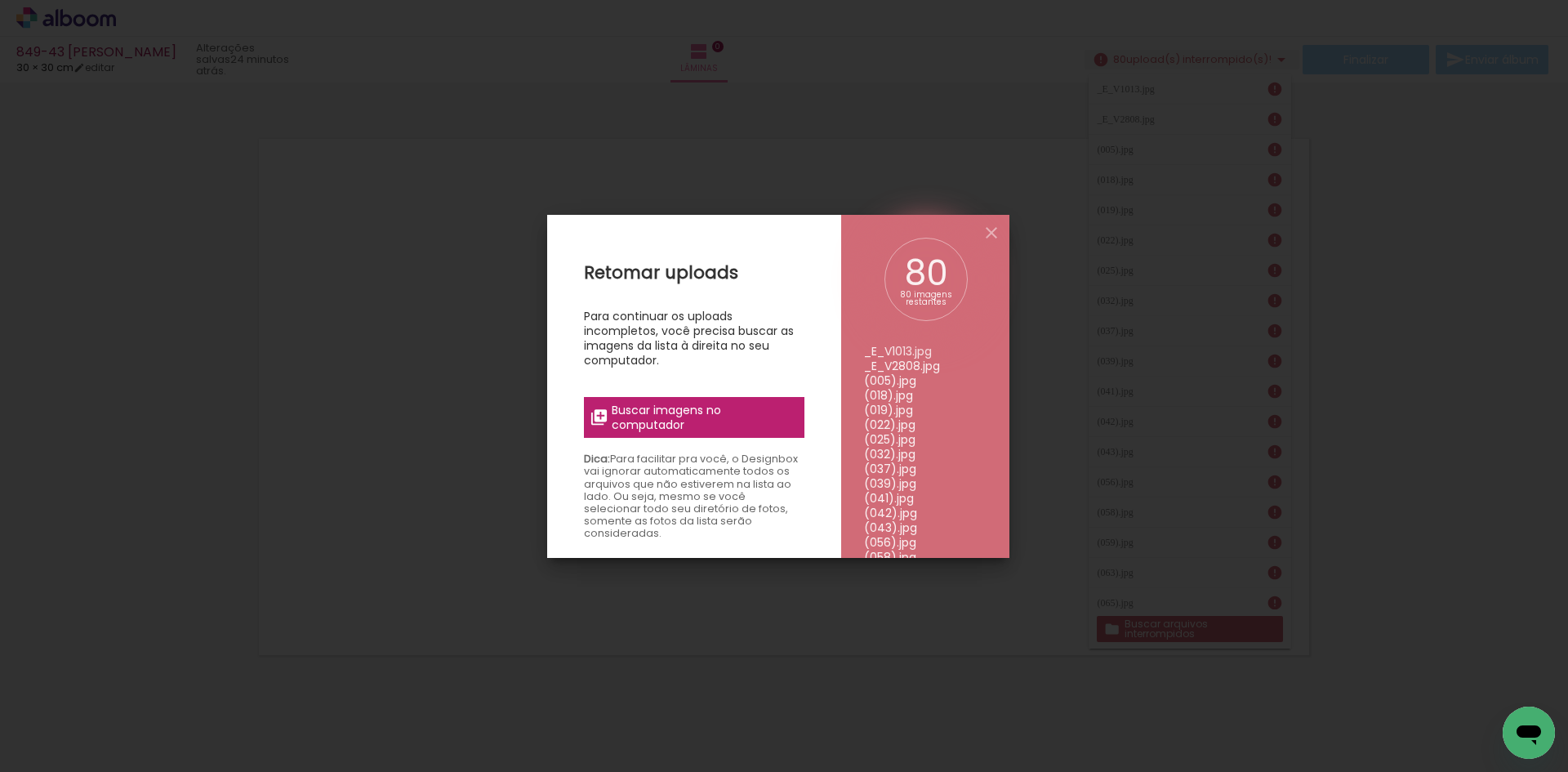
click at [730, 421] on span "Buscar imagens no computador" at bounding box center [702, 417] width 182 height 30
click at [0, 0] on input "file" at bounding box center [0, 0] width 0 height 0
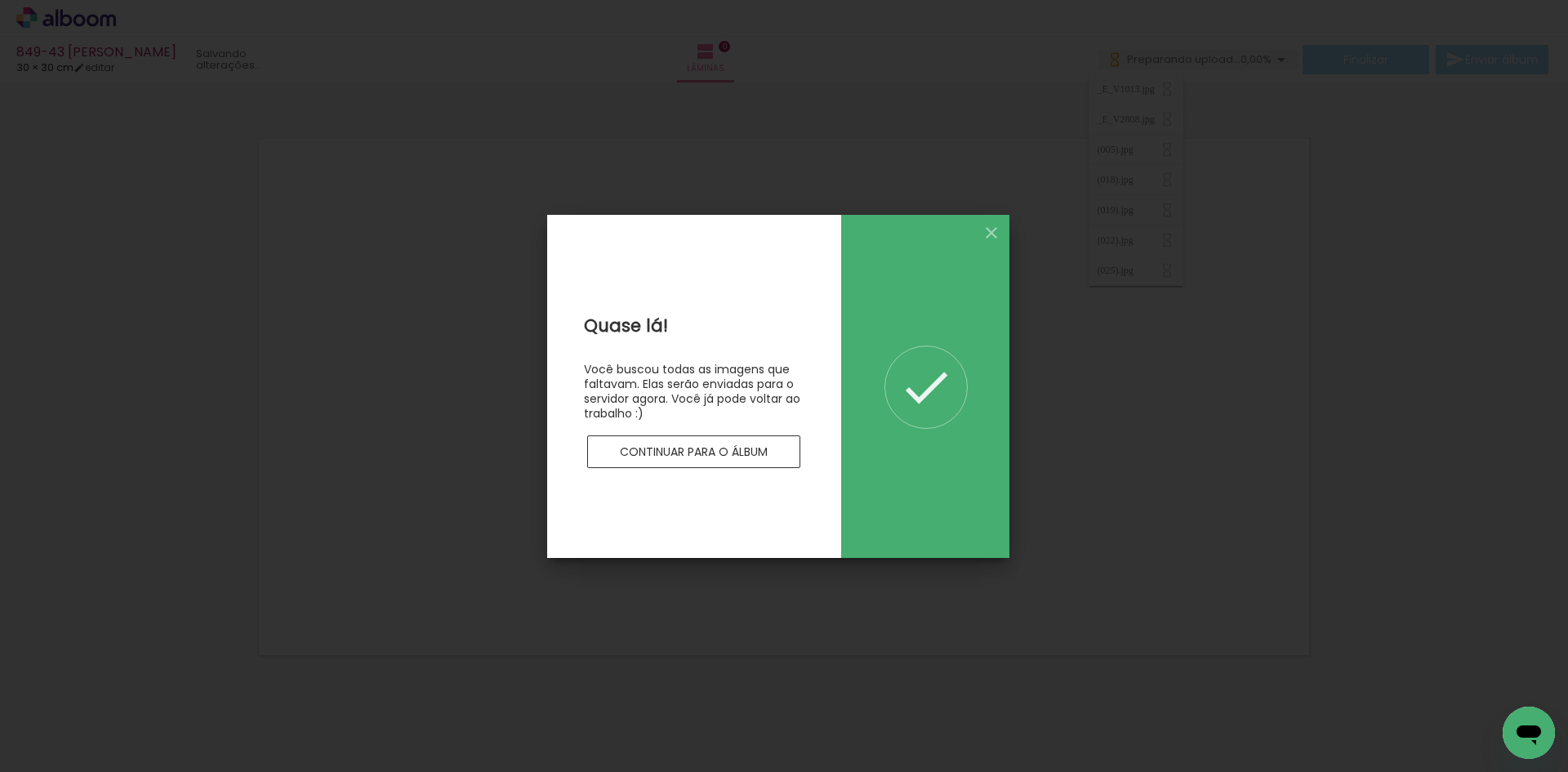
click at [0, 0] on slot "Continuar para o álbum" at bounding box center [0, 0] width 0 height 0
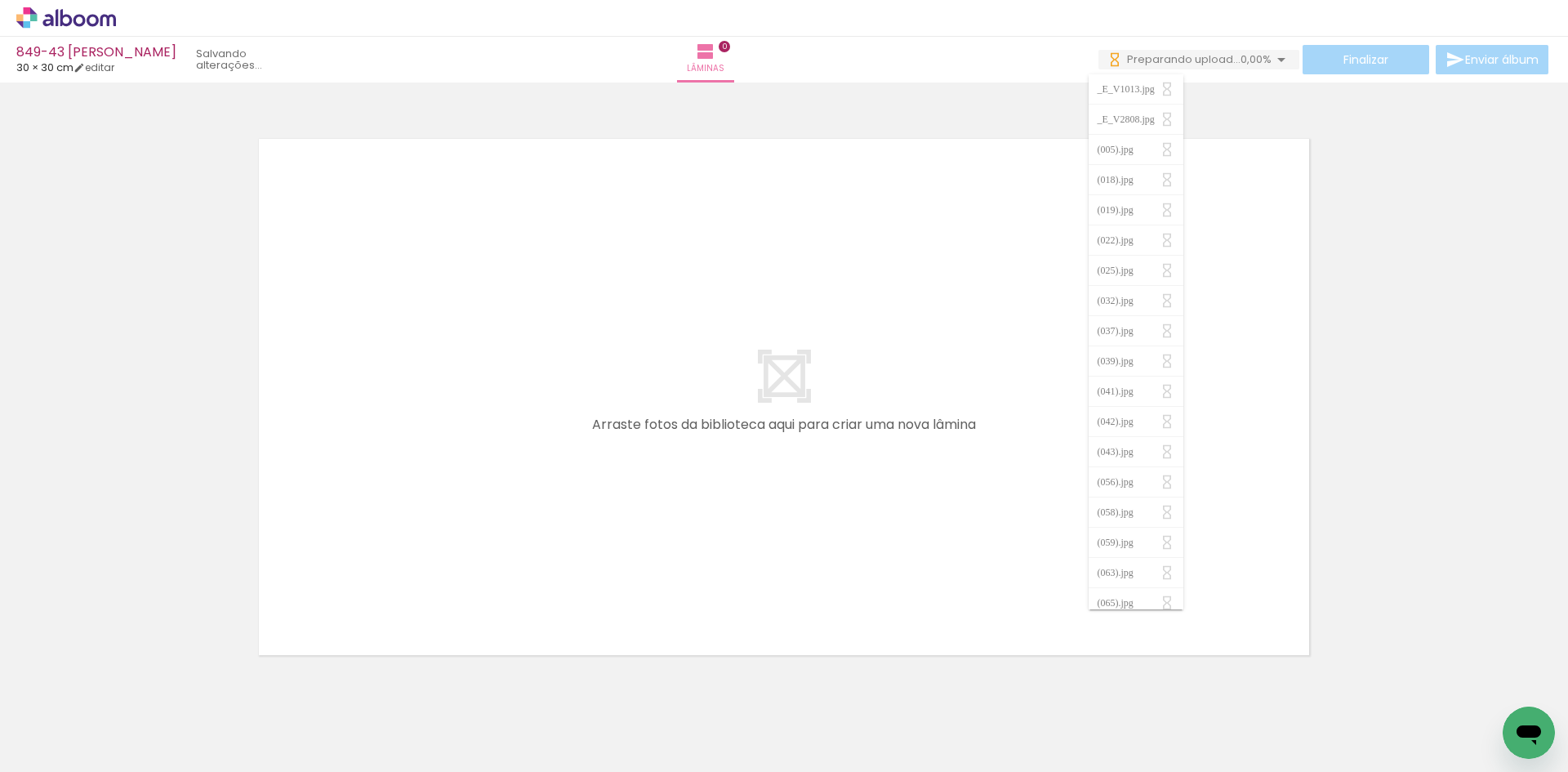
click at [1243, 122] on div at bounding box center [784, 376] width 1568 height 576
click at [69, 13] on icon at bounding box center [66, 18] width 100 height 21
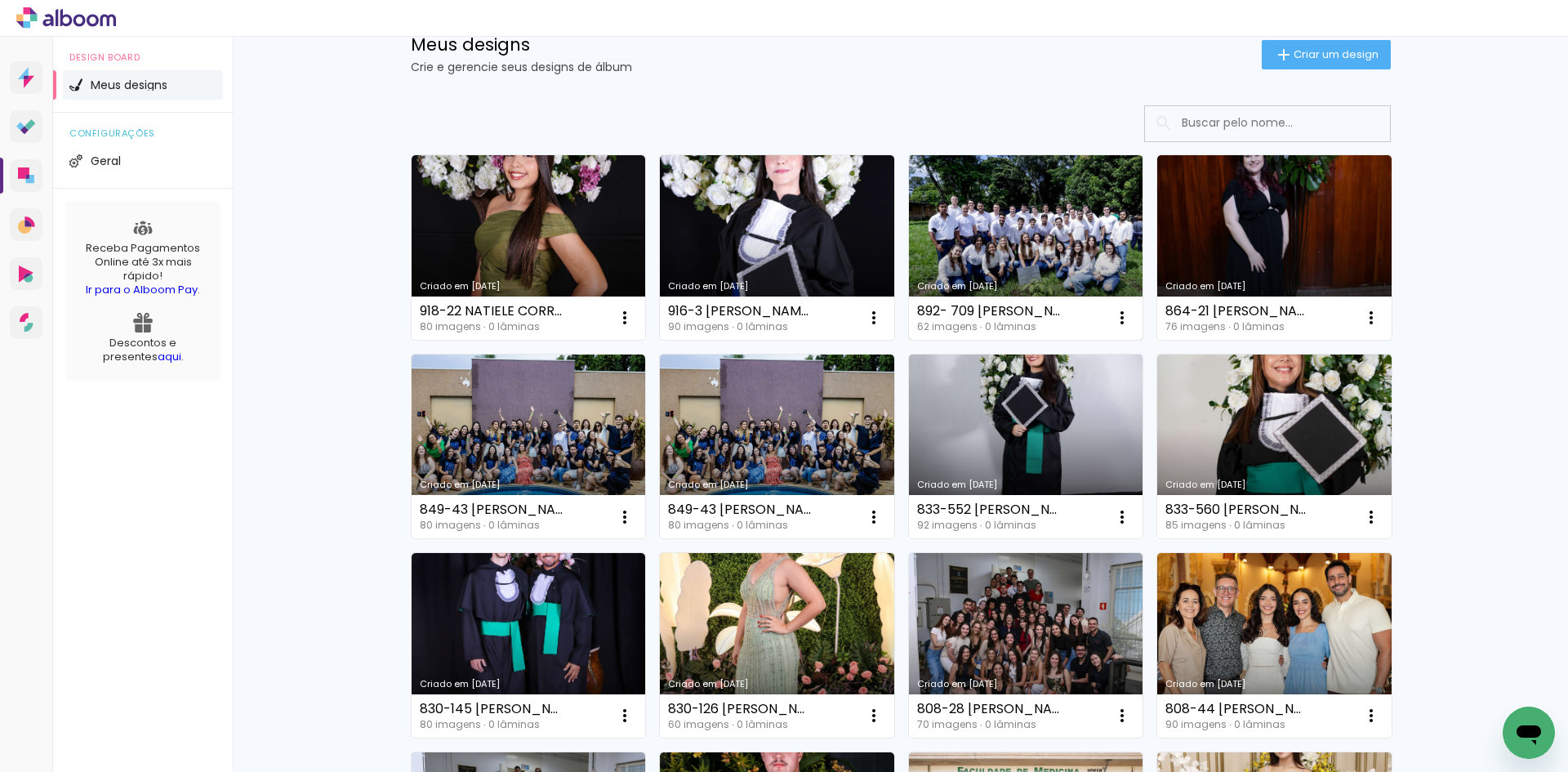
scroll to position [82, 0]
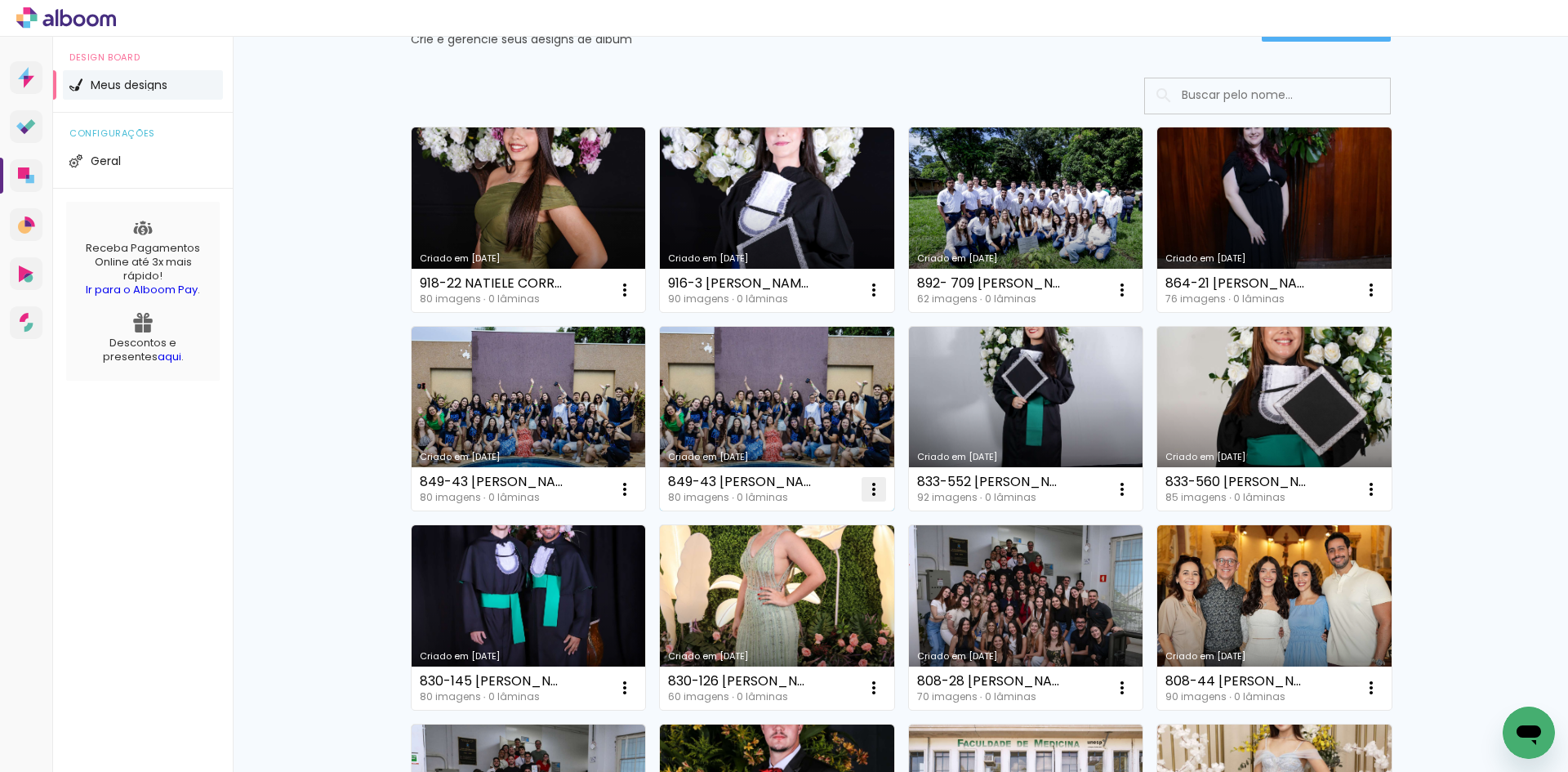
click at [866, 489] on iron-icon at bounding box center [873, 489] width 20 height 20
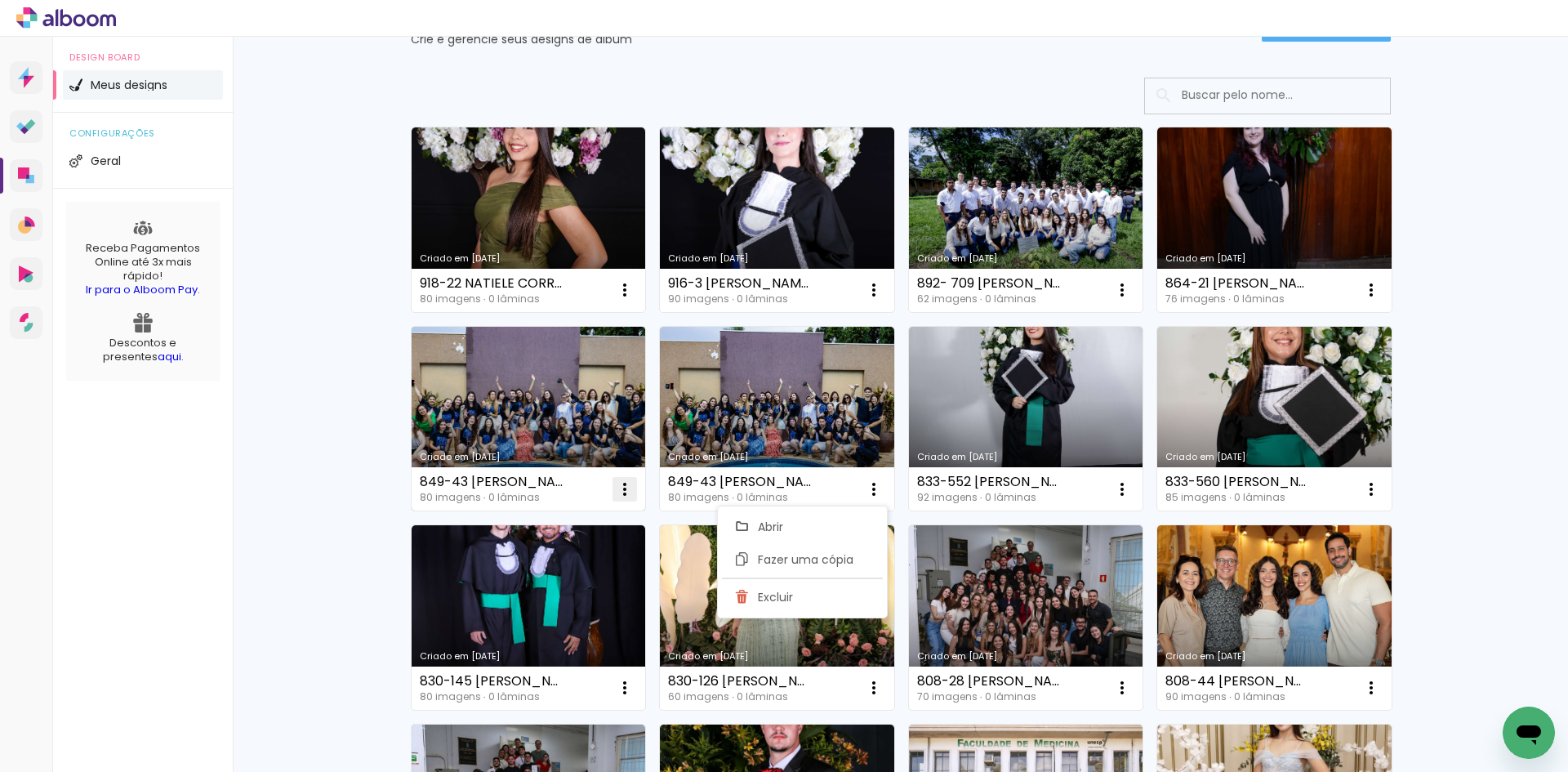
click at [631, 499] on paper-icon-button at bounding box center [625, 489] width 32 height 32
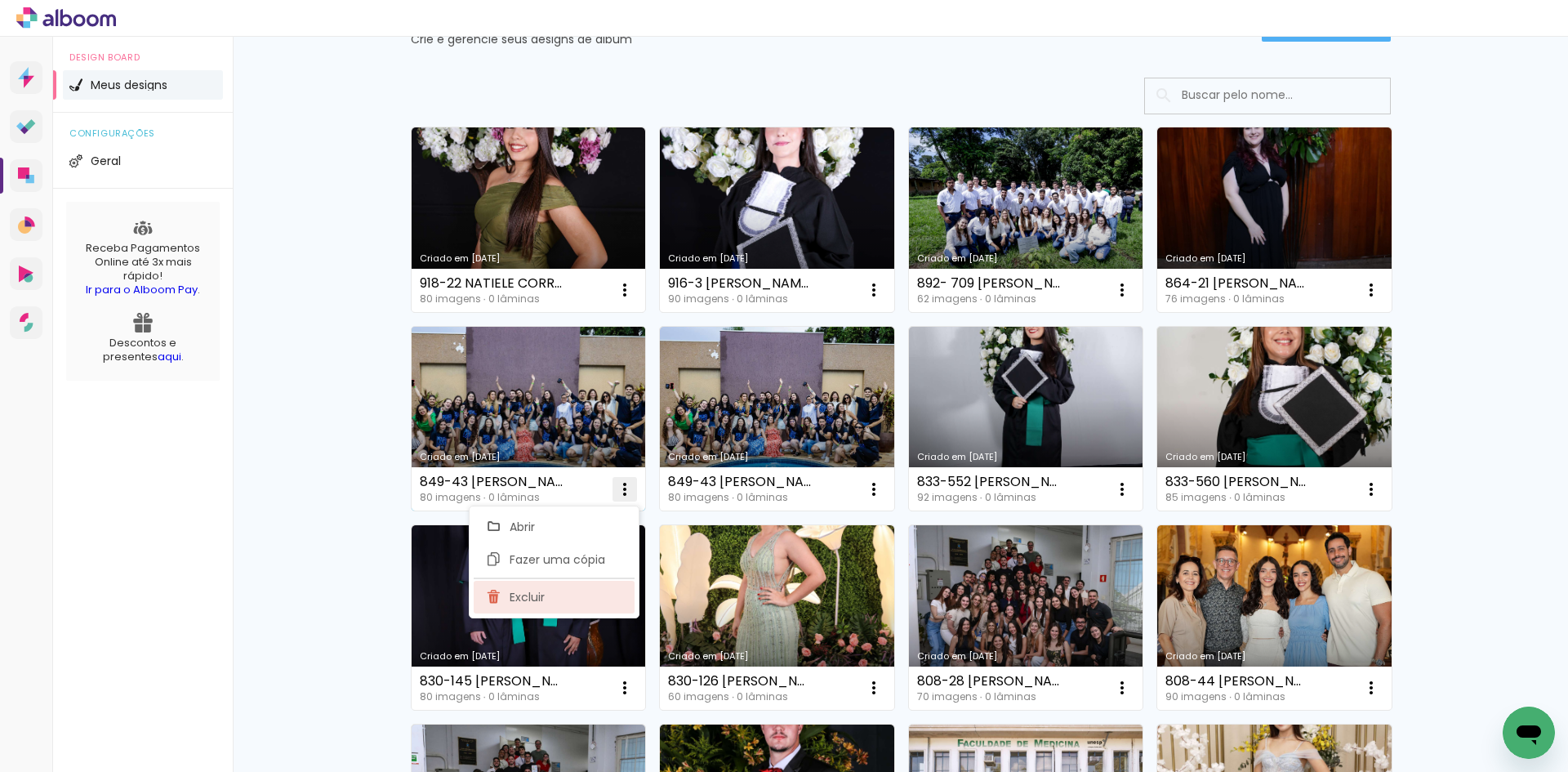
click at [554, 604] on paper-item "Excluir" at bounding box center [554, 597] width 161 height 32
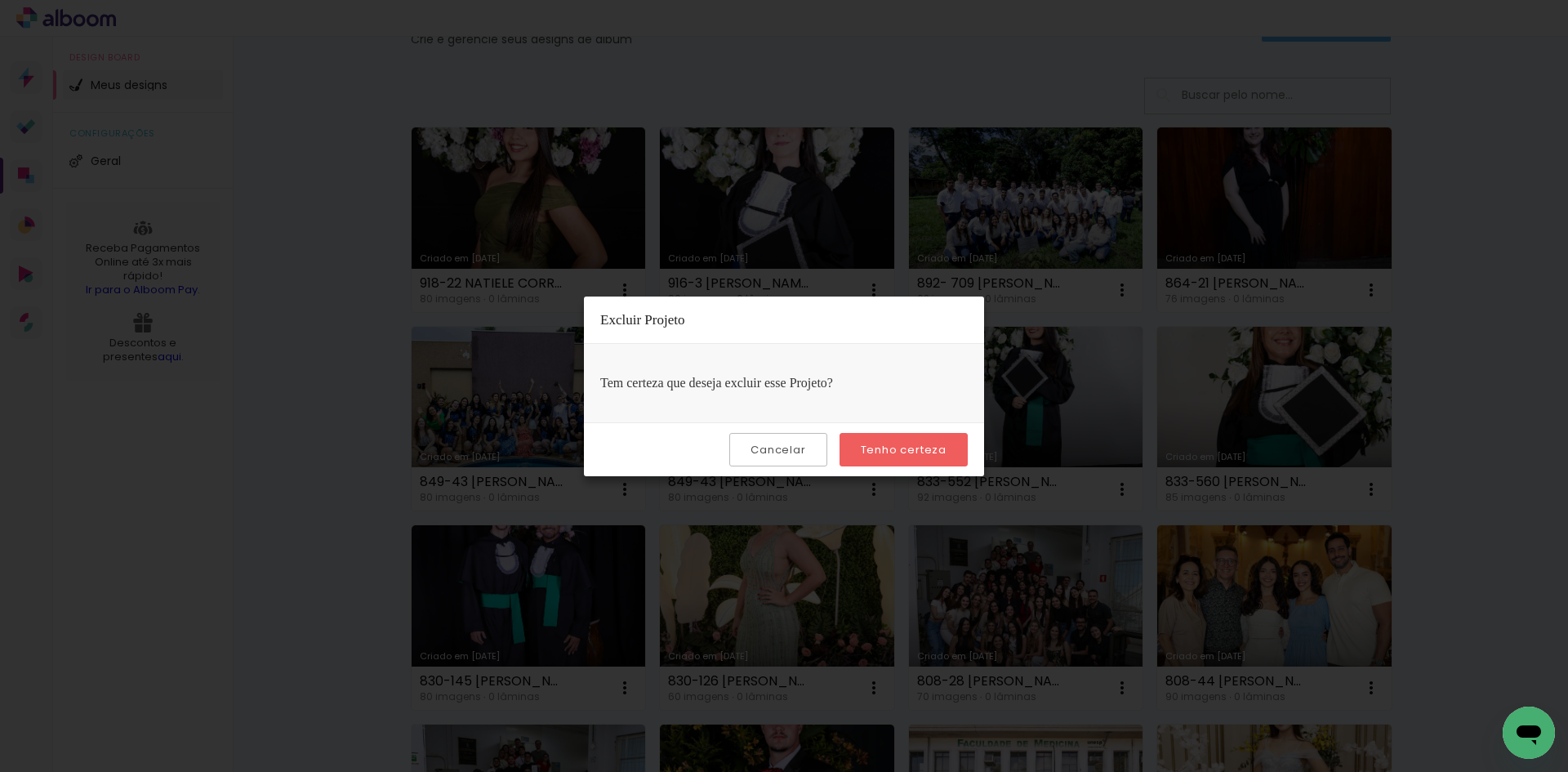
click at [890, 458] on paper-button "Tenho certeza" at bounding box center [903, 449] width 128 height 33
